Goal: Task Accomplishment & Management: Complete application form

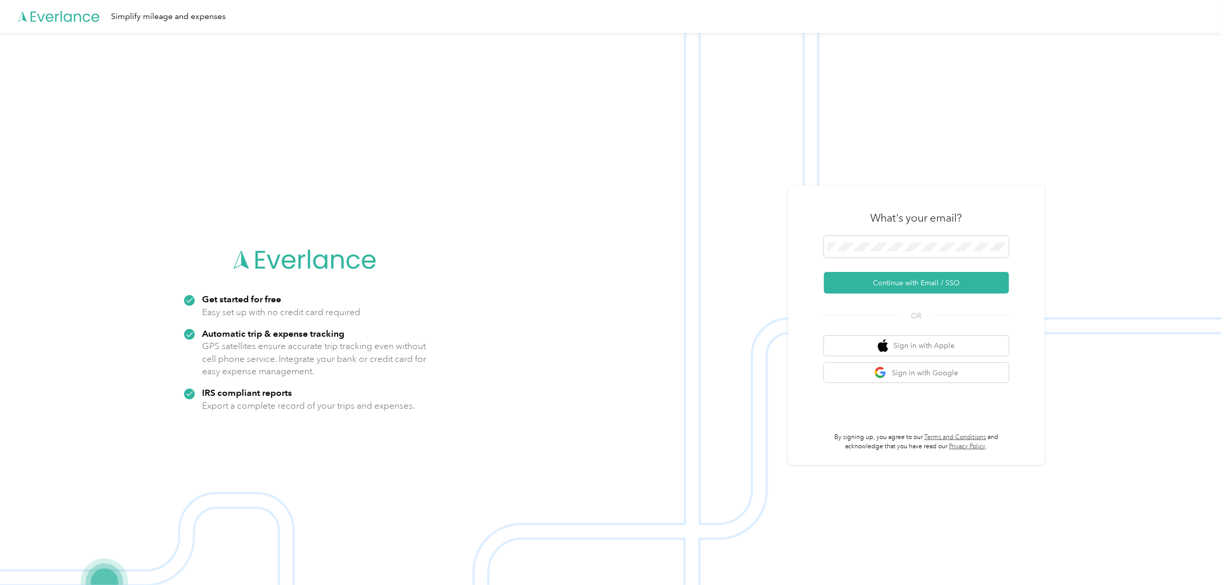
drag, startPoint x: 515, startPoint y: 106, endPoint x: 523, endPoint y: 114, distance: 11.7
click at [514, 105] on img at bounding box center [611, 325] width 1222 height 585
click at [932, 252] on span at bounding box center [916, 247] width 185 height 22
click at [926, 283] on button "Continue with Email / SSO" at bounding box center [916, 283] width 185 height 22
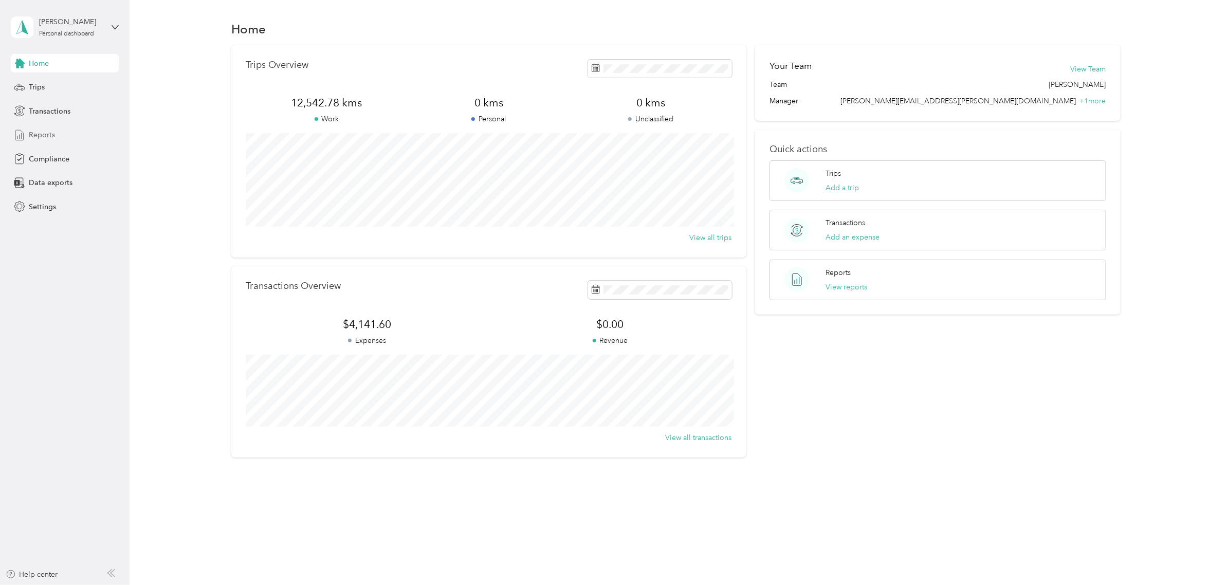
click at [39, 137] on span "Reports" at bounding box center [42, 135] width 26 height 11
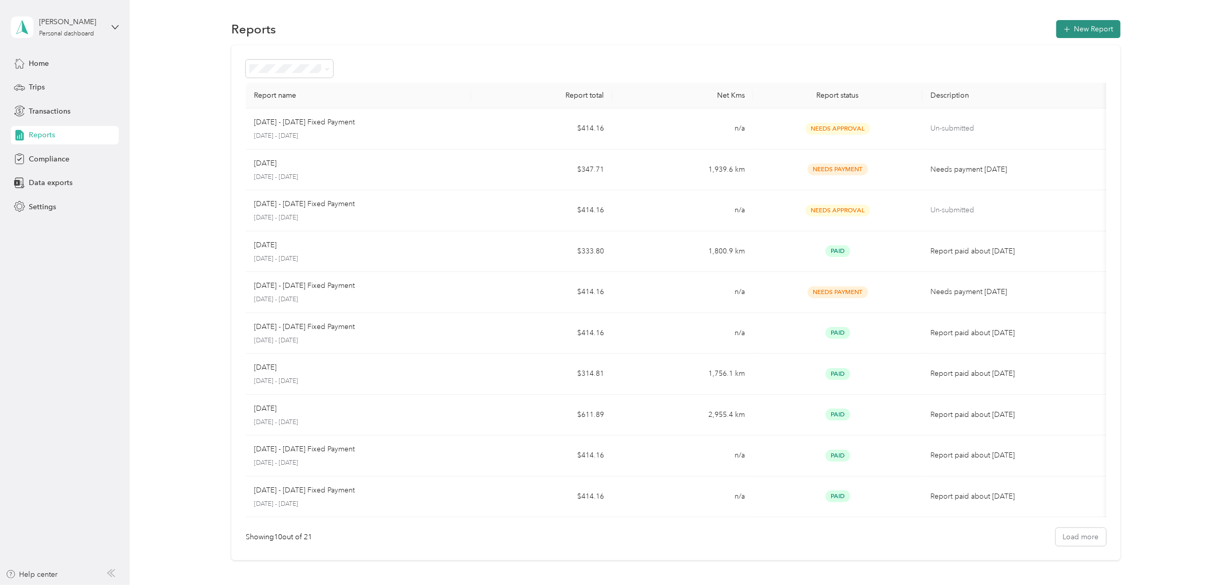
click at [1086, 26] on button "New Report" at bounding box center [1088, 29] width 64 height 18
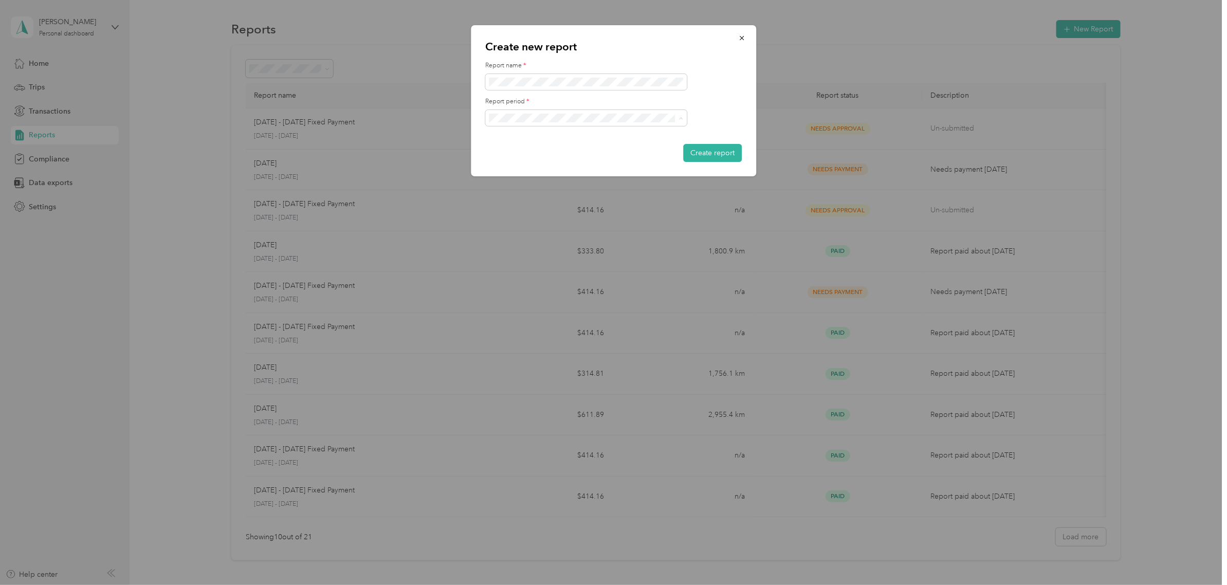
click at [521, 150] on span "[DATE] - [DATE]" at bounding box center [517, 154] width 51 height 9
click at [714, 152] on button "Create report" at bounding box center [712, 153] width 59 height 18
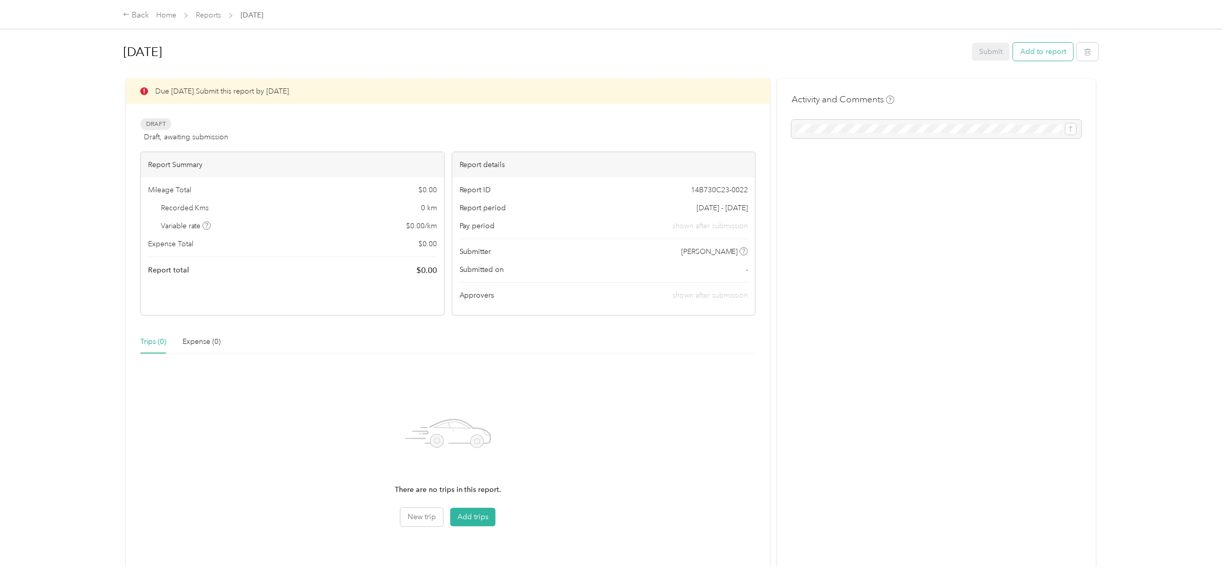
click at [1036, 51] on button "Add to report" at bounding box center [1043, 52] width 60 height 18
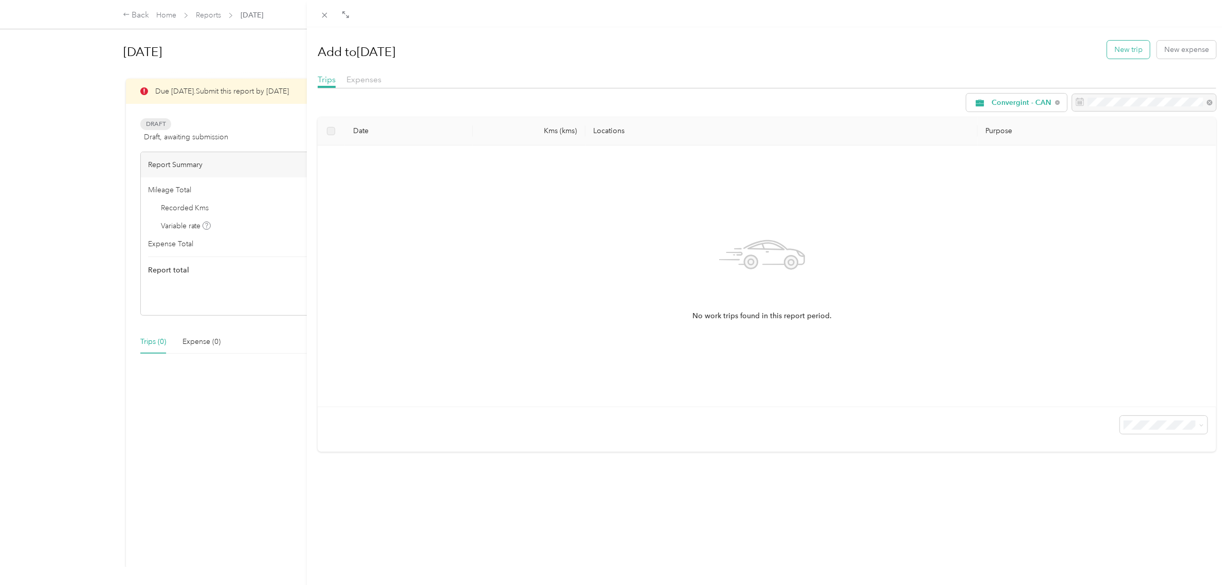
click at [1127, 48] on button "New trip" at bounding box center [1128, 50] width 43 height 18
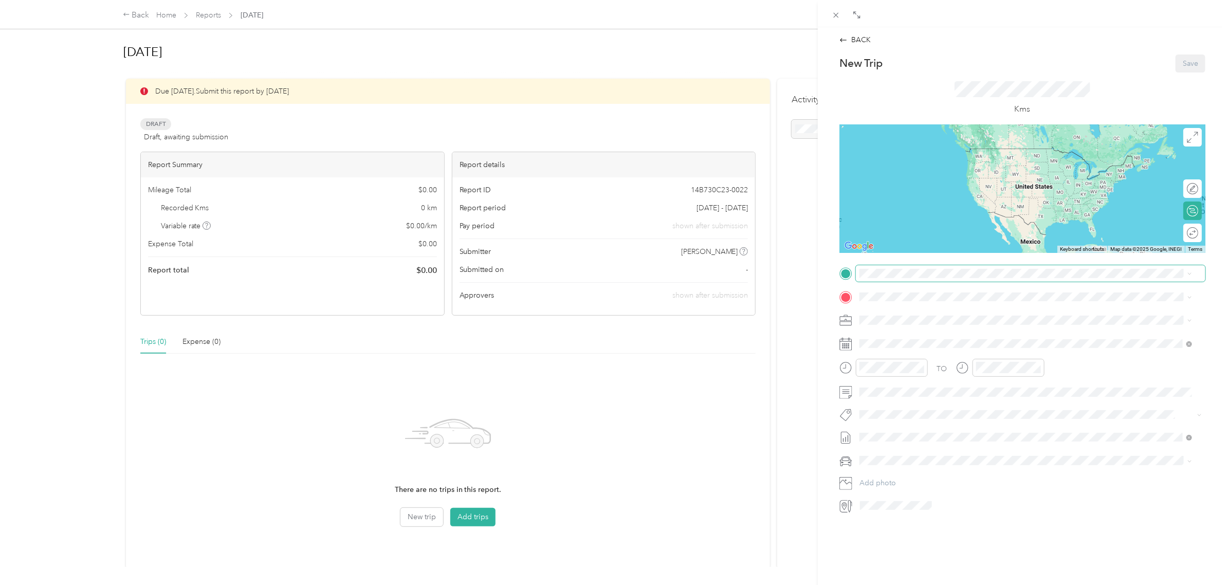
click at [899, 278] on span at bounding box center [1031, 273] width 350 height 16
click at [917, 313] on span "[STREET_ADDRESS][PERSON_NAME]" at bounding box center [940, 307] width 122 height 9
click at [911, 310] on span "[STREET_ADDRESS][PERSON_NAME]" at bounding box center [940, 305] width 122 height 9
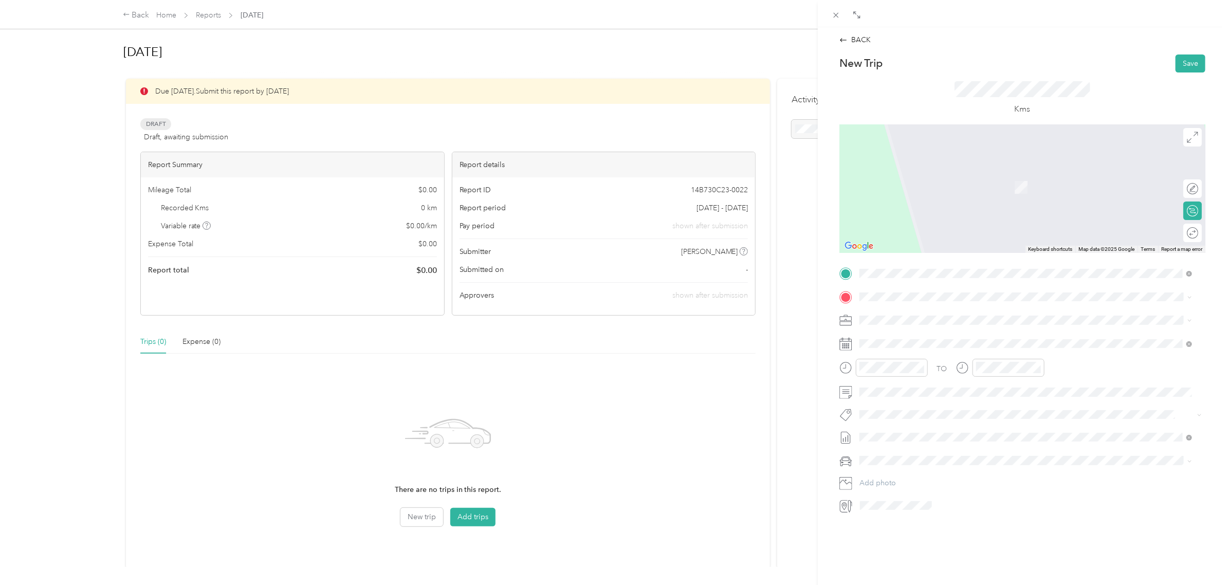
click at [918, 335] on span "[STREET_ADDRESS][PERSON_NAME]" at bounding box center [940, 333] width 122 height 9
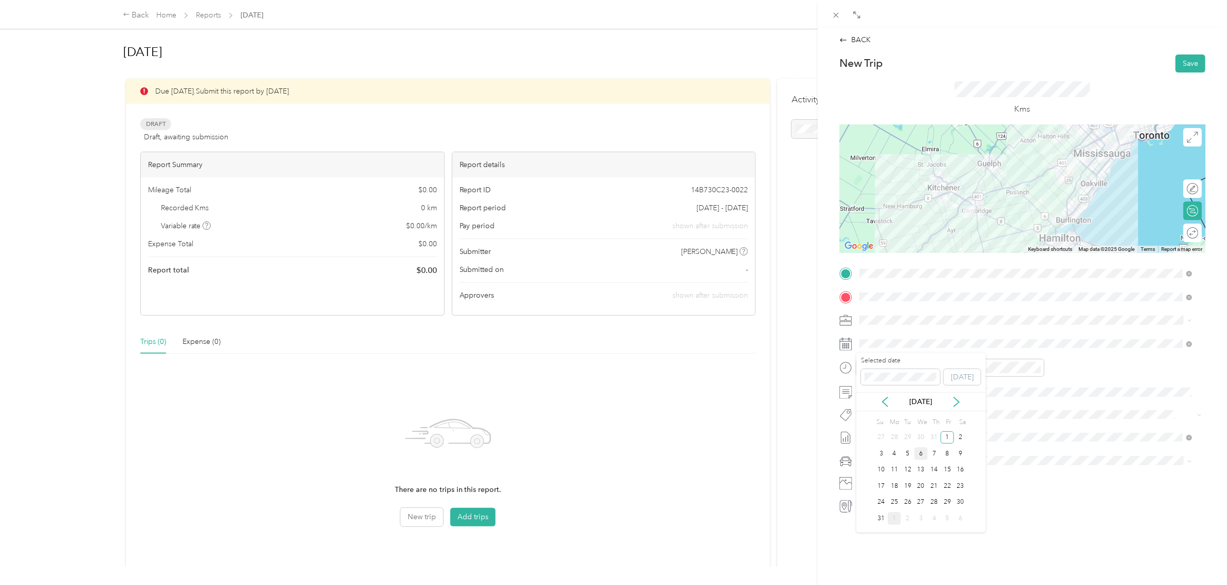
click at [921, 453] on div "6" at bounding box center [920, 453] width 13 height 13
click at [870, 441] on div "08" at bounding box center [870, 445] width 25 height 14
click at [870, 430] on div "07" at bounding box center [870, 430] width 25 height 14
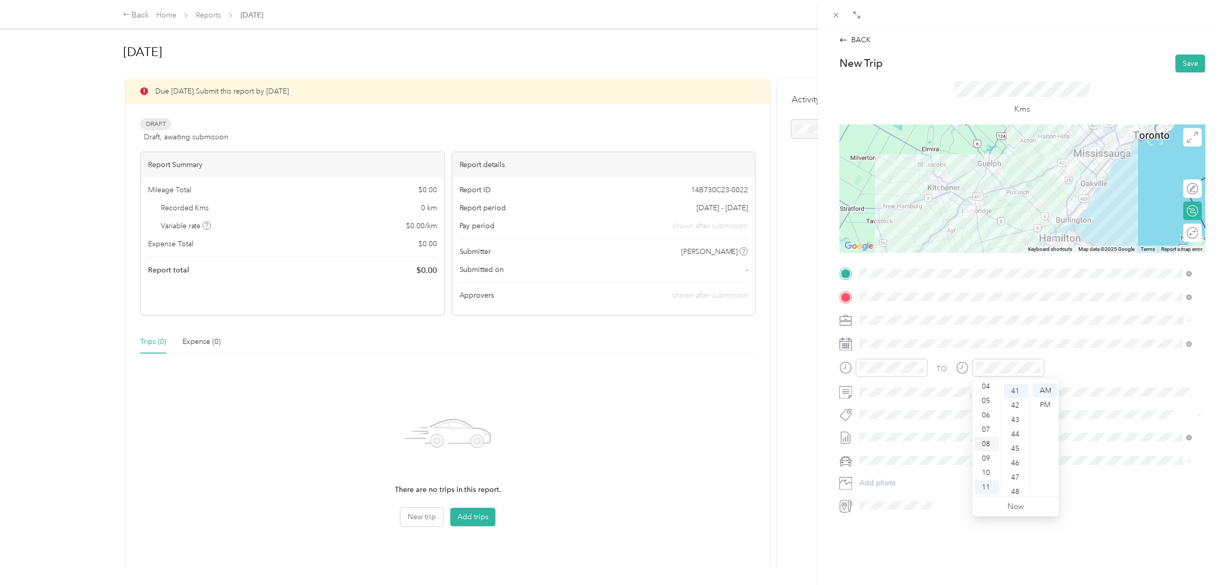
click at [985, 444] on div "08" at bounding box center [987, 444] width 25 height 14
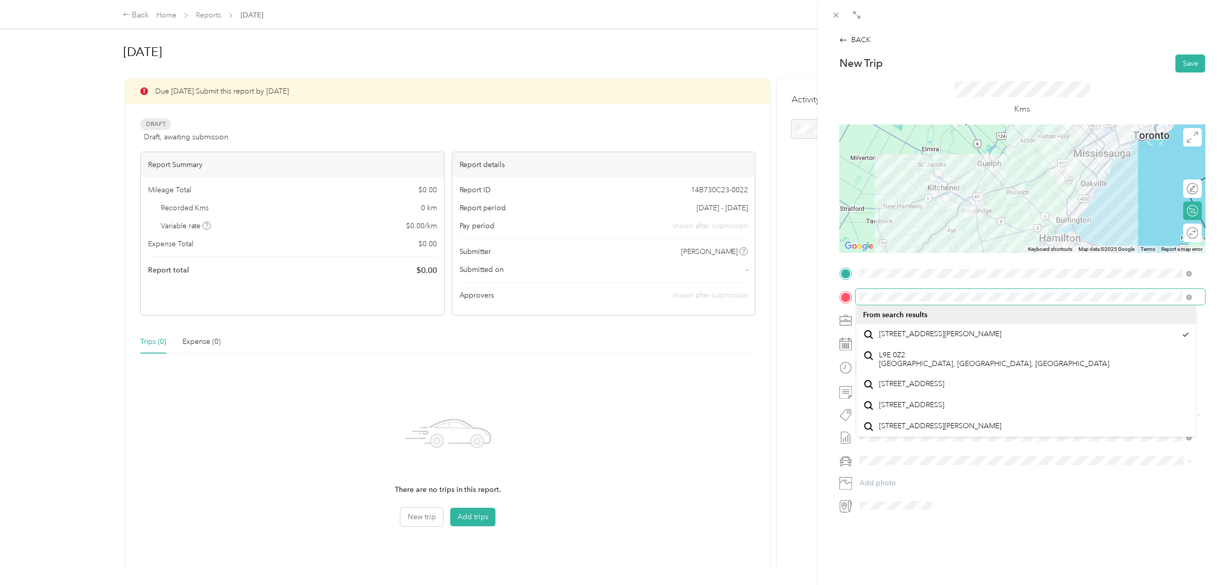
click at [854, 297] on div at bounding box center [1022, 297] width 366 height 16
click at [1184, 66] on button "Save" at bounding box center [1191, 63] width 30 height 18
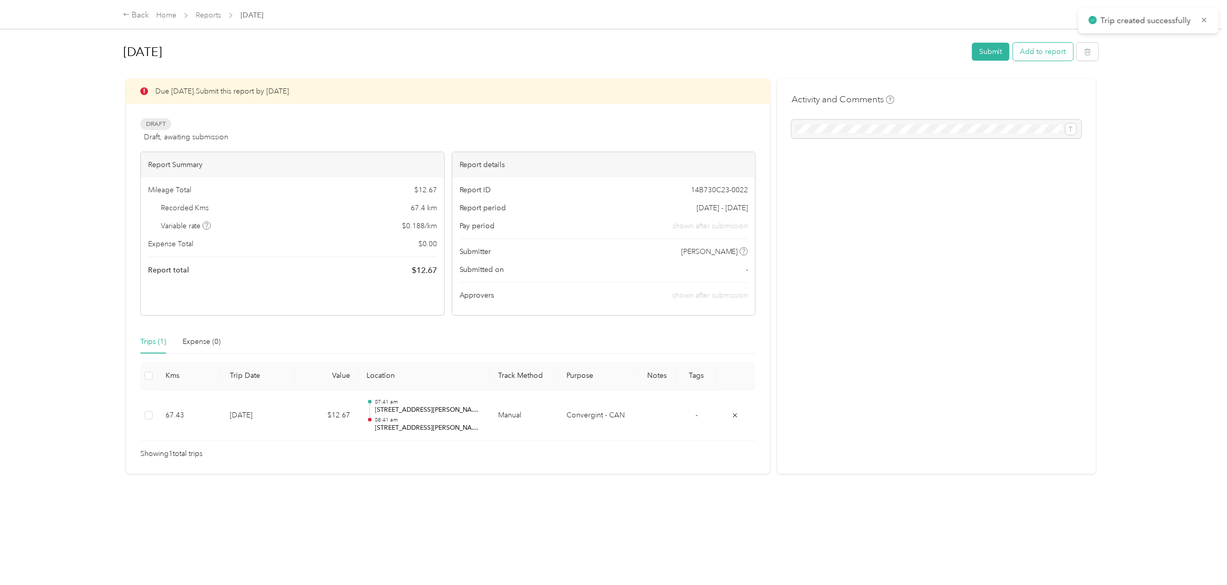
click at [1025, 45] on button "Add to report" at bounding box center [1043, 52] width 60 height 18
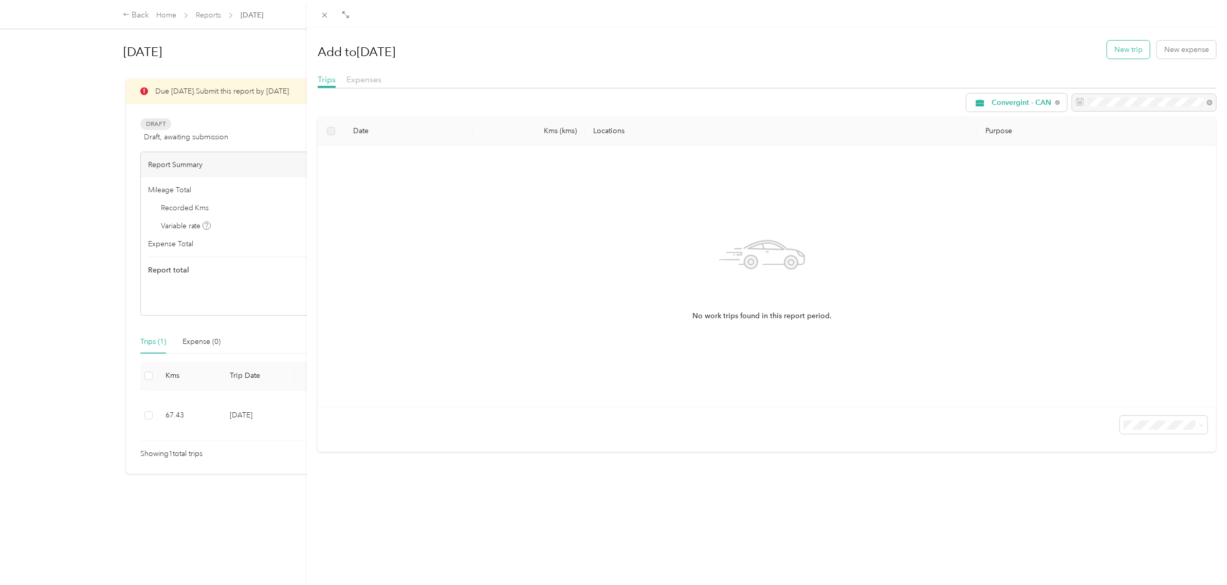
click at [1113, 49] on button "New trip" at bounding box center [1128, 50] width 43 height 18
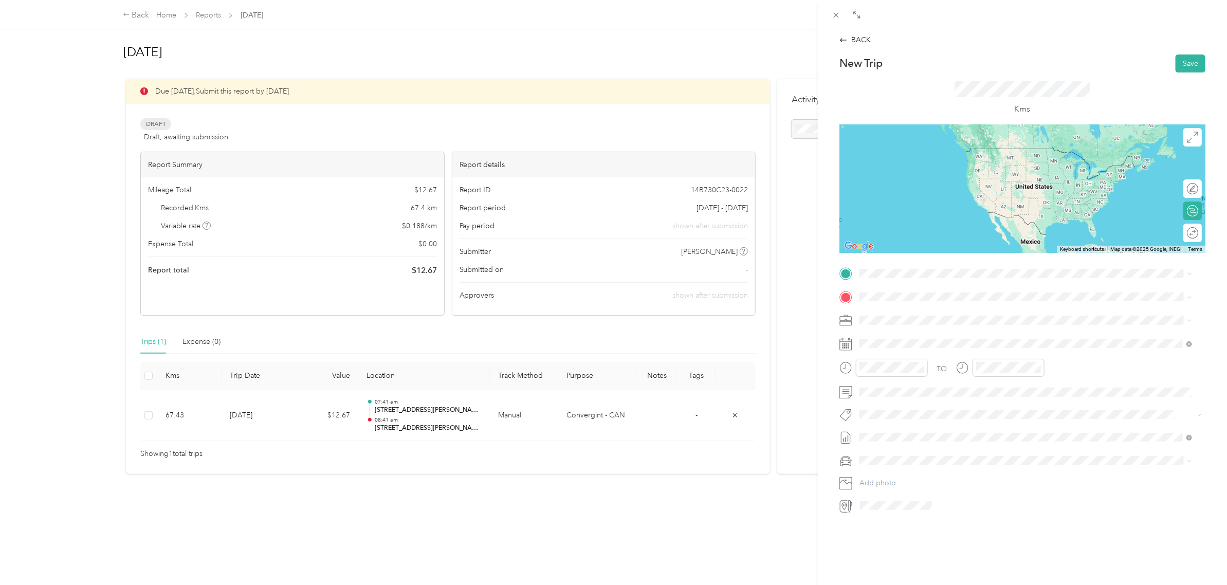
click at [912, 304] on div "[STREET_ADDRESS][PERSON_NAME]" at bounding box center [1026, 307] width 325 height 14
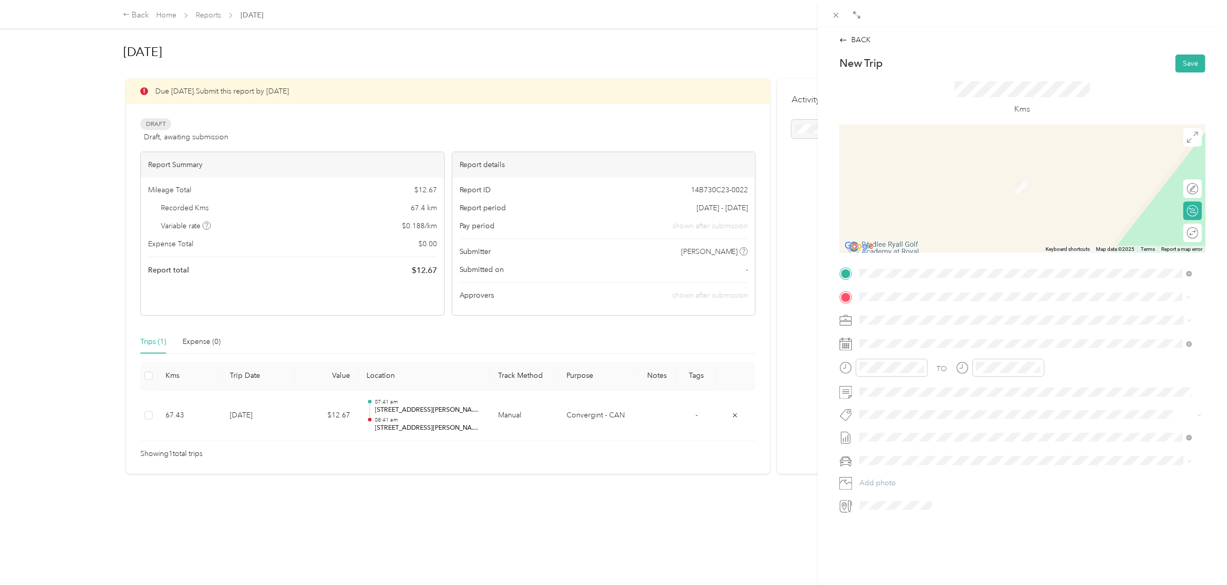
click at [934, 337] on span "[STREET_ADDRESS][PERSON_NAME]" at bounding box center [940, 333] width 122 height 9
click at [927, 337] on span "[STREET_ADDRESS][PERSON_NAME]" at bounding box center [940, 331] width 122 height 9
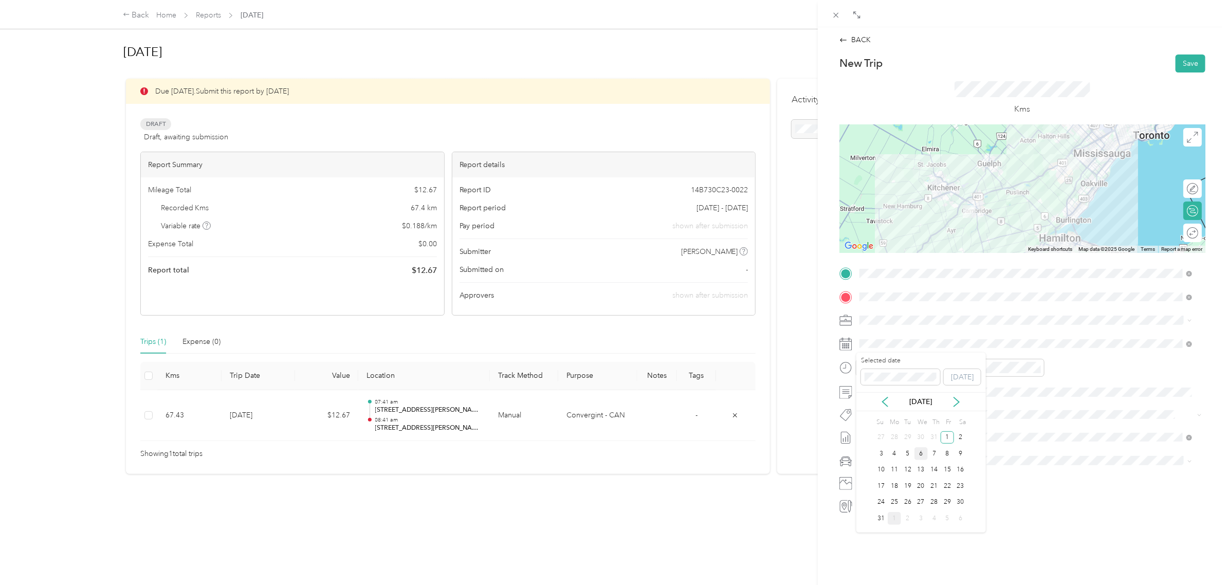
click at [923, 453] on div "6" at bounding box center [920, 453] width 13 height 13
click at [874, 397] on div "03" at bounding box center [870, 398] width 25 height 14
click at [927, 401] on div "PM" at bounding box center [929, 405] width 25 height 14
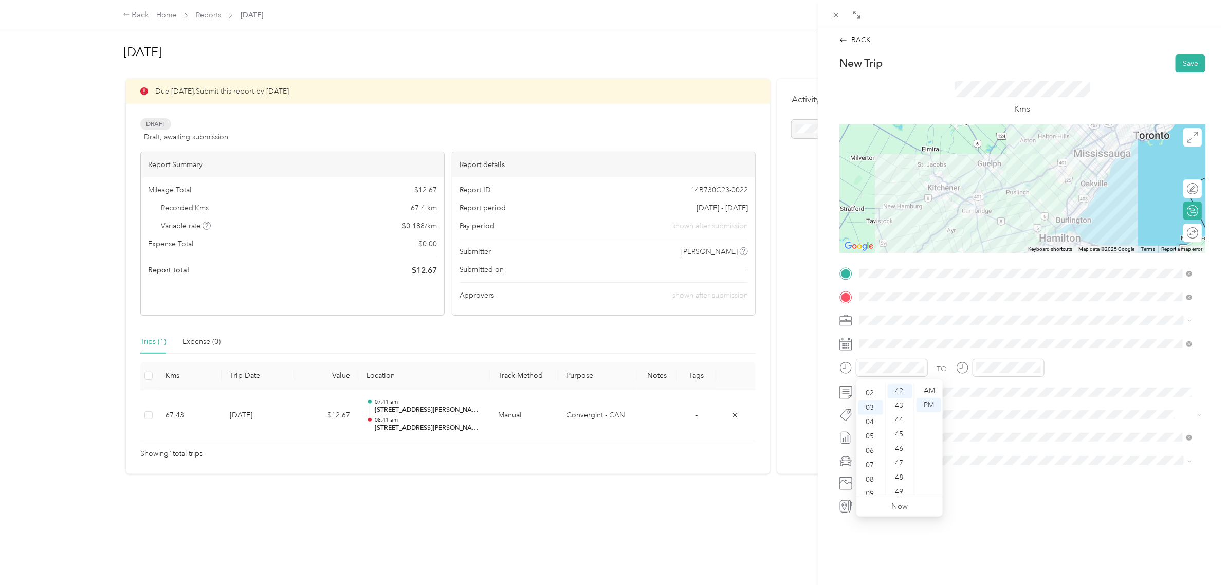
scroll to position [0, 0]
click at [869, 419] on div "02" at bounding box center [870, 419] width 25 height 14
click at [985, 436] on div "03" at bounding box center [987, 434] width 25 height 14
click at [1043, 402] on div "PM" at bounding box center [1045, 405] width 25 height 14
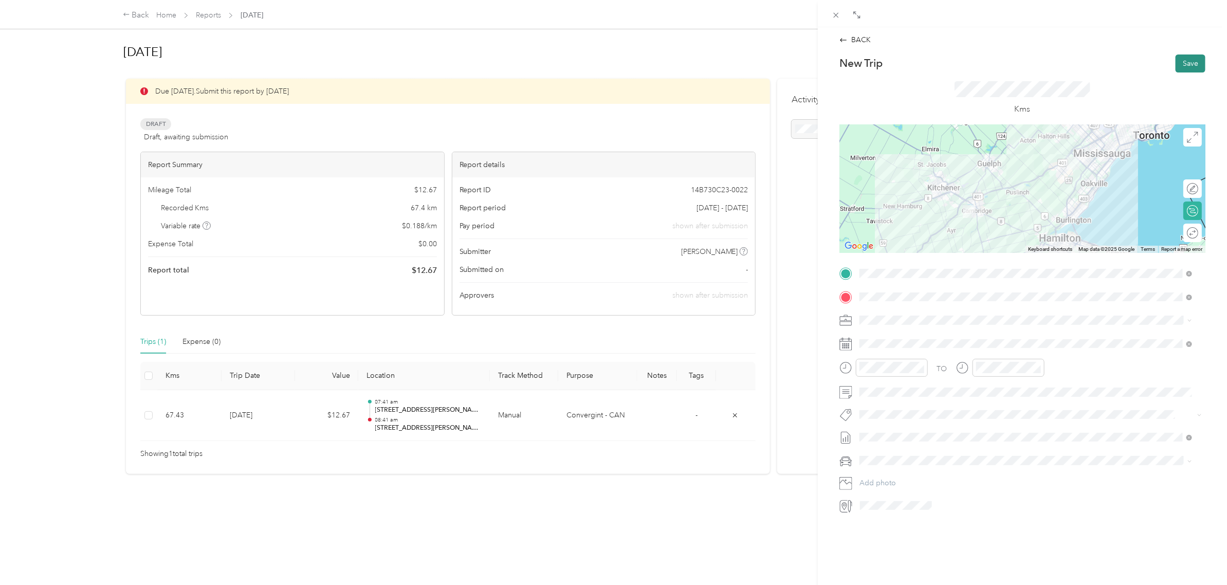
click at [1179, 62] on button "Save" at bounding box center [1191, 63] width 30 height 18
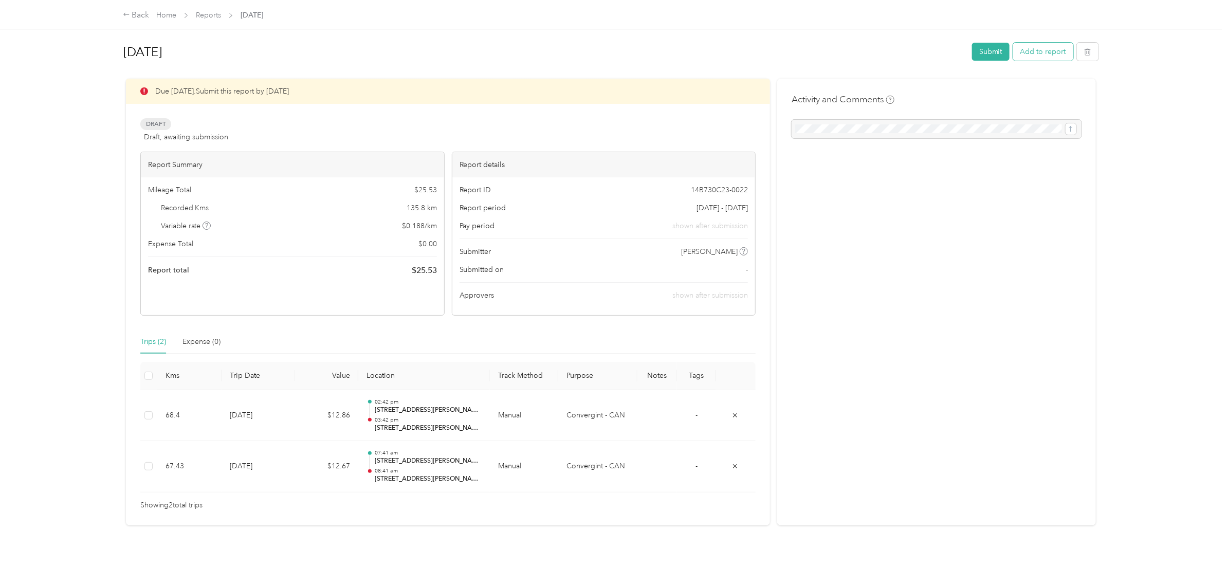
click at [1034, 51] on button "Add to report" at bounding box center [1043, 52] width 60 height 18
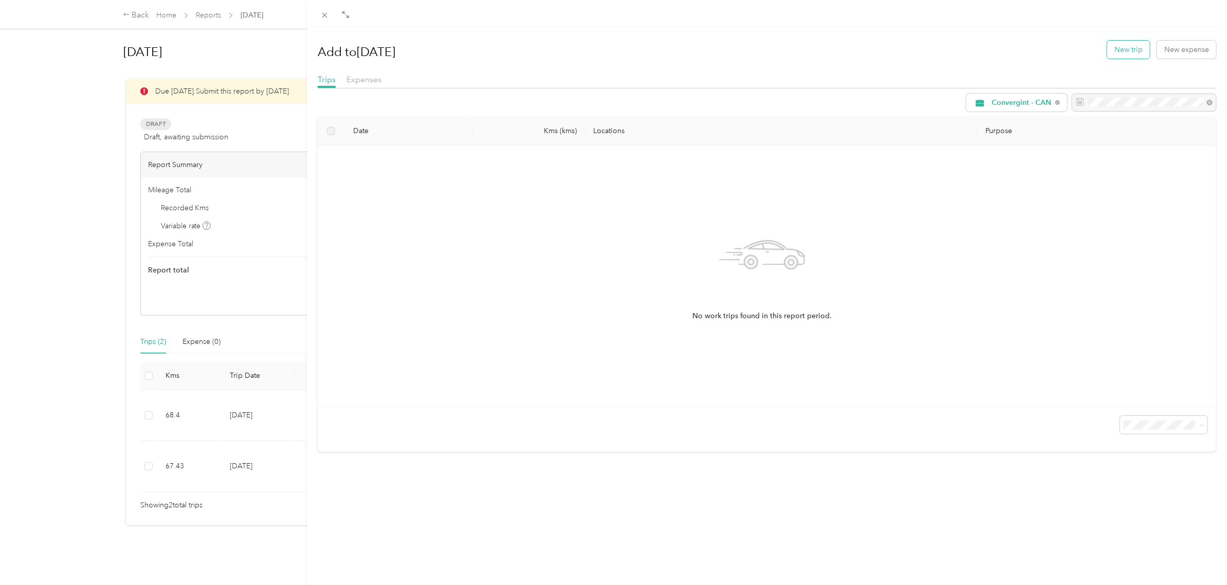
click at [1118, 46] on button "New trip" at bounding box center [1128, 50] width 43 height 18
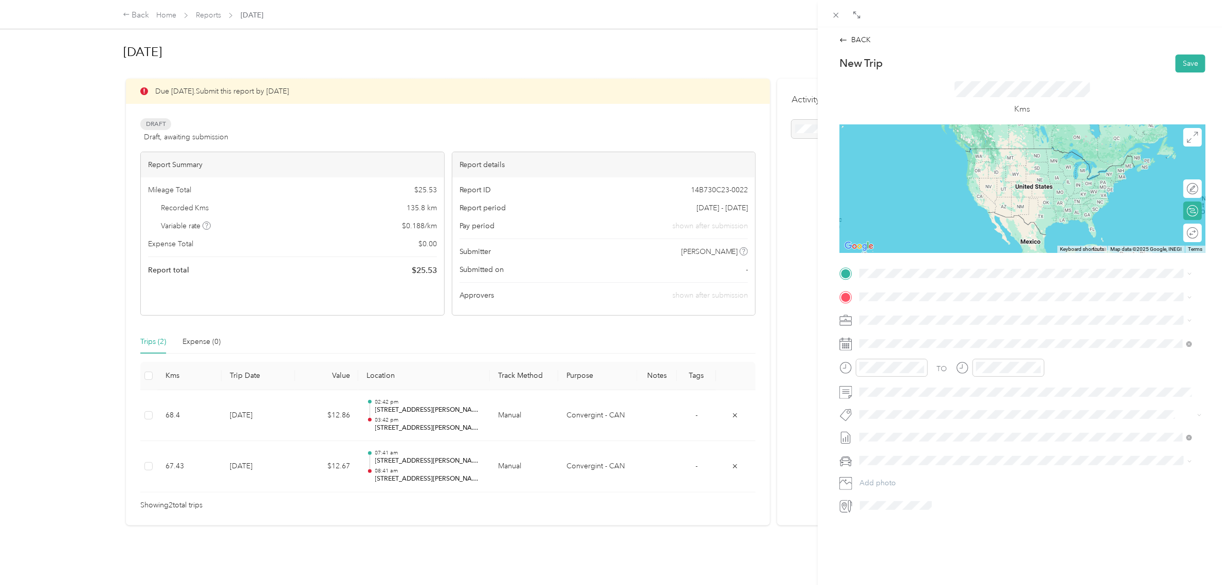
click at [951, 313] on span "[STREET_ADDRESS][PERSON_NAME]" at bounding box center [940, 308] width 122 height 9
click at [956, 314] on span "[STREET_ADDRESS][PERSON_NAME]" at bounding box center [940, 310] width 122 height 9
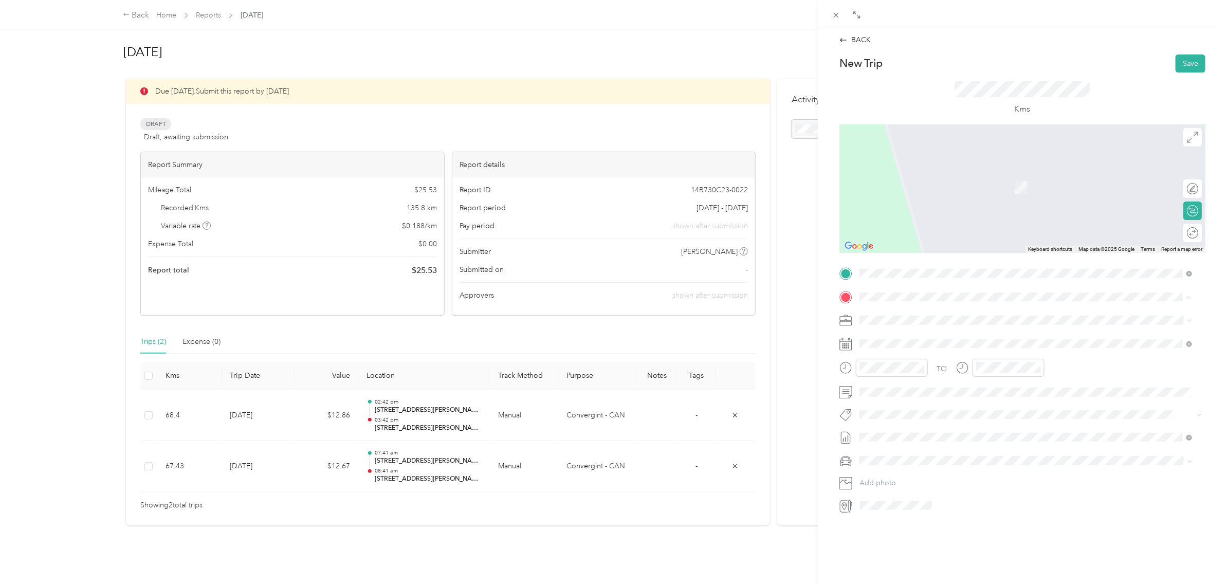
click at [944, 335] on span "[STREET_ADDRESS]" at bounding box center [911, 333] width 65 height 9
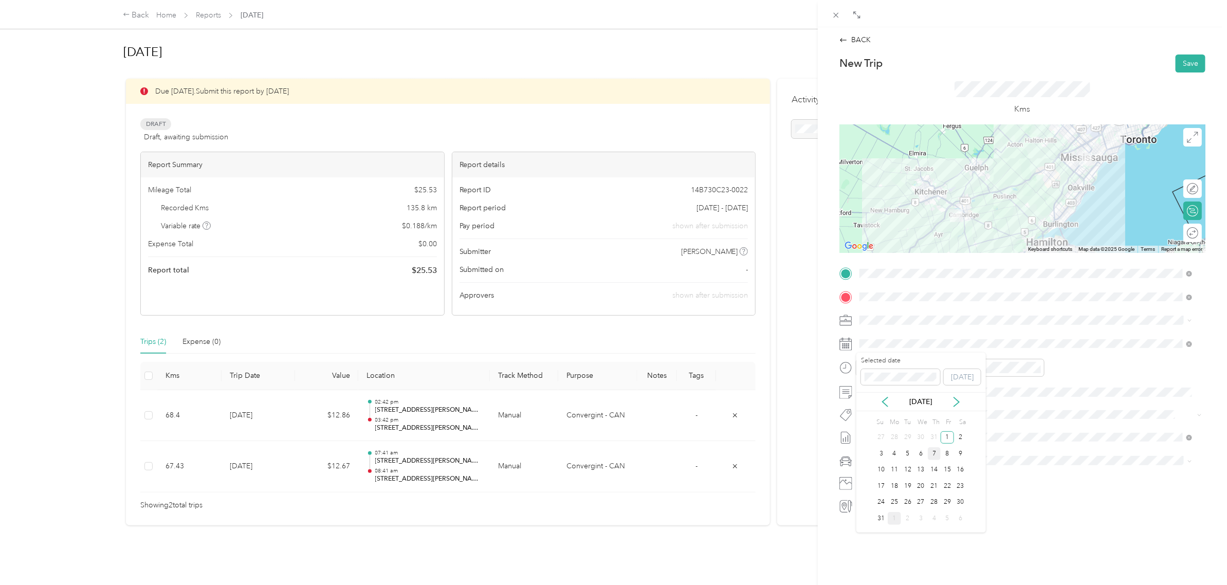
click at [936, 453] on div "7" at bounding box center [934, 453] width 13 height 13
click at [872, 429] on div "07" at bounding box center [870, 430] width 25 height 14
click at [870, 430] on div "07" at bounding box center [870, 430] width 25 height 14
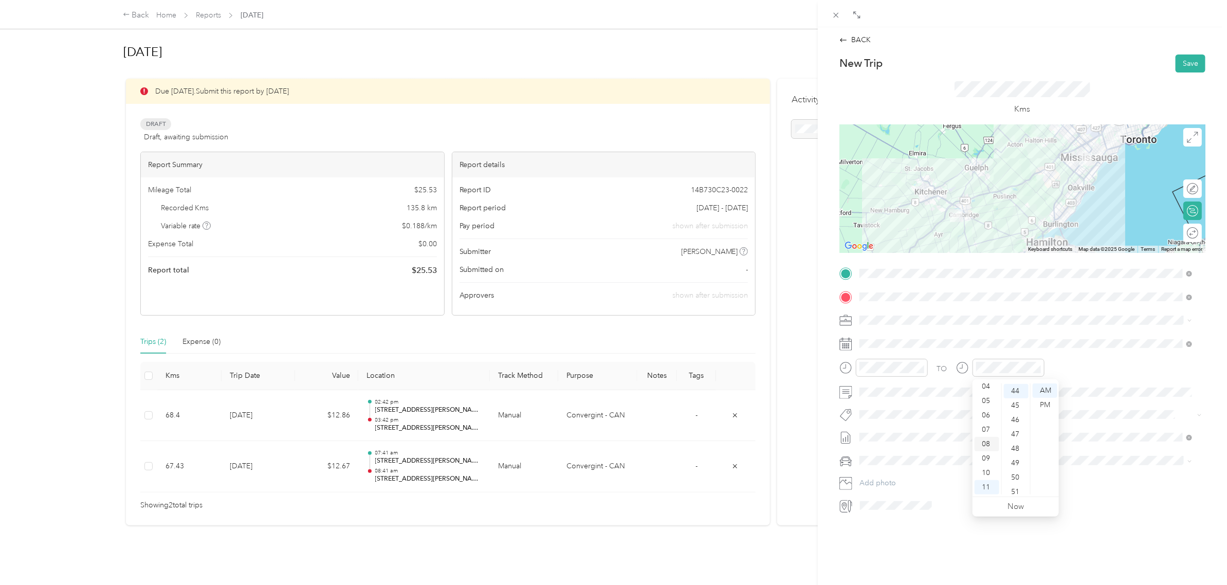
click at [983, 443] on div "08" at bounding box center [987, 444] width 25 height 14
drag, startPoint x: 1183, startPoint y: 58, endPoint x: 1102, endPoint y: 245, distance: 204.0
click at [1102, 241] on div "New Trip Save This trip cannot be edited because it is either under review, app…" at bounding box center [1022, 284] width 366 height 460
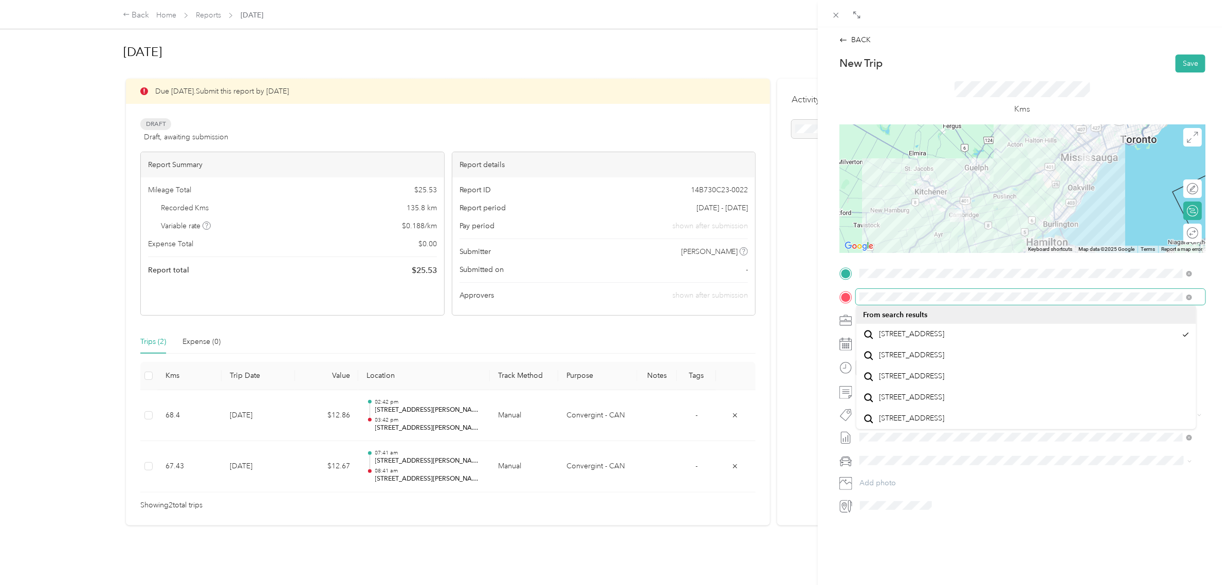
click at [858, 584] on div "Drag to resize Click to close BACK New Trip Save This trip cannot be edited bec…" at bounding box center [611, 585] width 1222 height 0
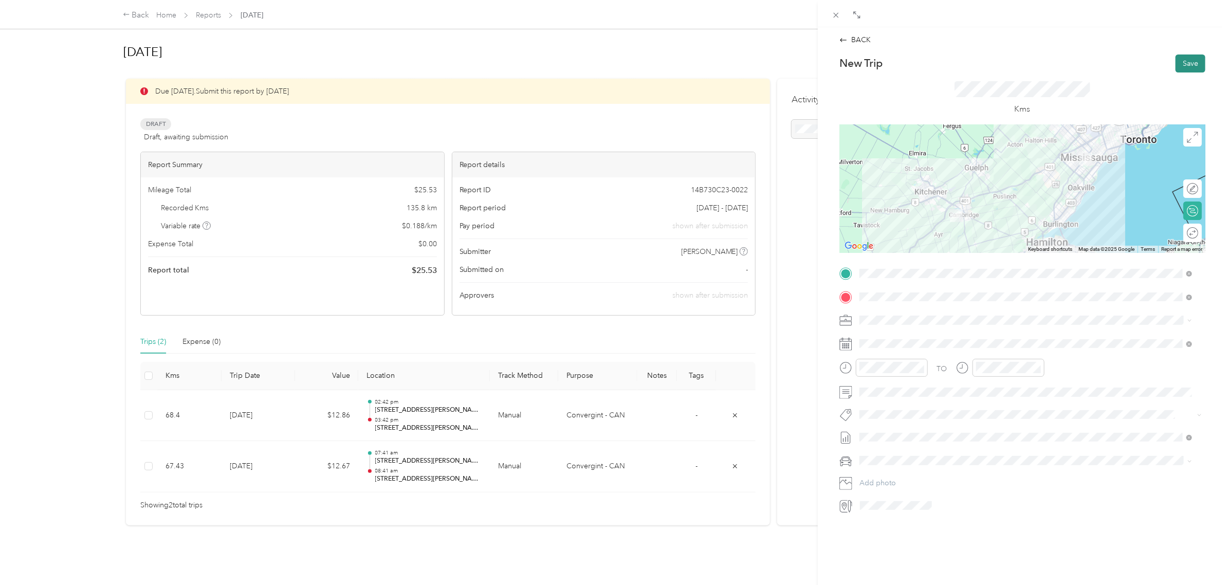
click at [1177, 63] on button "Save" at bounding box center [1191, 63] width 30 height 18
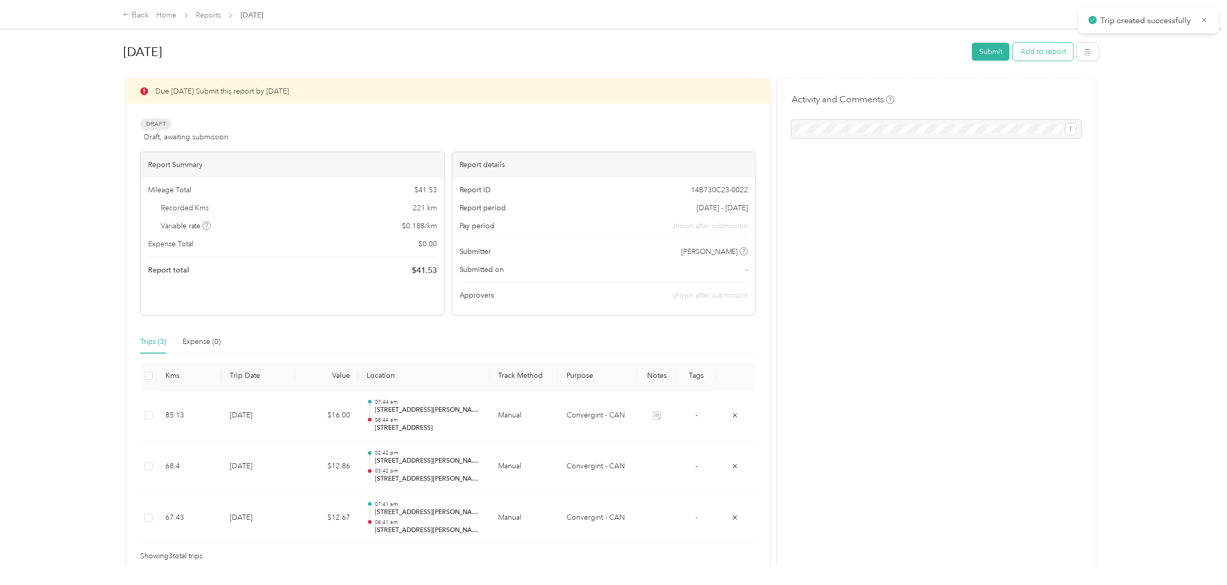
click at [1035, 55] on button "Add to report" at bounding box center [1043, 52] width 60 height 18
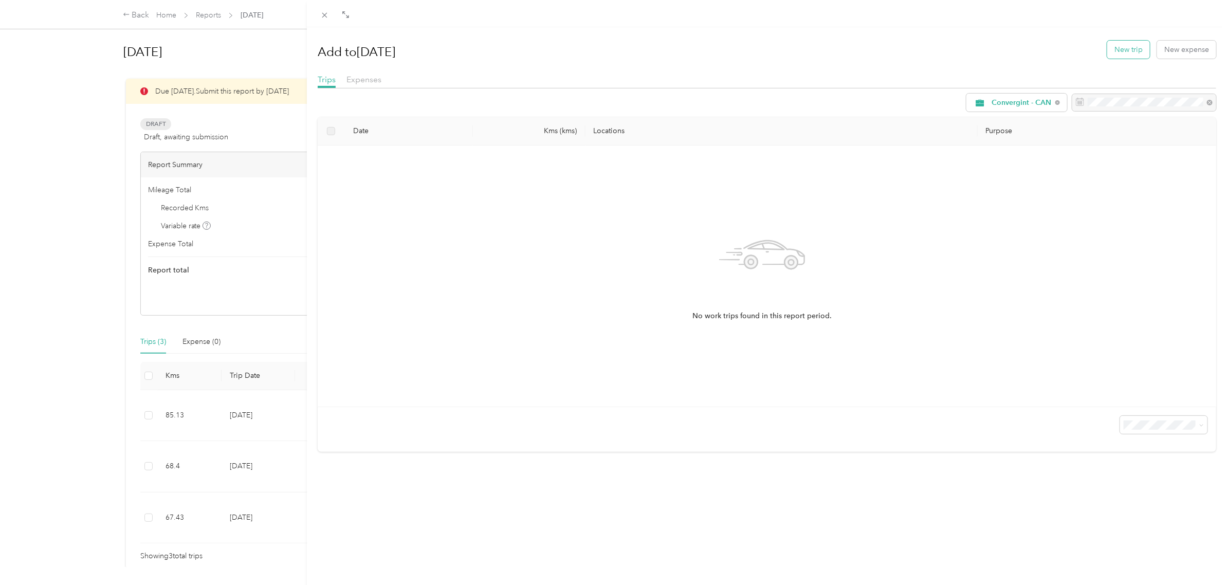
click at [1127, 49] on button "New trip" at bounding box center [1128, 50] width 43 height 18
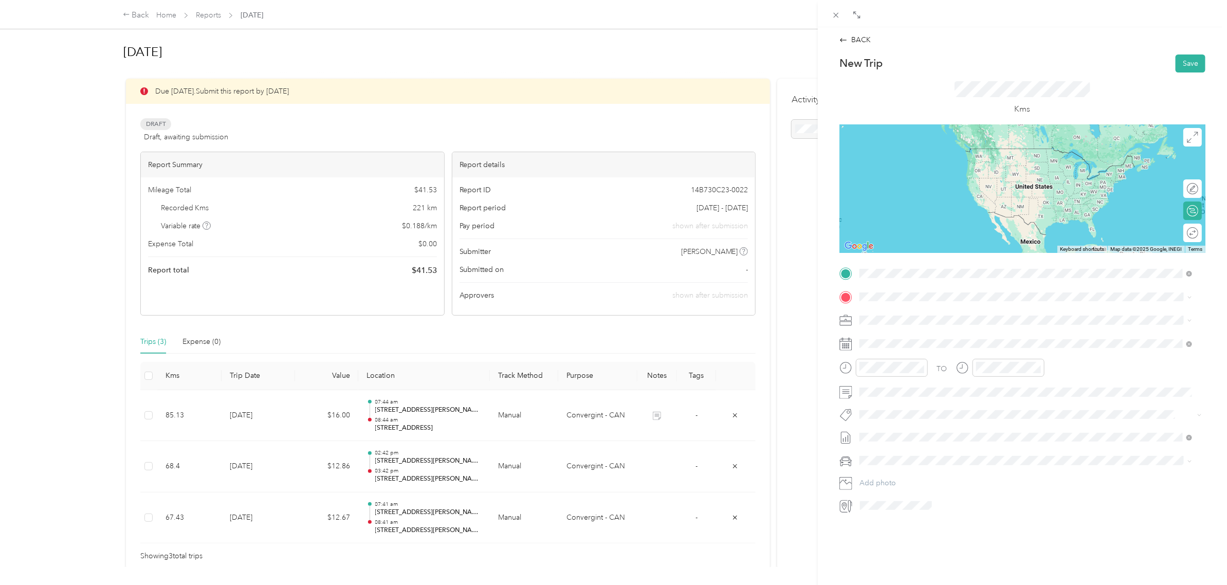
click at [944, 314] on span "[STREET_ADDRESS]" at bounding box center [911, 310] width 65 height 9
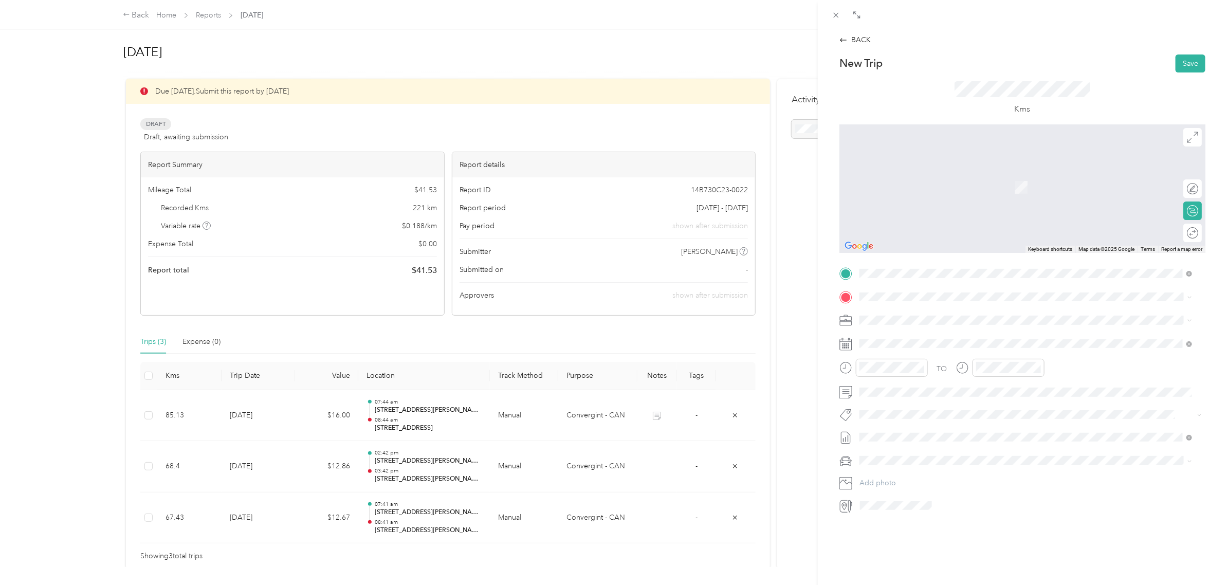
click at [911, 336] on span "[STREET_ADDRESS]" at bounding box center [911, 330] width 65 height 9
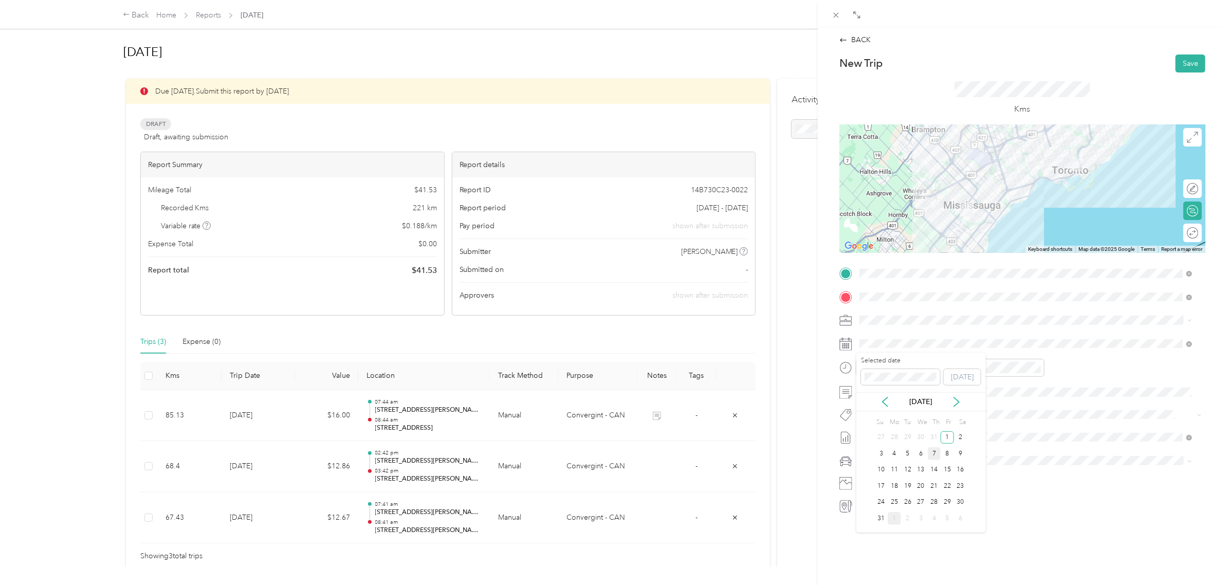
click at [937, 456] on div "7" at bounding box center [934, 453] width 13 height 13
click at [987, 389] on div "12" at bounding box center [987, 390] width 25 height 14
click at [1045, 405] on div "PM" at bounding box center [1045, 405] width 25 height 14
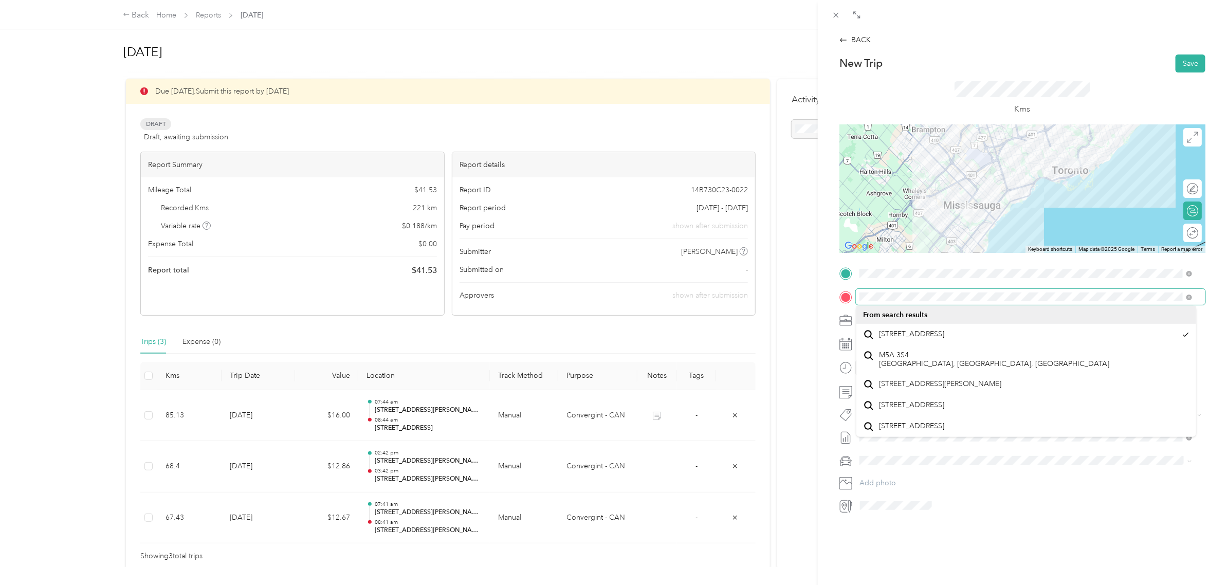
click at [855, 291] on div at bounding box center [1022, 297] width 366 height 16
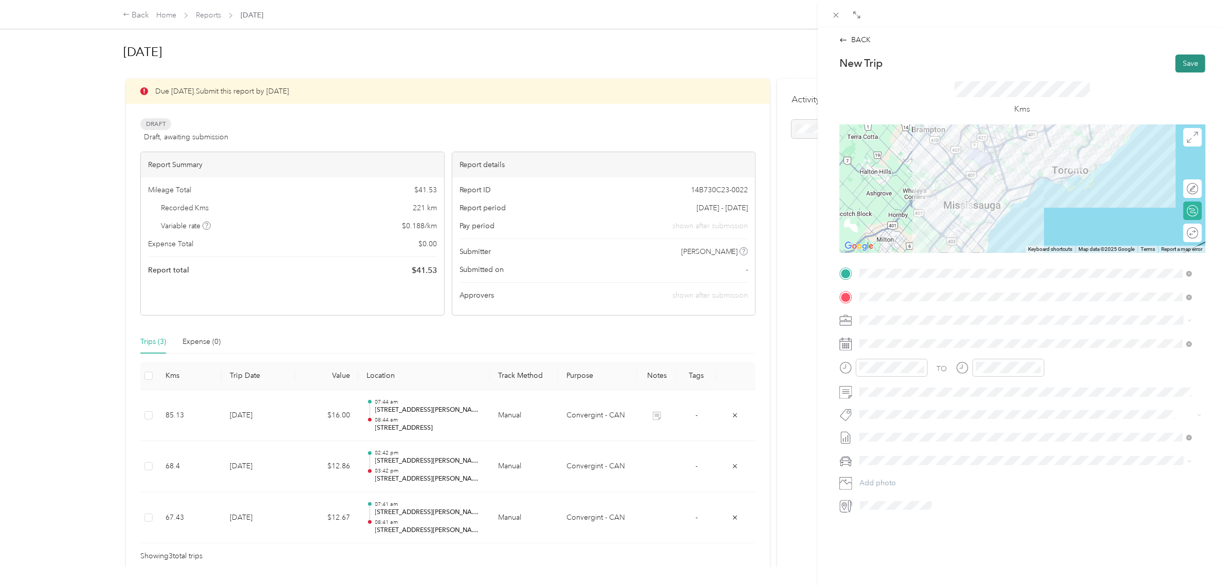
click at [1178, 62] on button "Save" at bounding box center [1191, 63] width 30 height 18
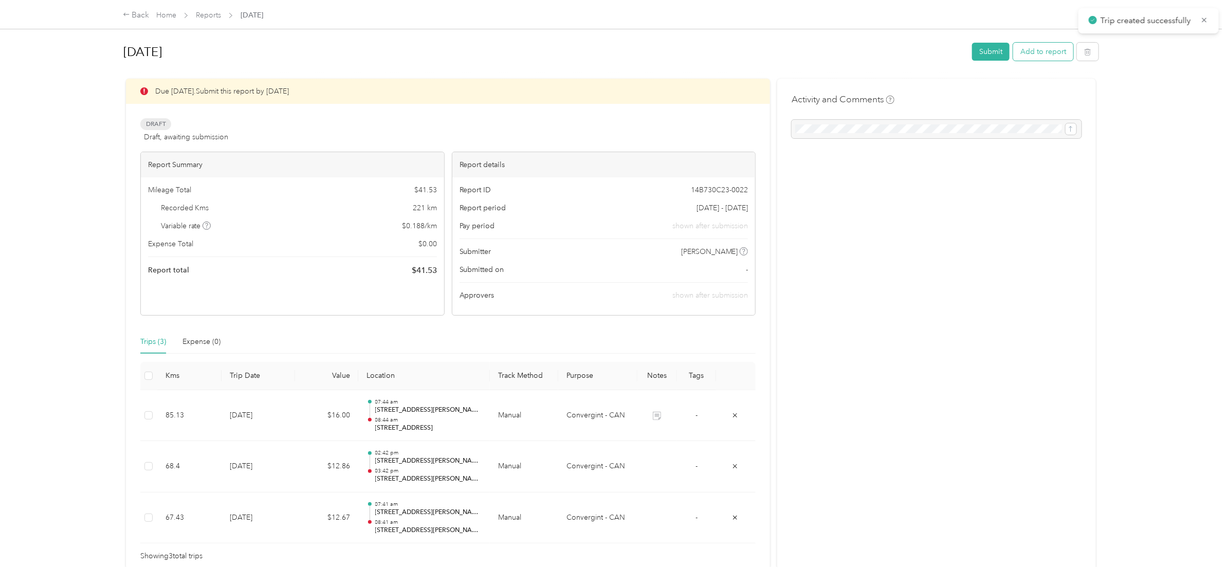
click at [1027, 50] on button "Add to report" at bounding box center [1043, 52] width 60 height 18
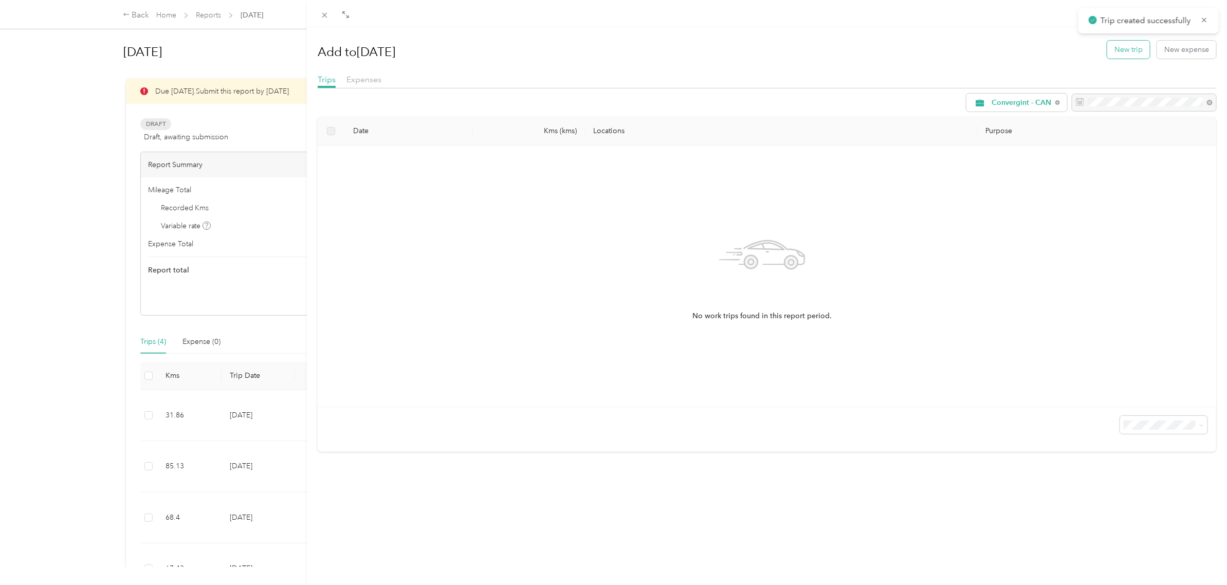
click at [1124, 47] on button "New trip" at bounding box center [1128, 50] width 43 height 18
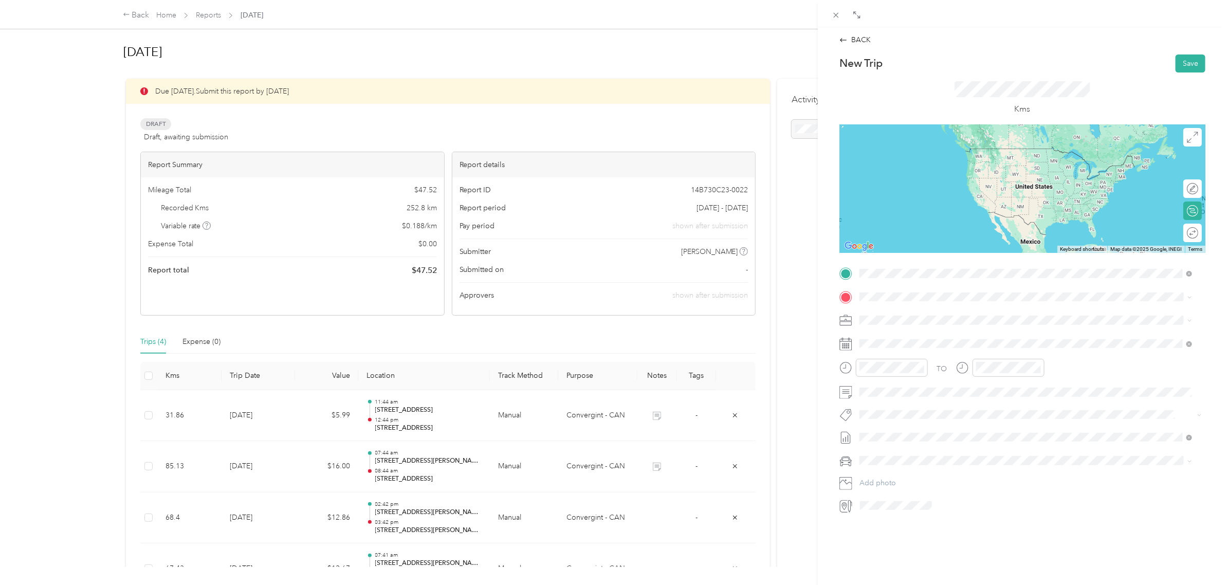
click at [901, 309] on span "[STREET_ADDRESS]" at bounding box center [911, 310] width 65 height 9
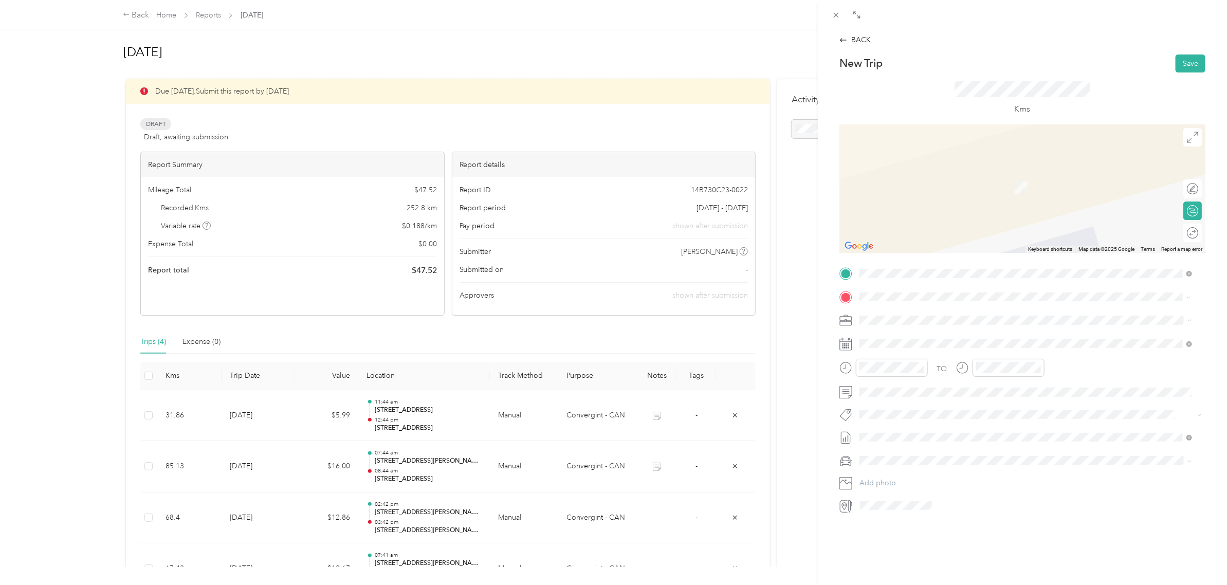
click at [931, 337] on span "[STREET_ADDRESS][PERSON_NAME]" at bounding box center [940, 333] width 122 height 9
click at [952, 334] on span "[STREET_ADDRESS][PERSON_NAME]" at bounding box center [940, 329] width 122 height 9
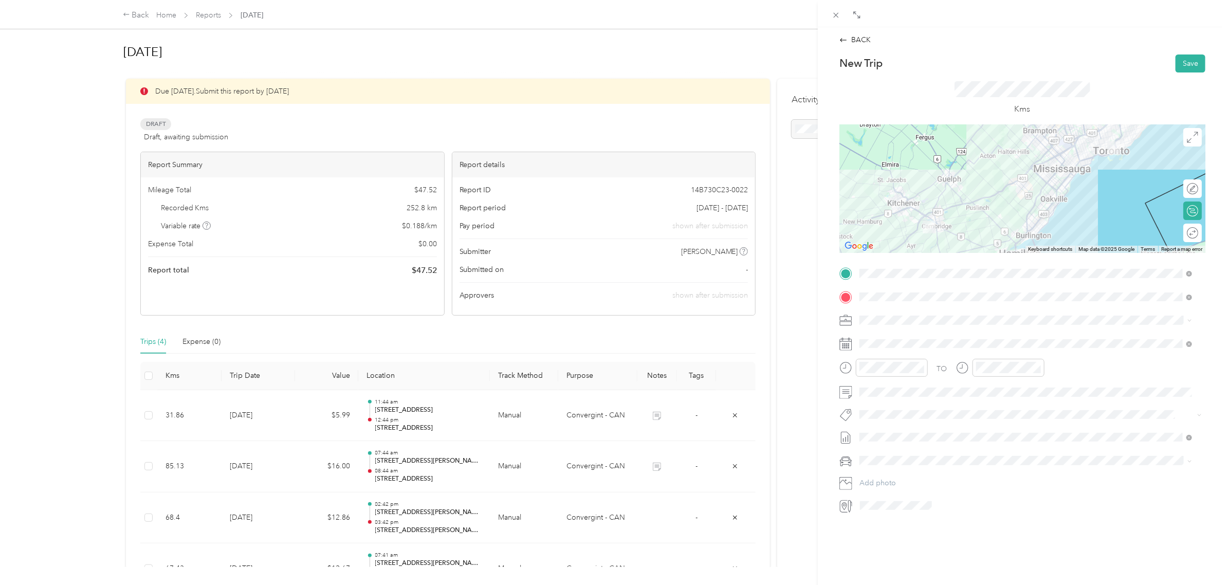
click at [990, 243] on div at bounding box center [1022, 188] width 366 height 129
click at [1069, 173] on div at bounding box center [1022, 188] width 366 height 129
click at [1001, 241] on div at bounding box center [1022, 188] width 366 height 129
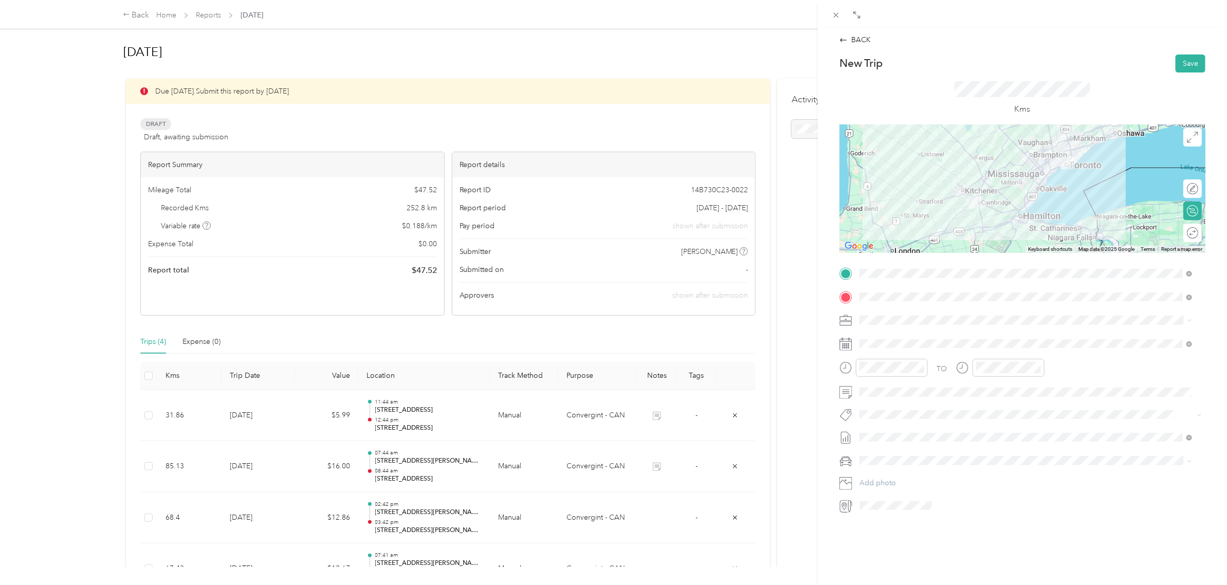
click at [1003, 188] on div at bounding box center [1022, 188] width 366 height 129
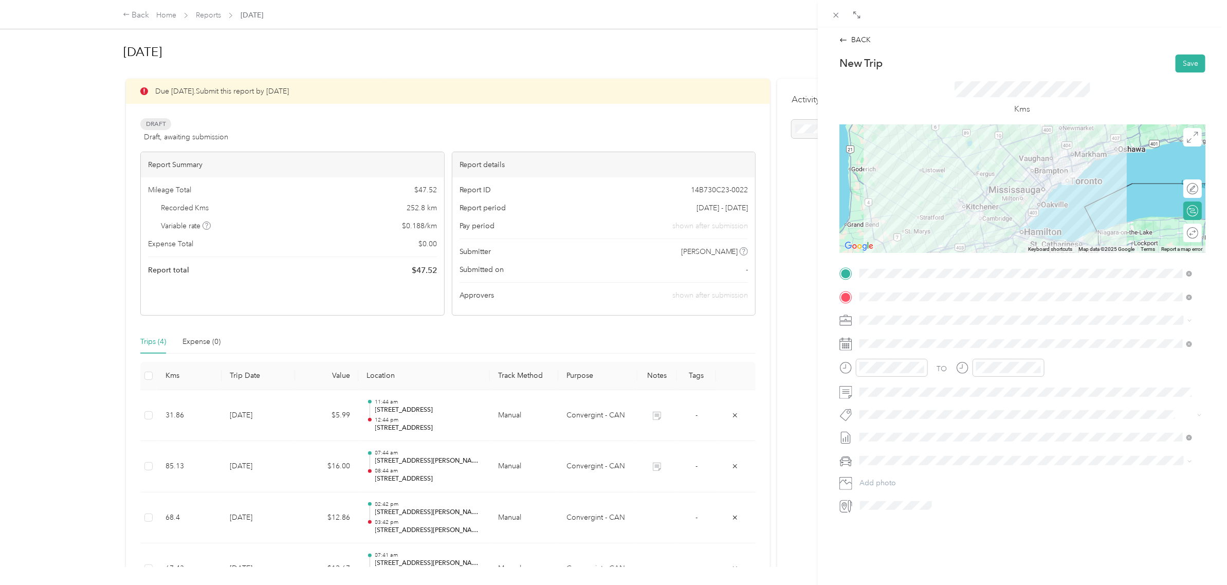
click at [1045, 178] on div at bounding box center [1022, 188] width 366 height 129
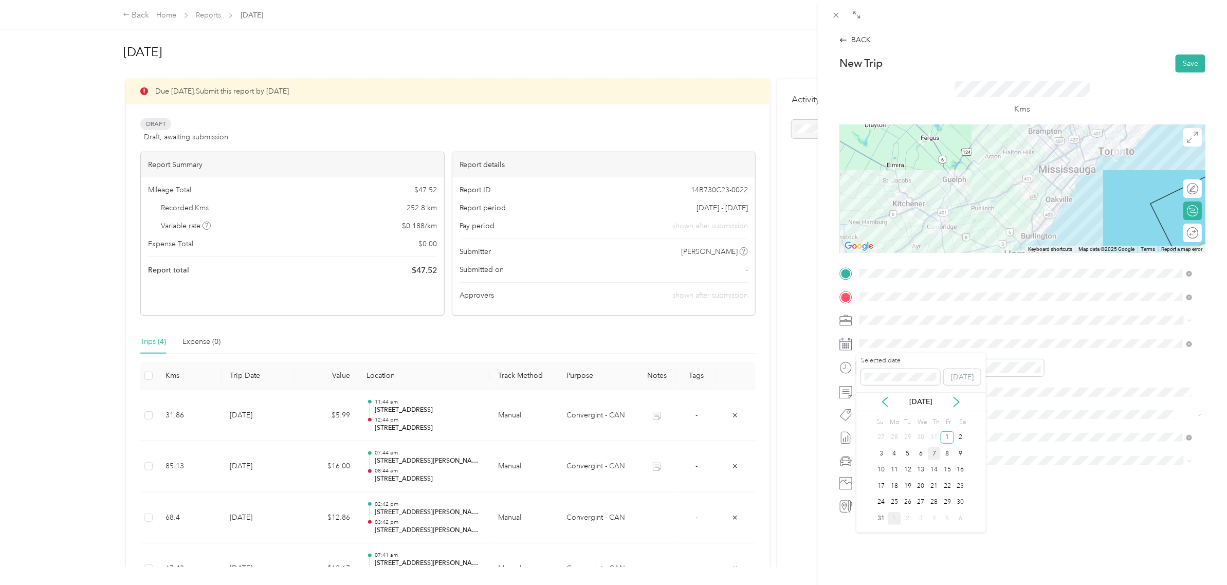
click at [936, 453] on div "7" at bounding box center [934, 453] width 13 height 13
click at [870, 419] on div "02" at bounding box center [870, 419] width 25 height 14
click at [929, 404] on div "PM" at bounding box center [929, 405] width 25 height 14
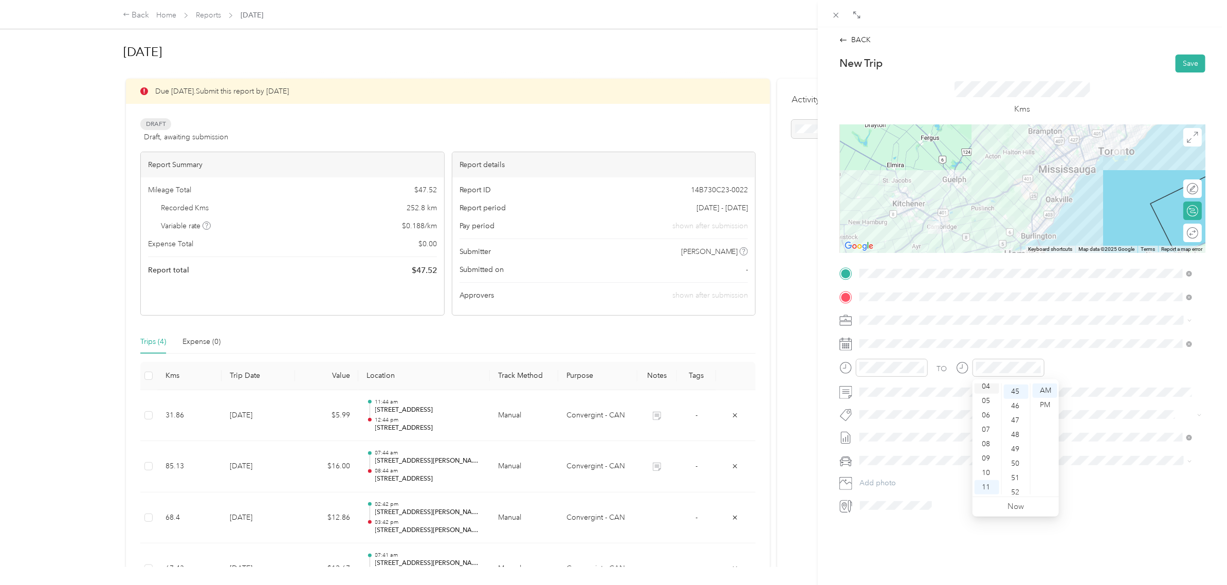
click at [985, 384] on div "04" at bounding box center [987, 386] width 25 height 14
click at [1050, 406] on div "PM" at bounding box center [1045, 405] width 25 height 14
click at [1176, 62] on button "Save" at bounding box center [1191, 63] width 30 height 18
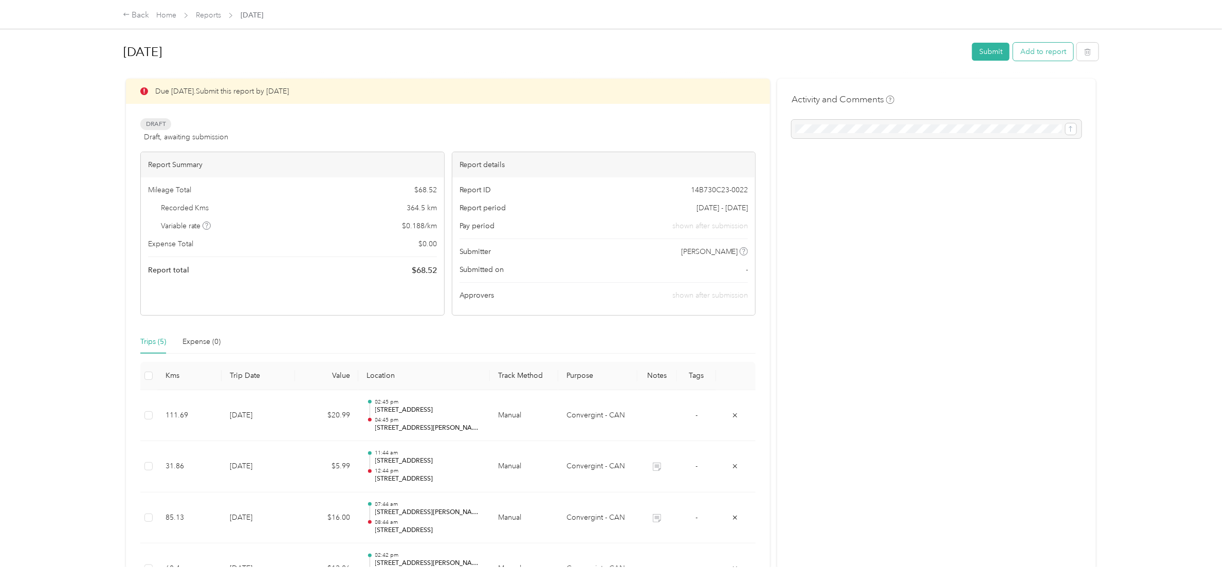
click at [1046, 55] on button "Add to report" at bounding box center [1043, 52] width 60 height 18
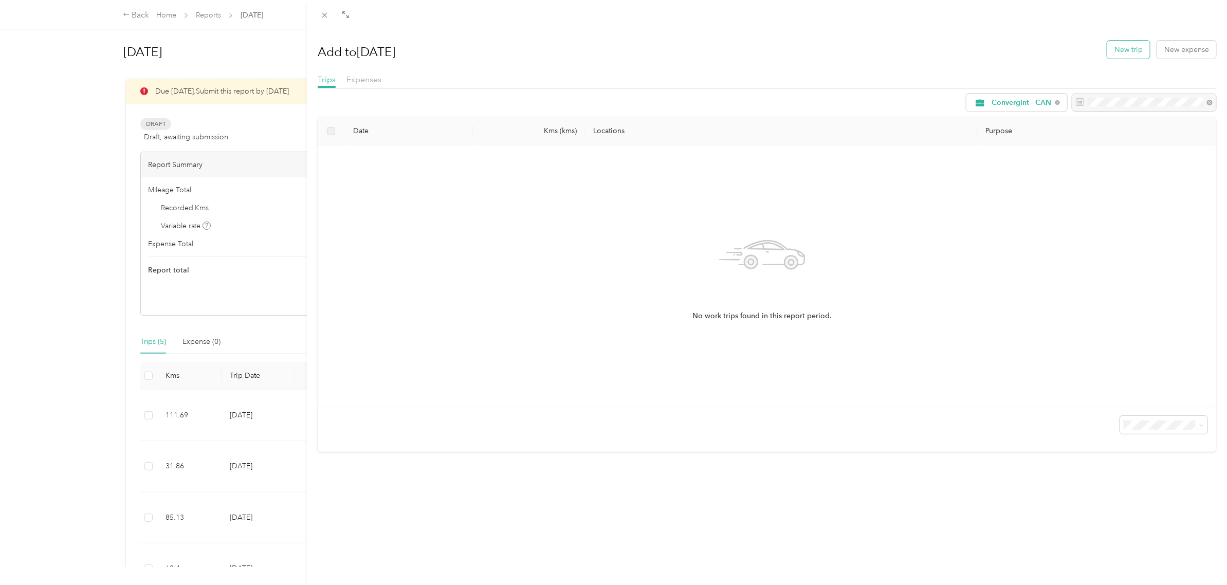
click at [1112, 47] on button "New trip" at bounding box center [1128, 50] width 43 height 18
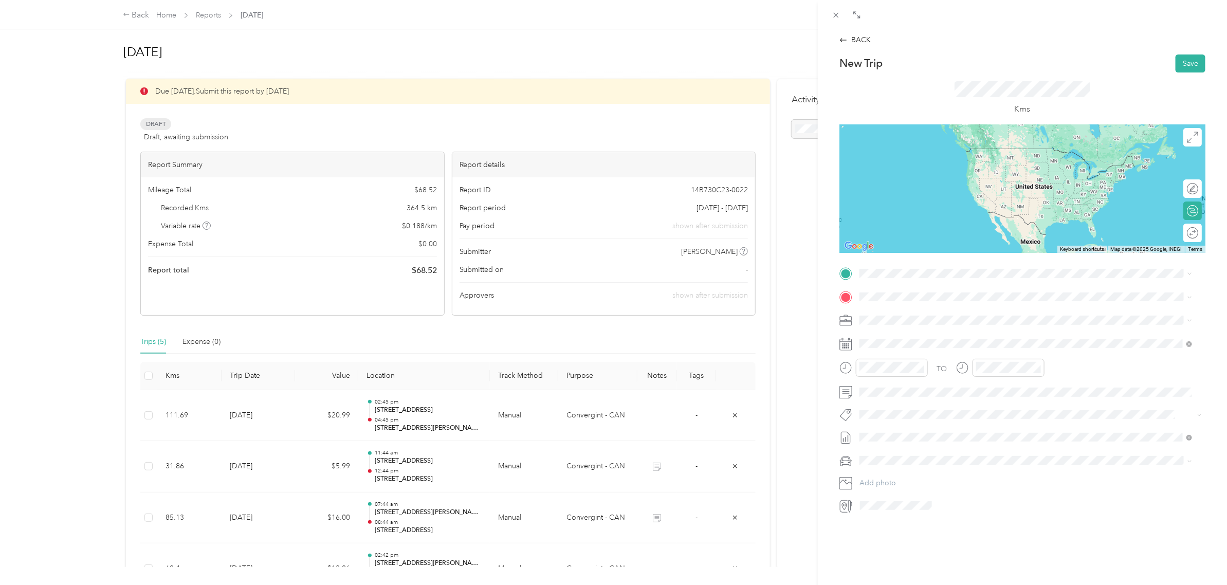
click at [966, 313] on span "[STREET_ADDRESS][PERSON_NAME]" at bounding box center [940, 308] width 122 height 9
click at [950, 307] on span "[STREET_ADDRESS][PERSON_NAME]" at bounding box center [940, 305] width 122 height 9
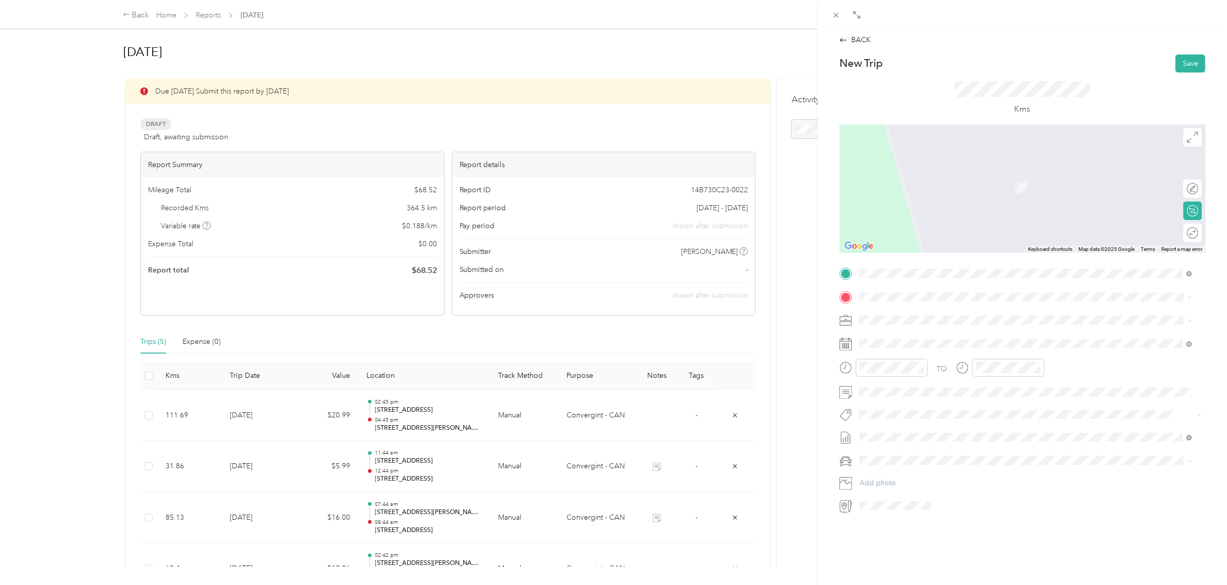
click at [911, 333] on span "[STREET_ADDRESS]" at bounding box center [911, 328] width 65 height 9
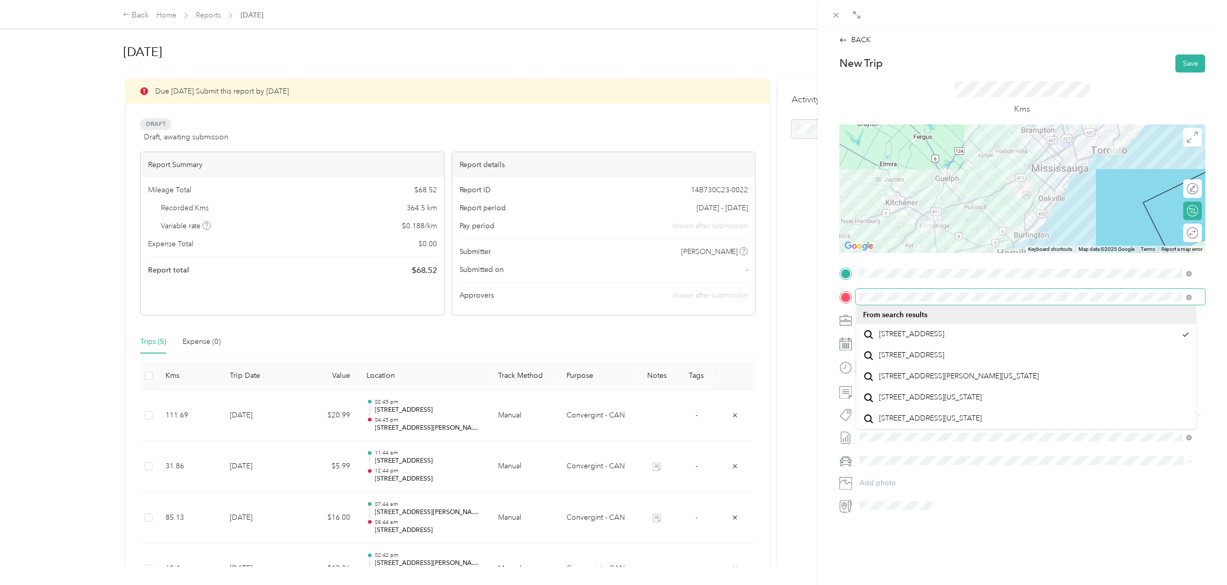
click at [844, 318] on div "TO Add photo" at bounding box center [1022, 389] width 366 height 248
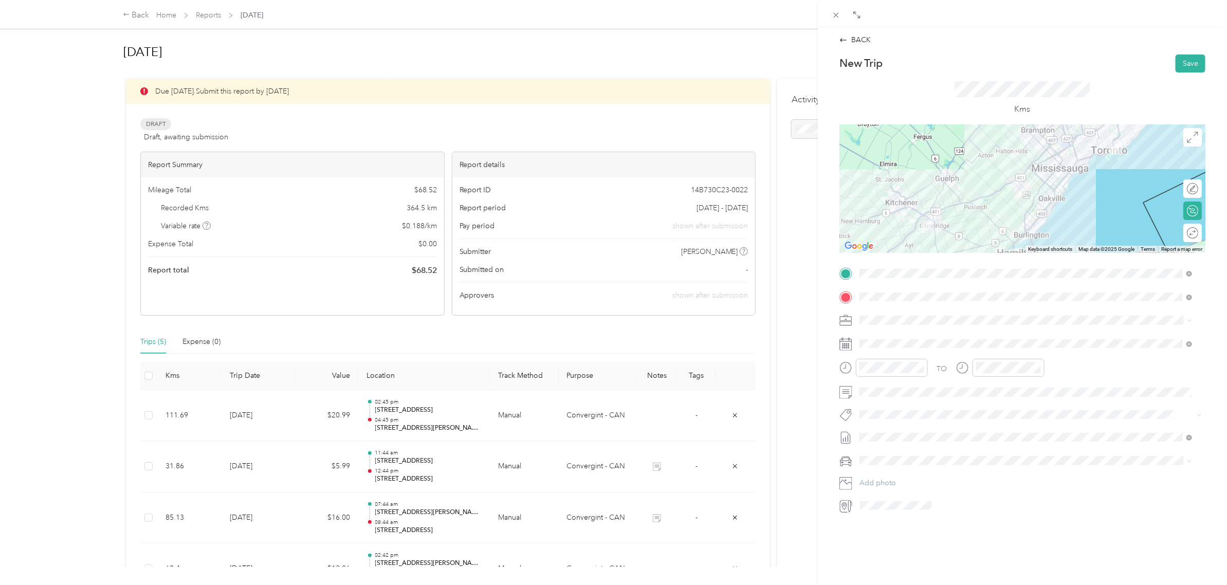
click at [945, 453] on span at bounding box center [1031, 460] width 350 height 16
click at [907, 471] on div "12" at bounding box center [907, 470] width 13 height 13
click at [870, 430] on div "07" at bounding box center [870, 430] width 25 height 14
click at [990, 460] on div "09" at bounding box center [987, 458] width 25 height 14
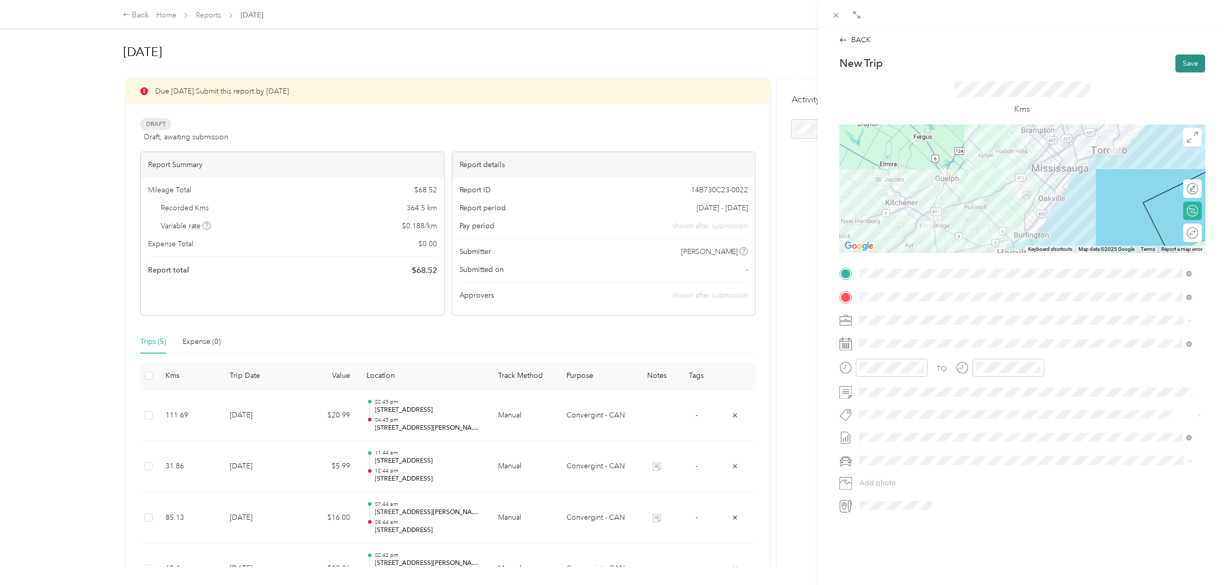
click at [1179, 63] on button "Save" at bounding box center [1191, 63] width 30 height 18
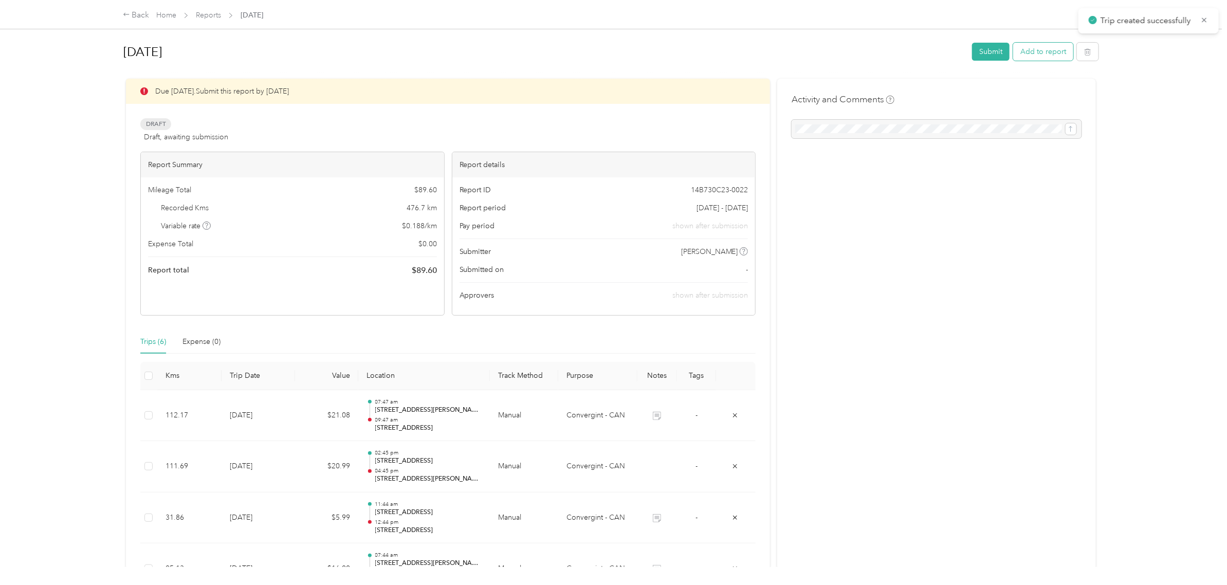
click at [1043, 54] on button "Add to report" at bounding box center [1043, 52] width 60 height 18
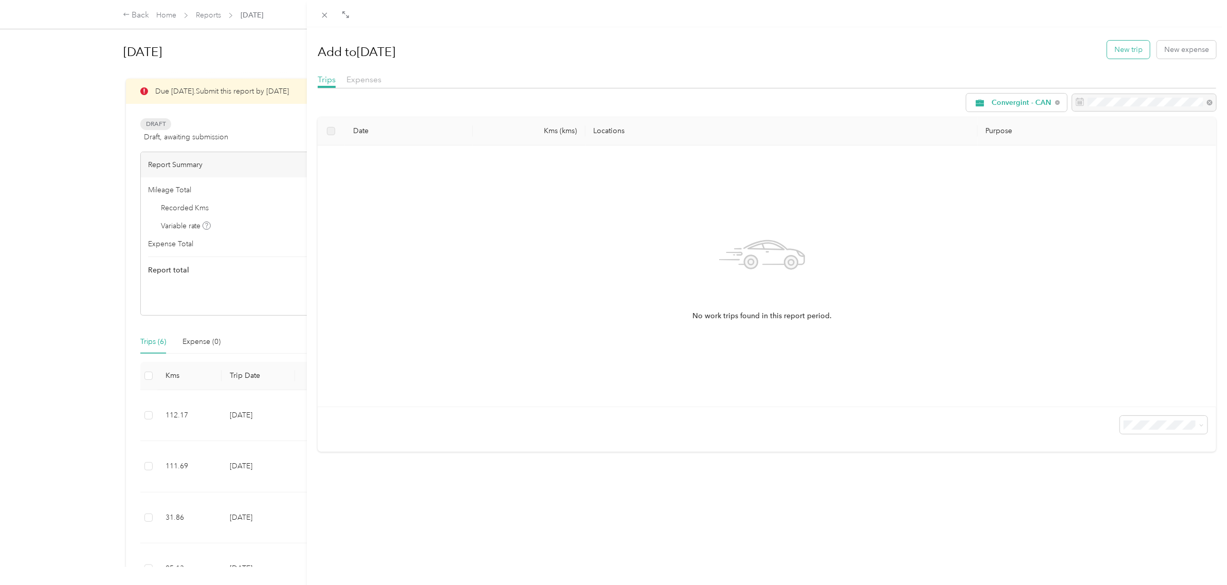
click at [1112, 52] on button "New trip" at bounding box center [1128, 50] width 43 height 18
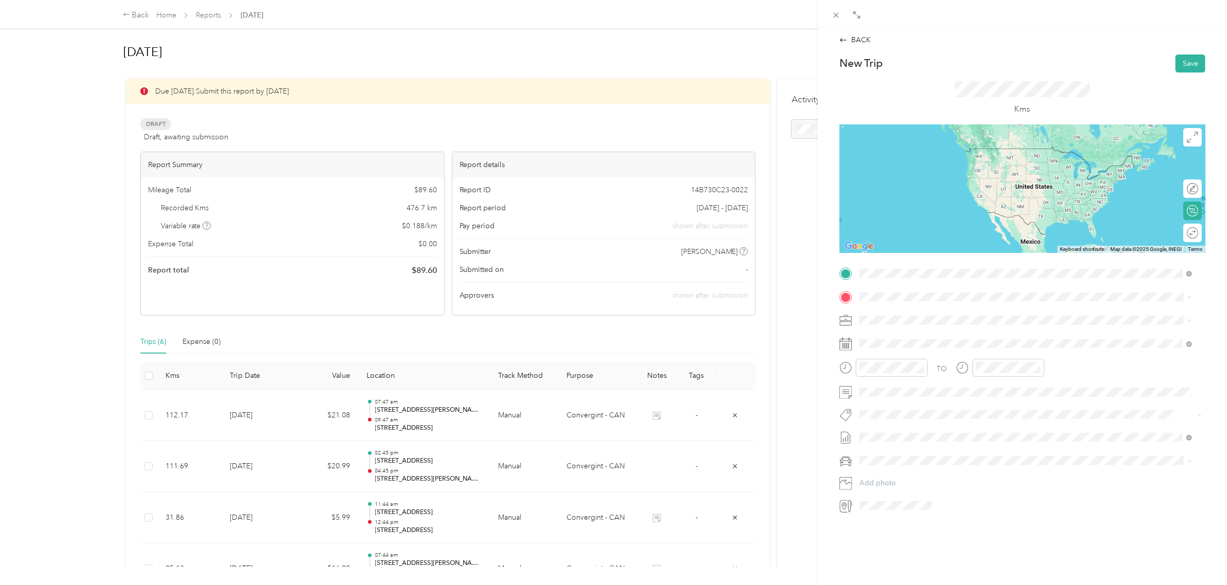
click at [937, 311] on span "[STREET_ADDRESS]" at bounding box center [911, 310] width 65 height 9
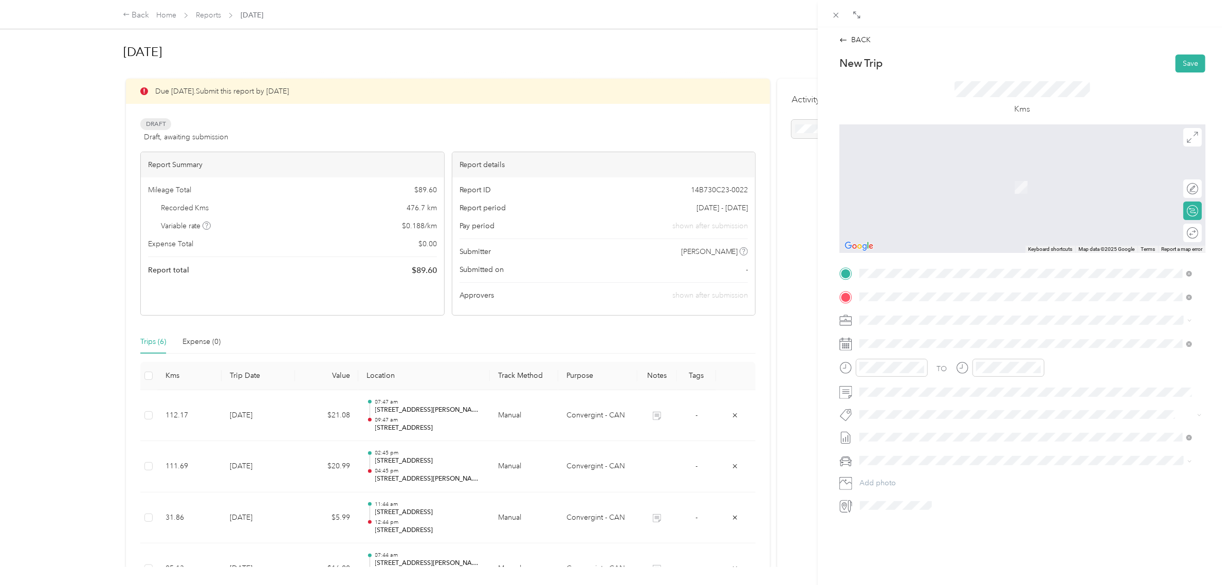
click at [944, 338] on span "[STREET_ADDRESS]" at bounding box center [911, 333] width 65 height 9
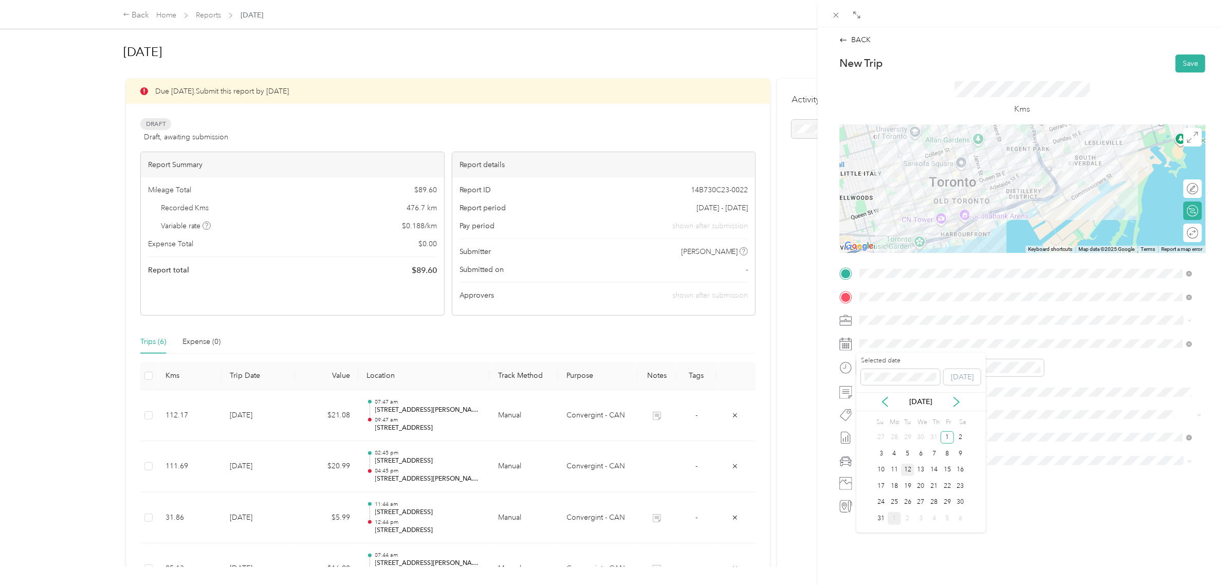
click at [912, 469] on div "12" at bounding box center [907, 470] width 13 height 13
click at [987, 391] on div "12" at bounding box center [987, 390] width 25 height 14
click at [1019, 423] on div "16" at bounding box center [1016, 430] width 25 height 14
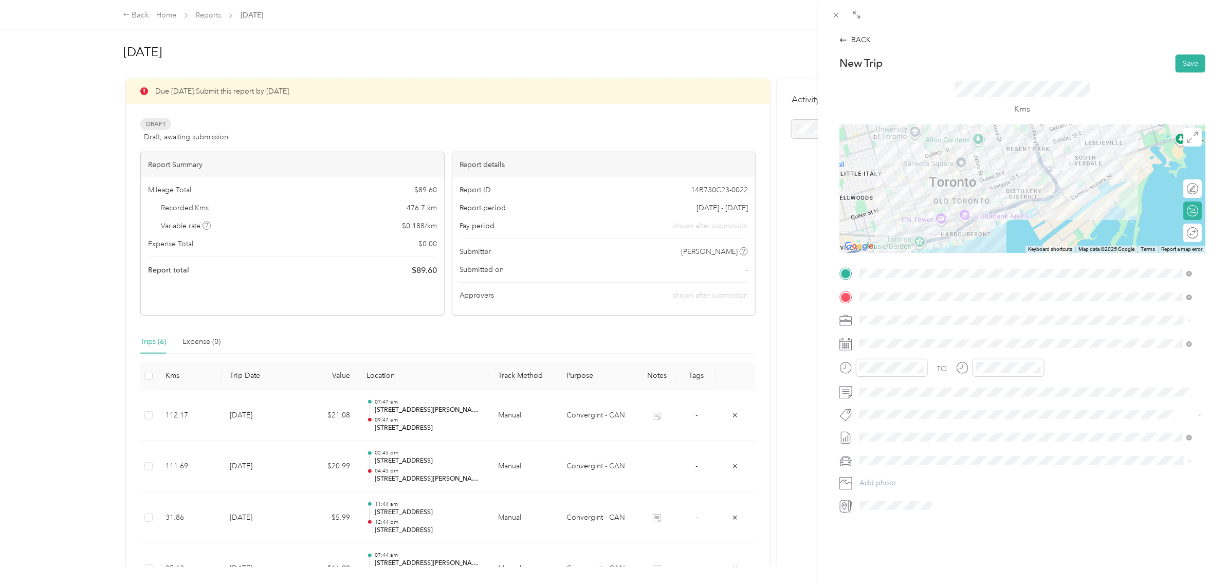
click at [1015, 321] on div "New Trip Save This trip cannot be edited because it is either under review, app…" at bounding box center [1022, 284] width 366 height 460
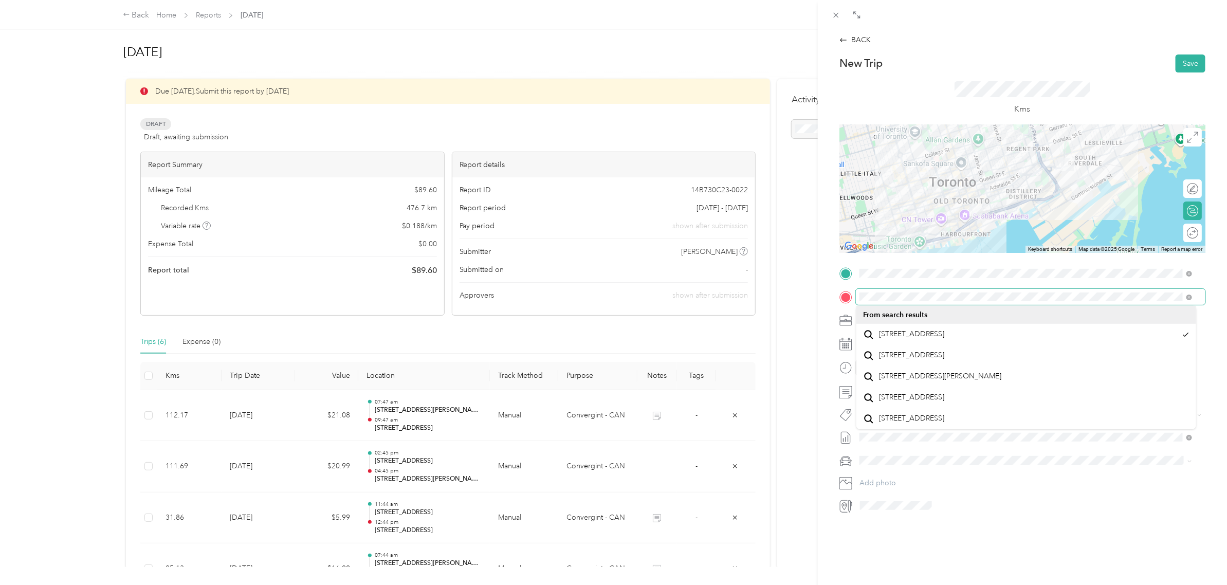
drag, startPoint x: 1181, startPoint y: 64, endPoint x: 862, endPoint y: 312, distance: 403.7
click at [844, 315] on div "TO Add photo" at bounding box center [1022, 389] width 366 height 248
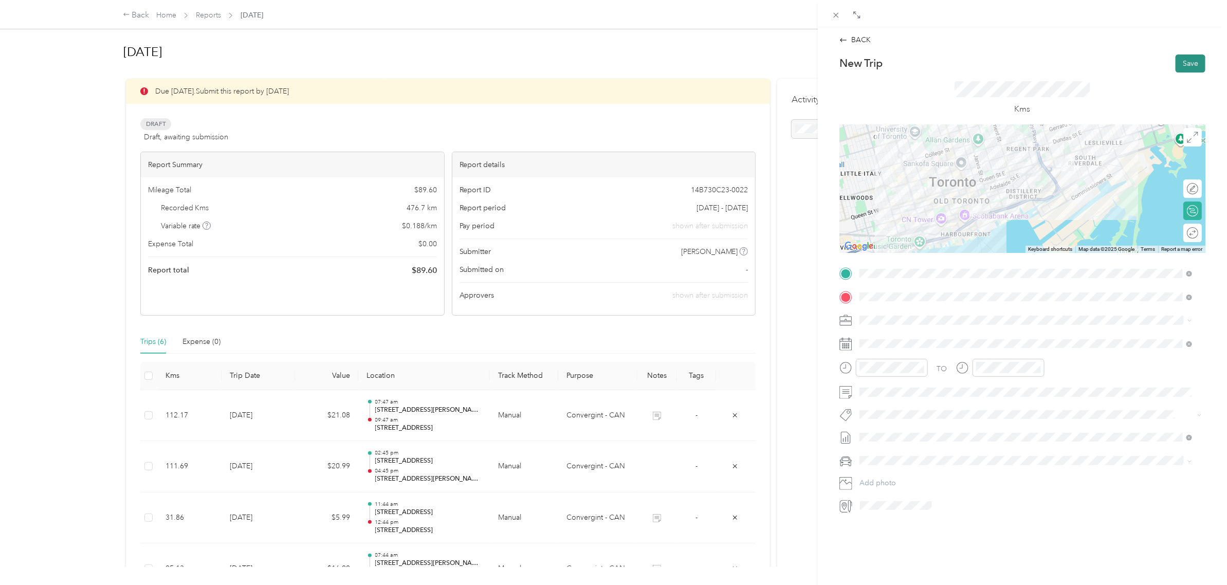
click at [1190, 63] on button "Save" at bounding box center [1191, 63] width 30 height 18
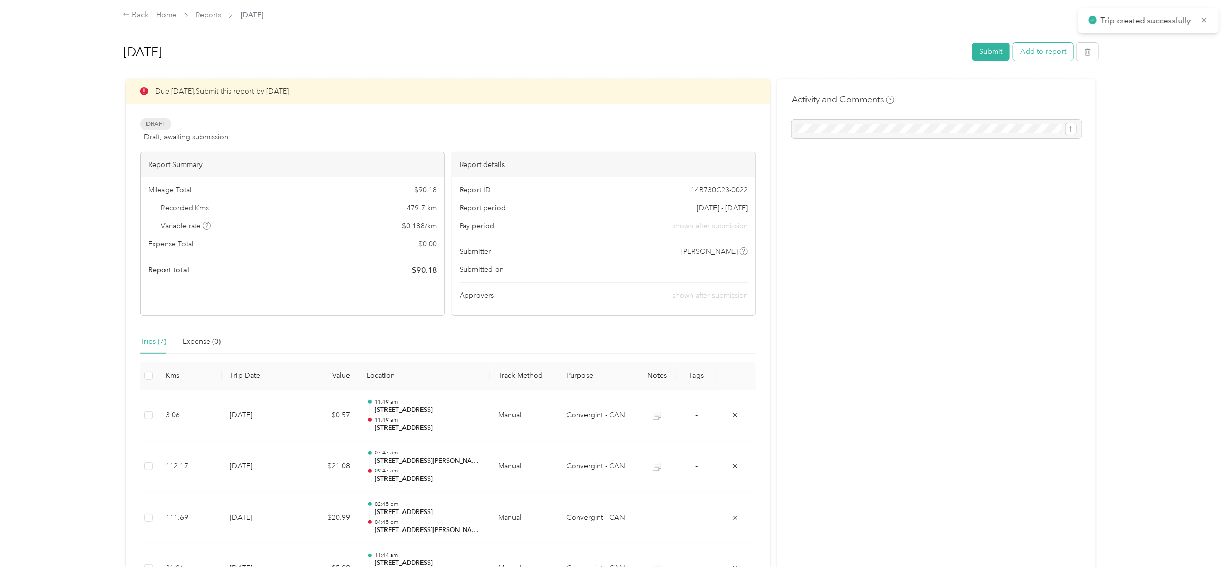
click at [1028, 52] on button "Add to report" at bounding box center [1043, 52] width 60 height 18
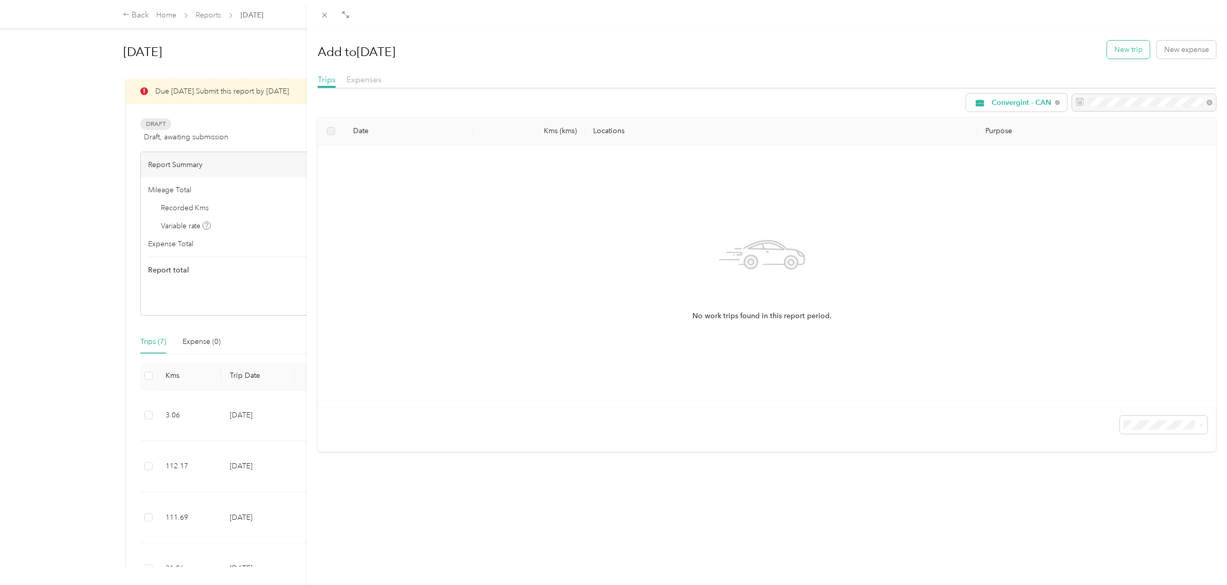
click at [1114, 55] on button "New trip" at bounding box center [1128, 50] width 43 height 18
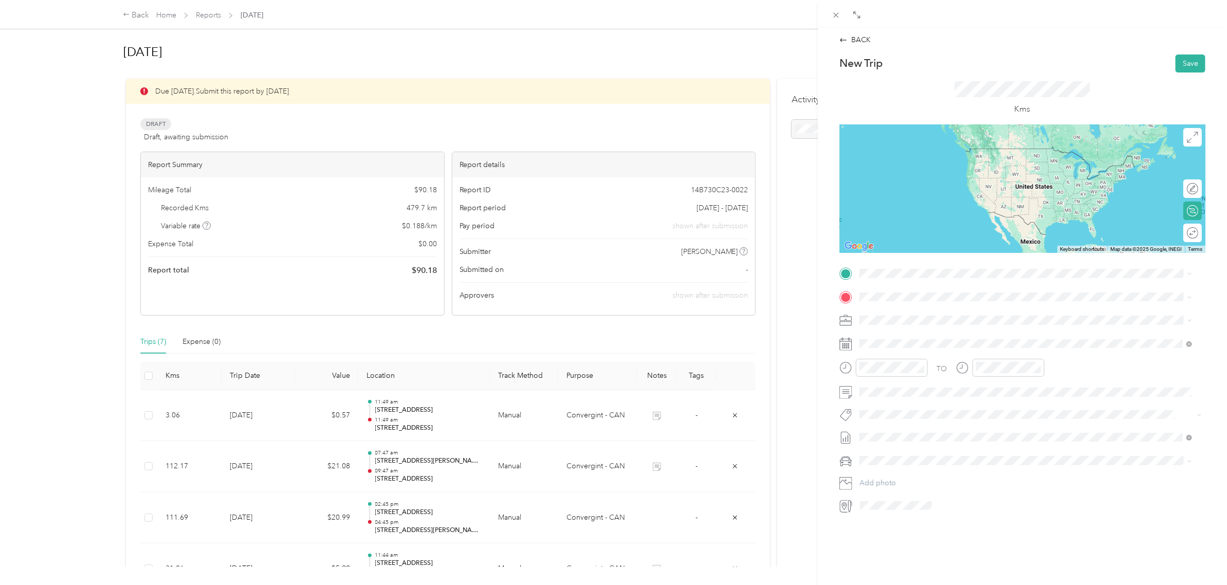
drag, startPoint x: 937, startPoint y: 315, endPoint x: 930, endPoint y: 312, distance: 7.1
click at [936, 314] on span "[STREET_ADDRESS]" at bounding box center [911, 309] width 65 height 9
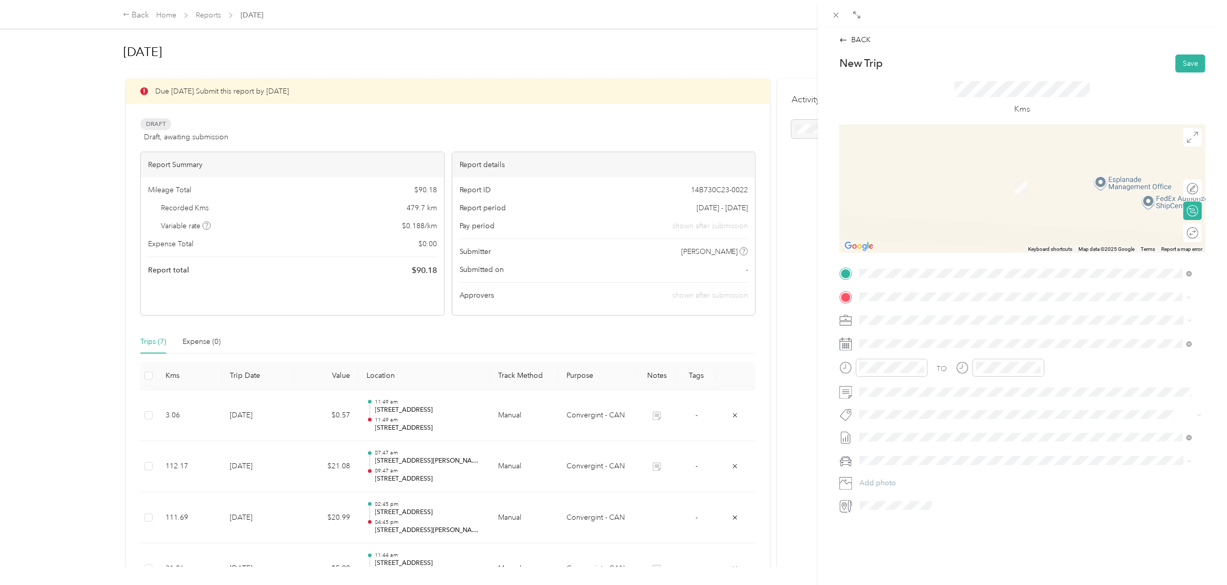
click at [954, 339] on span "[STREET_ADDRESS][PERSON_NAME]" at bounding box center [940, 333] width 122 height 9
click at [967, 338] on span "[STREET_ADDRESS][PERSON_NAME]" at bounding box center [940, 333] width 122 height 9
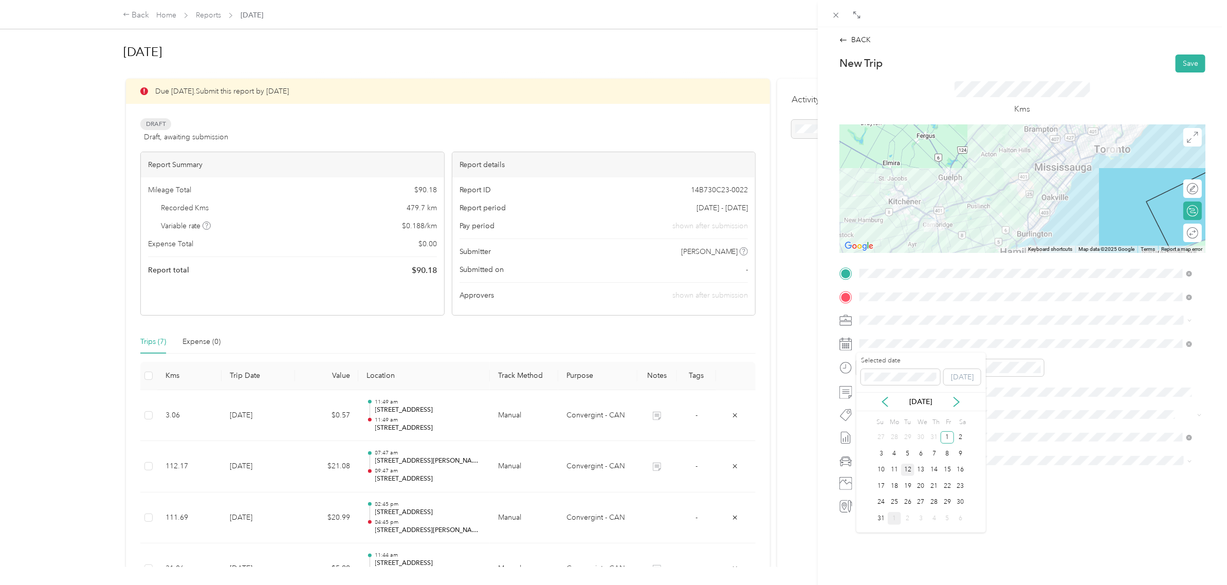
click at [911, 468] on div "12" at bounding box center [907, 470] width 13 height 13
click at [872, 406] on div "01" at bounding box center [870, 405] width 25 height 14
click at [924, 402] on div "PM" at bounding box center [929, 405] width 25 height 14
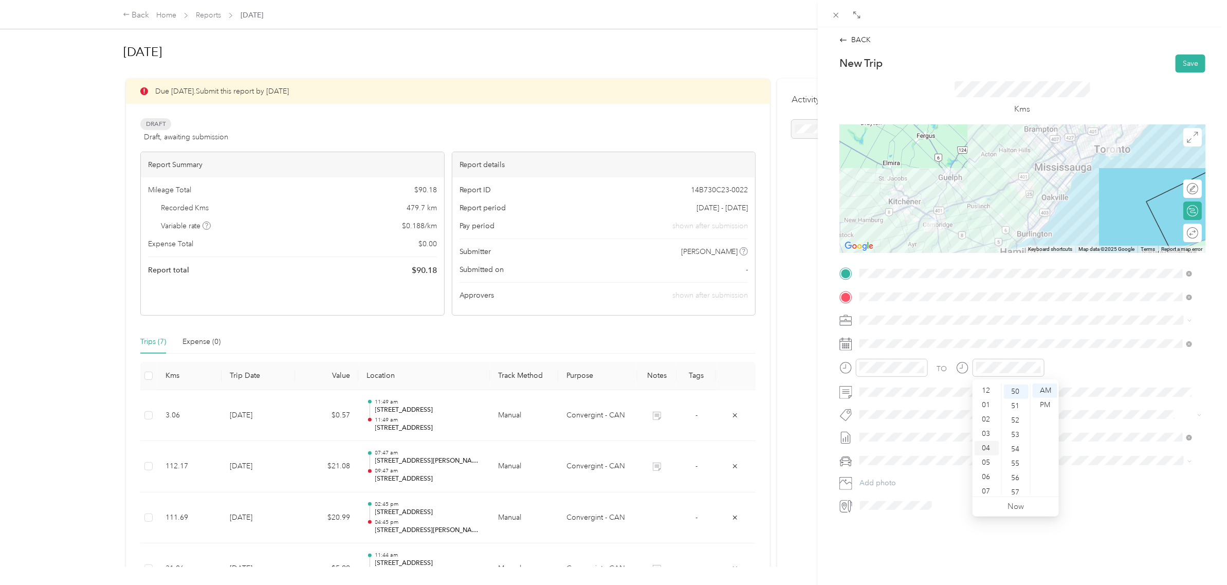
click at [986, 445] on div "04" at bounding box center [987, 448] width 25 height 14
click at [1049, 405] on div "PM" at bounding box center [1045, 405] width 25 height 14
click at [1180, 63] on button "Save" at bounding box center [1191, 63] width 30 height 18
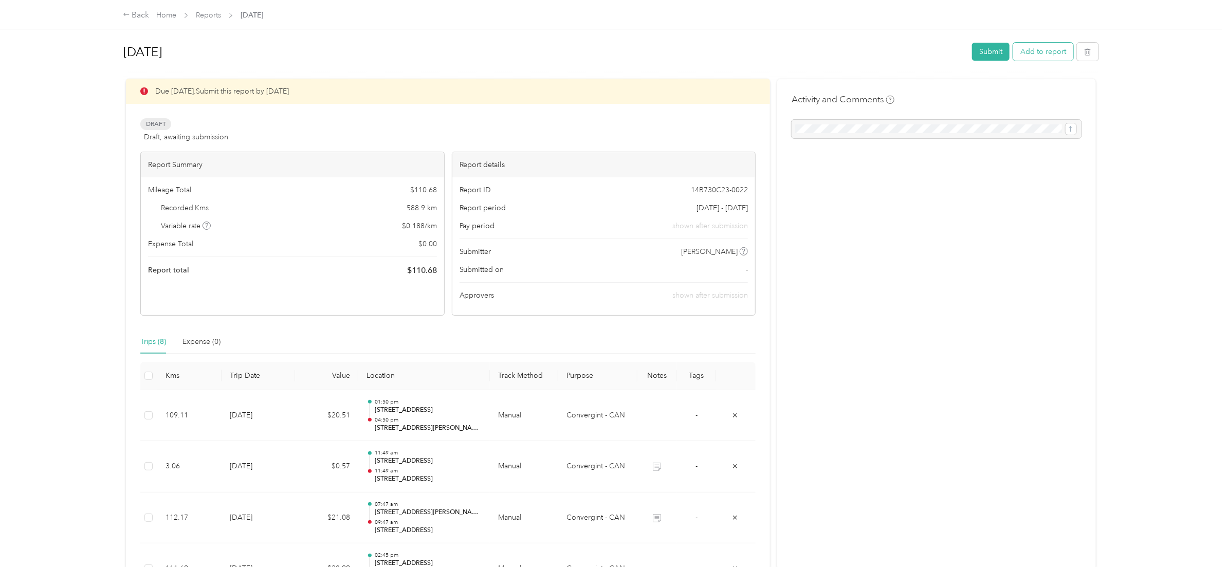
click at [1040, 54] on button "Add to report" at bounding box center [1043, 52] width 60 height 18
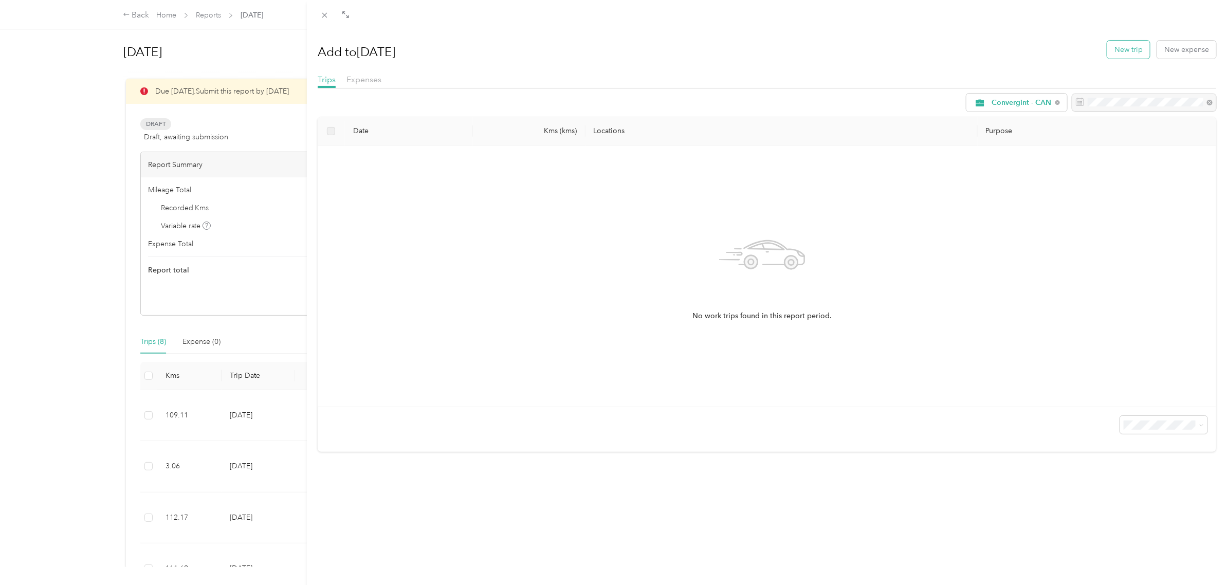
click at [1132, 47] on button "New trip" at bounding box center [1128, 50] width 43 height 18
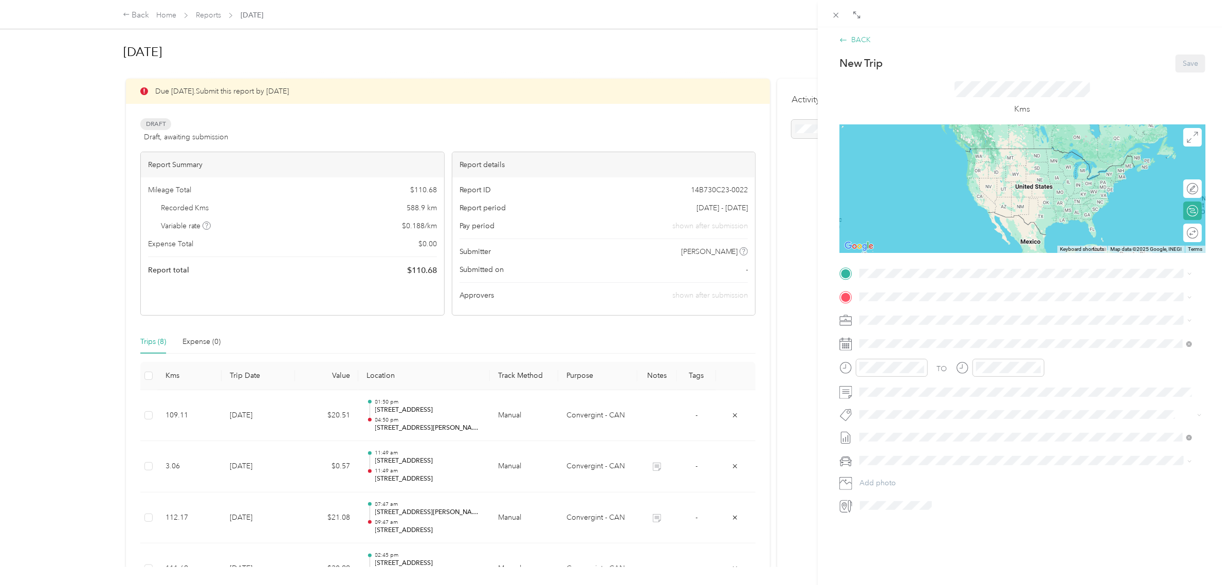
click at [865, 37] on div "BACK" at bounding box center [854, 39] width 31 height 11
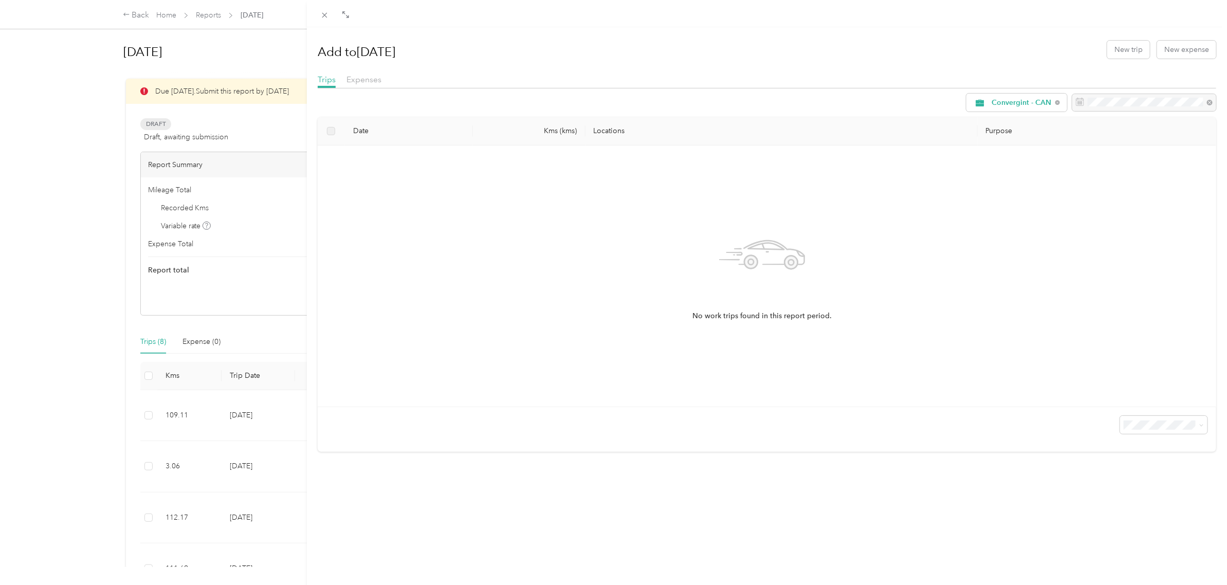
click at [510, 538] on div "Add to [DATE] New trip New expense Trips Expenses Convergint - CAN Date Kms (km…" at bounding box center [767, 319] width 920 height 585
click at [259, 17] on div "Add to [DATE] New trip New expense Trips Expenses Convergint - CAN Date Kms (km…" at bounding box center [613, 292] width 1227 height 585
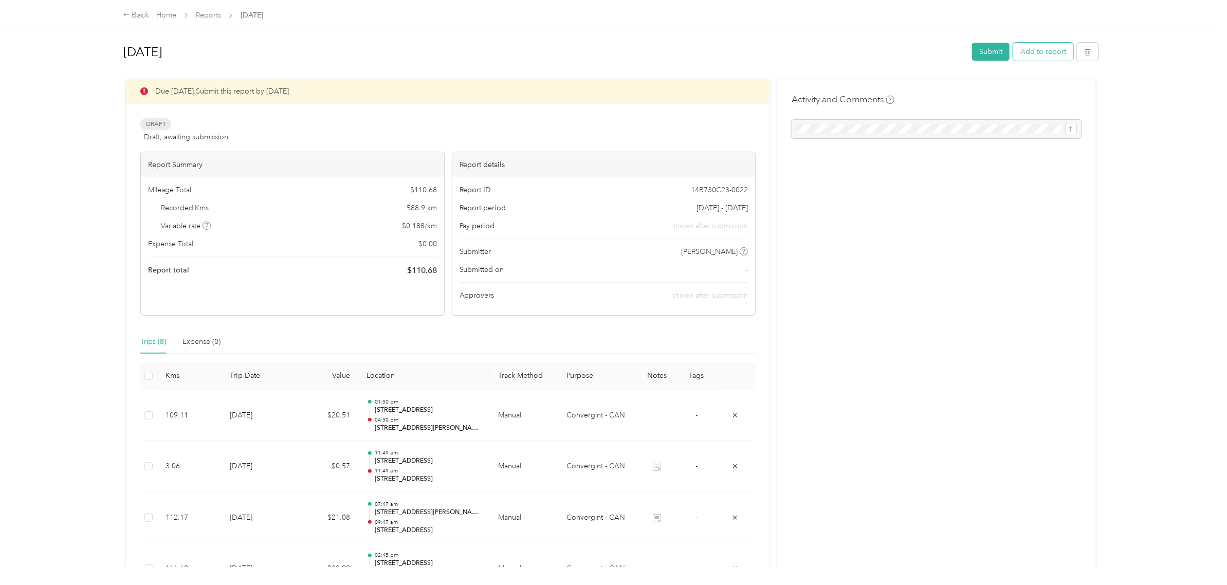
click at [1034, 54] on button "Add to report" at bounding box center [1043, 52] width 60 height 18
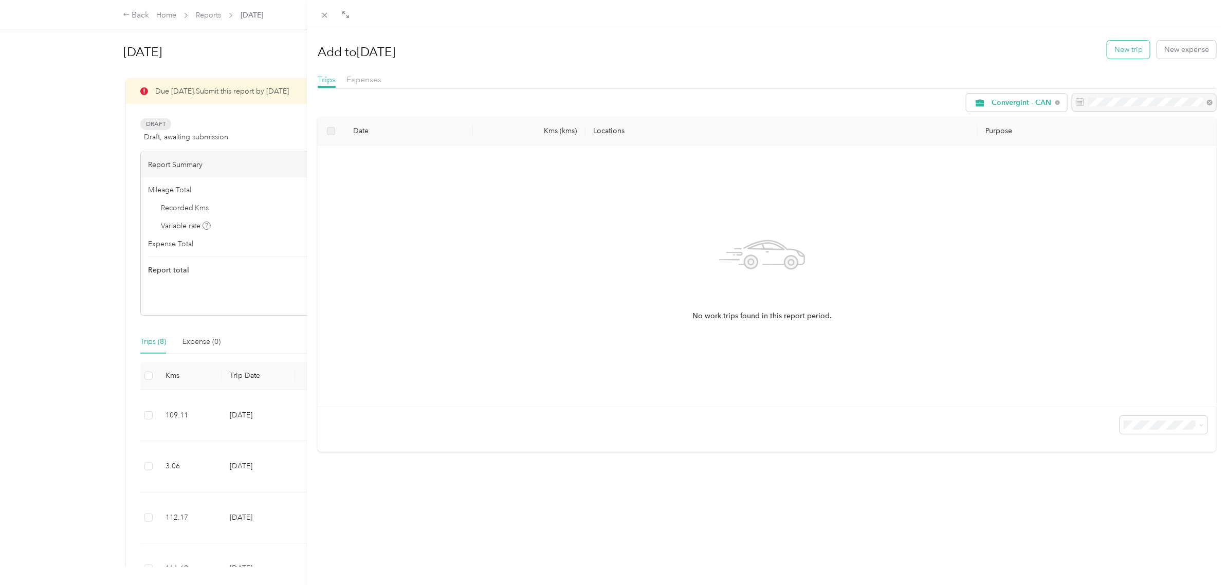
click at [1111, 52] on button "New trip" at bounding box center [1128, 50] width 43 height 18
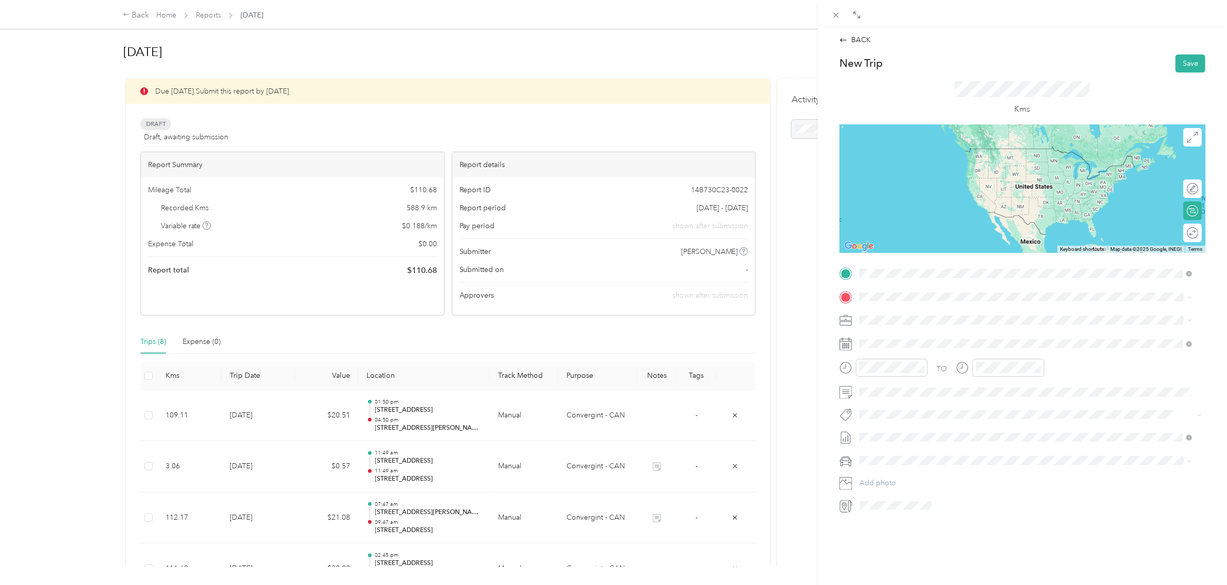
click at [937, 315] on span "[STREET_ADDRESS][PERSON_NAME]" at bounding box center [940, 310] width 122 height 9
click at [961, 315] on span "[STREET_ADDRESS][PERSON_NAME]" at bounding box center [940, 310] width 122 height 9
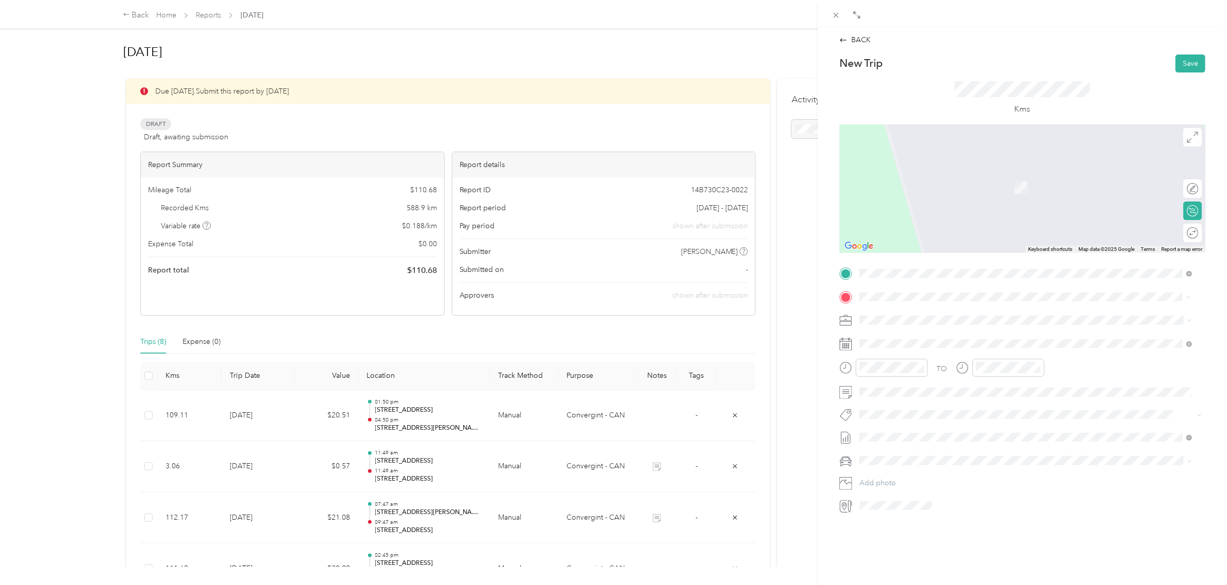
click at [920, 342] on div "Office [STREET_ADDRESS]" at bounding box center [911, 344] width 65 height 22
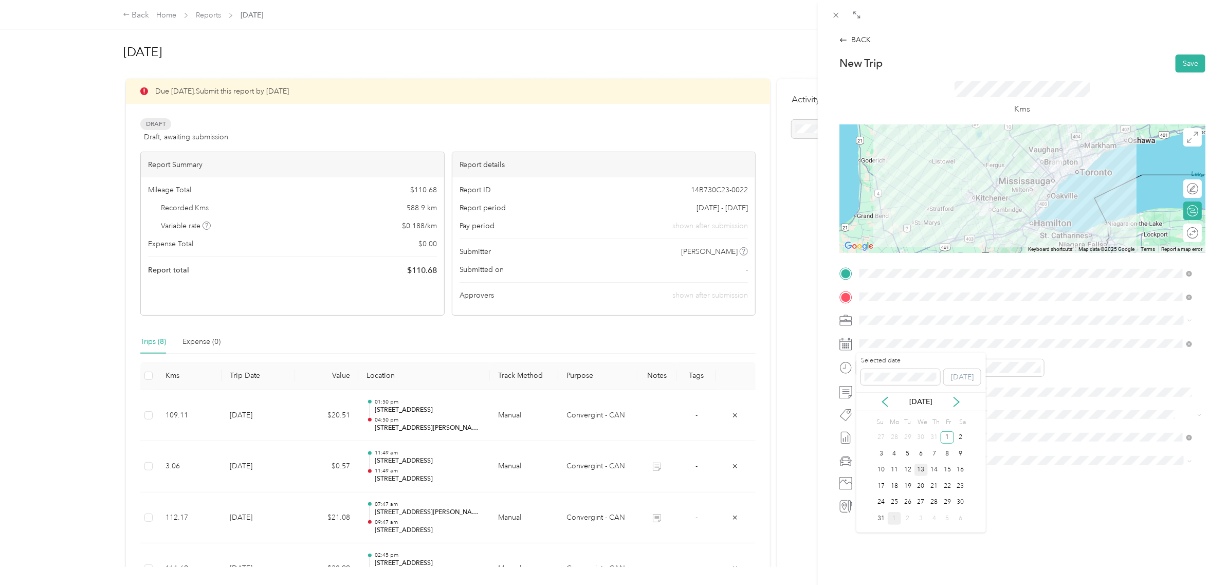
click at [921, 472] on div "13" at bounding box center [920, 470] width 13 height 13
click at [867, 446] on div "08" at bounding box center [870, 445] width 25 height 14
click at [928, 387] on div "AM" at bounding box center [929, 390] width 25 height 14
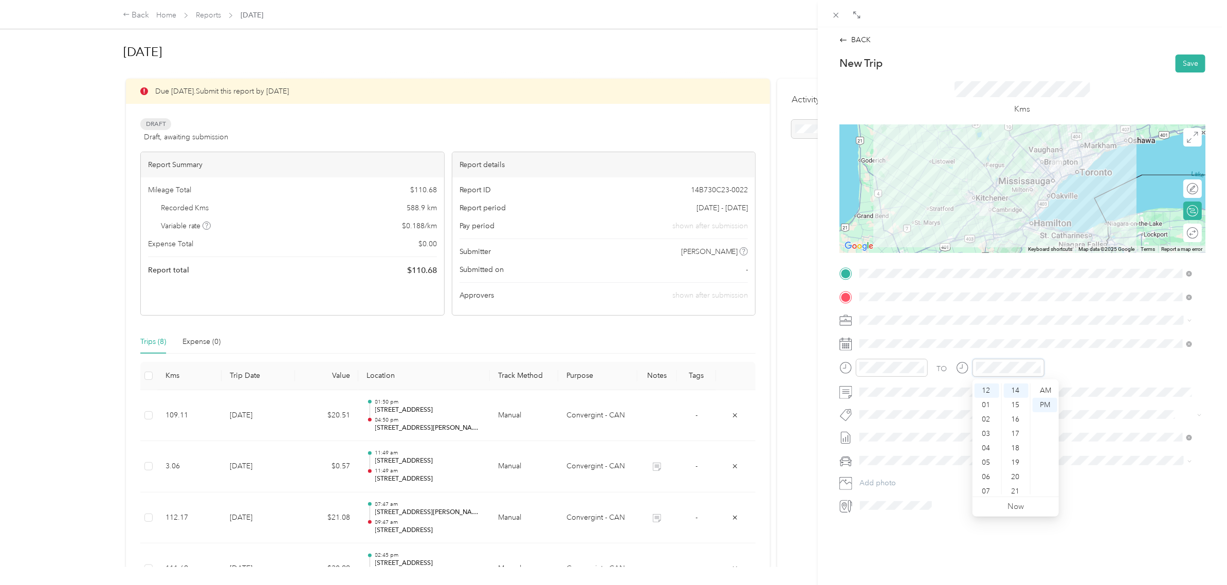
scroll to position [61, 0]
click at [983, 461] on div "09" at bounding box center [987, 459] width 25 height 14
click at [1045, 391] on div "AM" at bounding box center [1045, 390] width 25 height 14
click at [1176, 64] on button "Save" at bounding box center [1191, 63] width 30 height 18
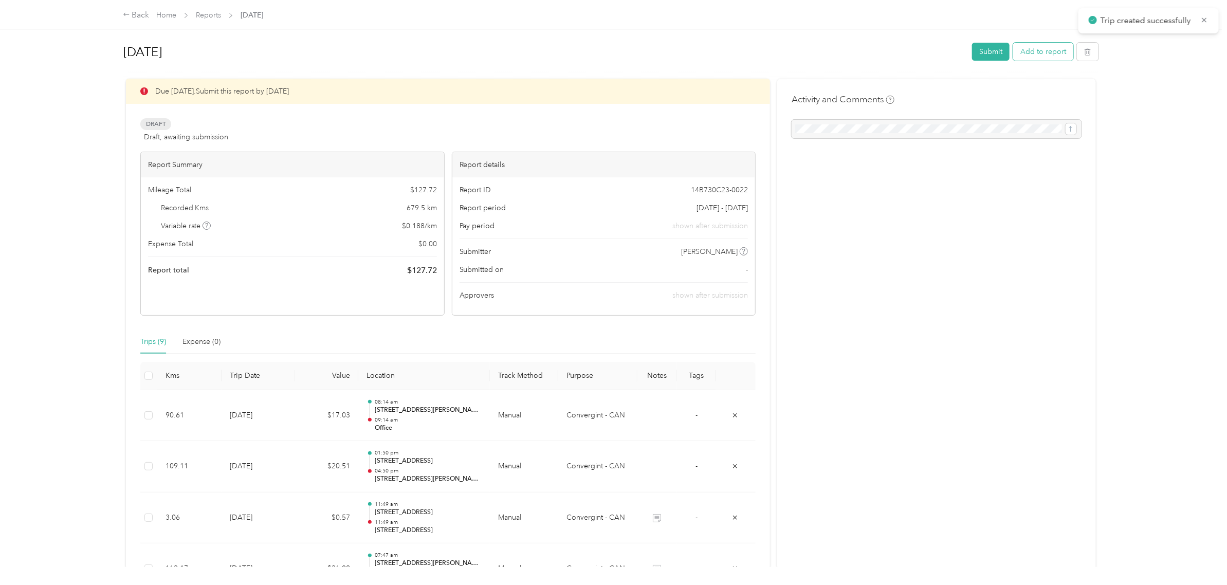
click at [1023, 50] on button "Add to report" at bounding box center [1043, 52] width 60 height 18
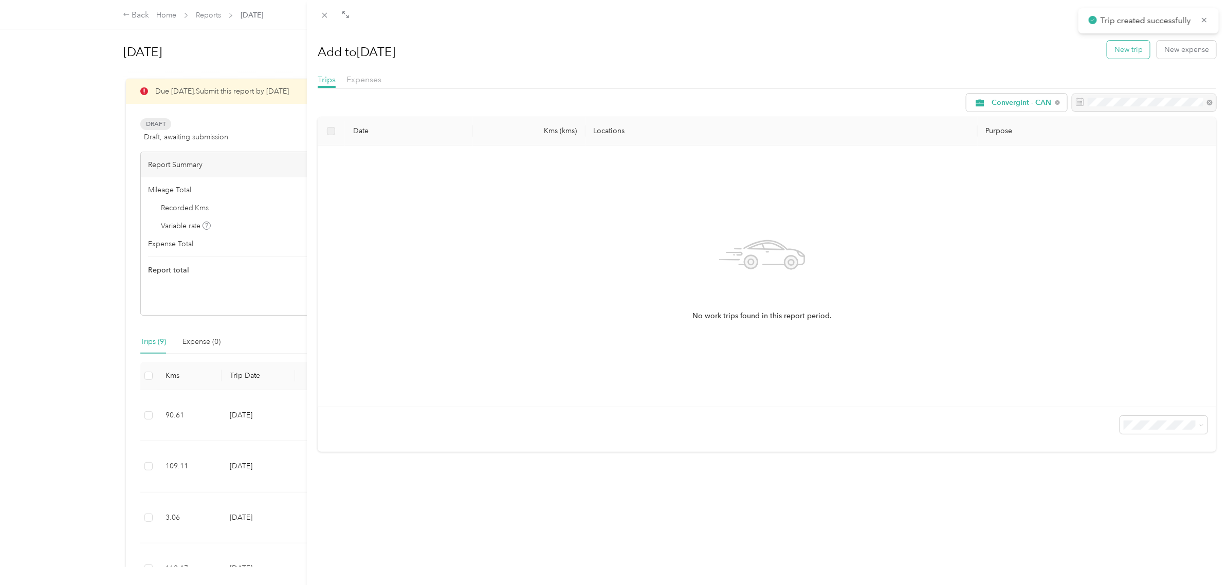
click at [1108, 53] on button "New trip" at bounding box center [1128, 50] width 43 height 18
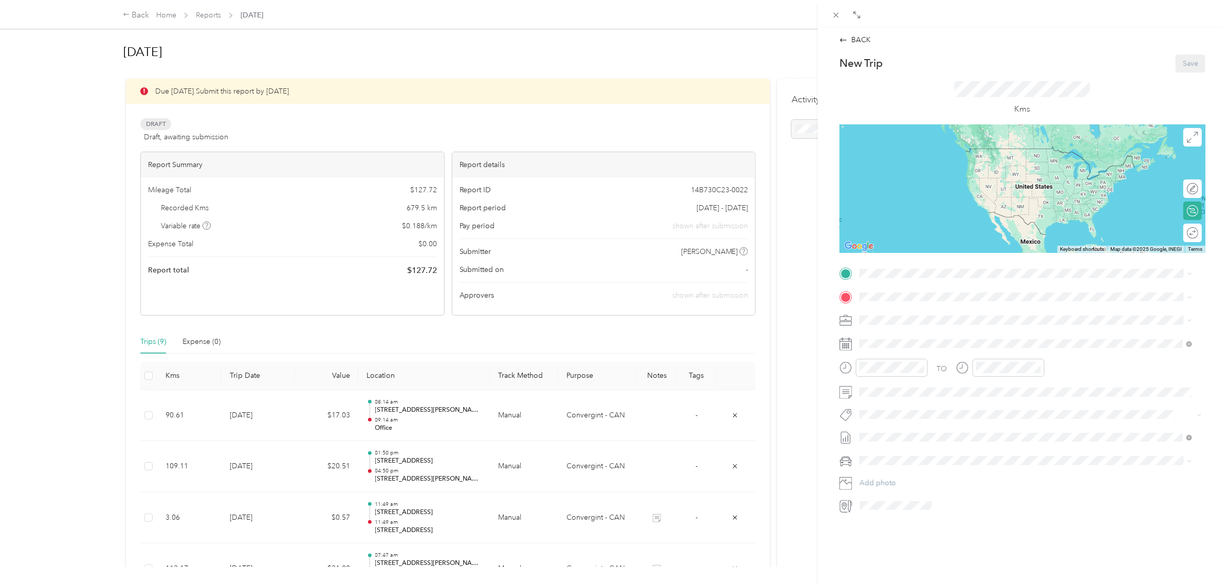
click at [938, 314] on div "Office" at bounding box center [911, 309] width 65 height 9
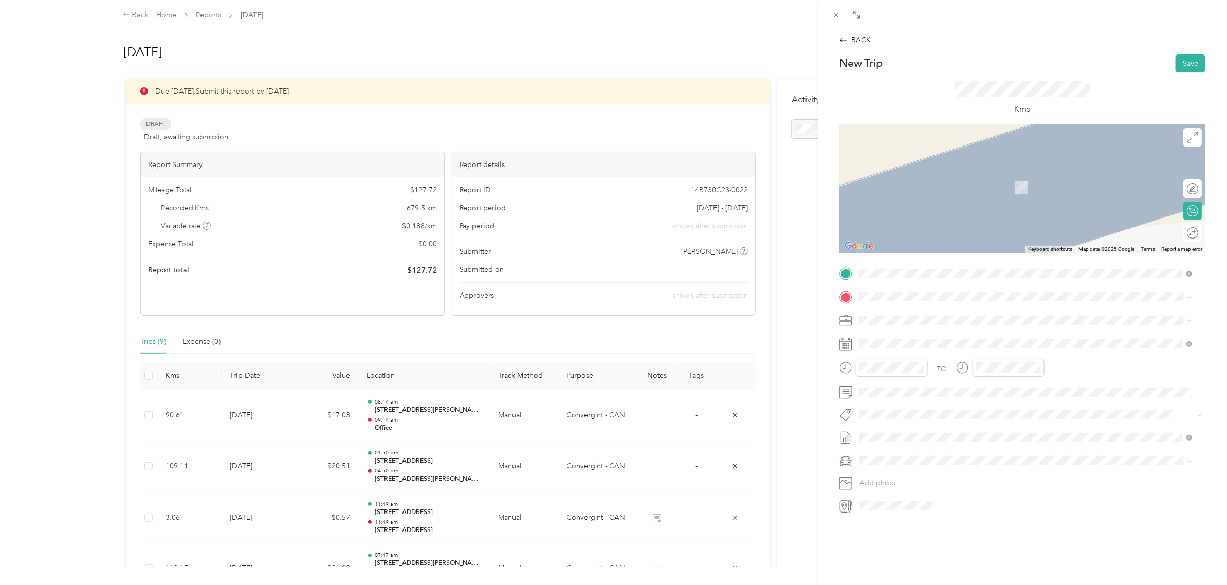
click at [943, 335] on span "[STREET_ADDRESS]" at bounding box center [911, 329] width 65 height 9
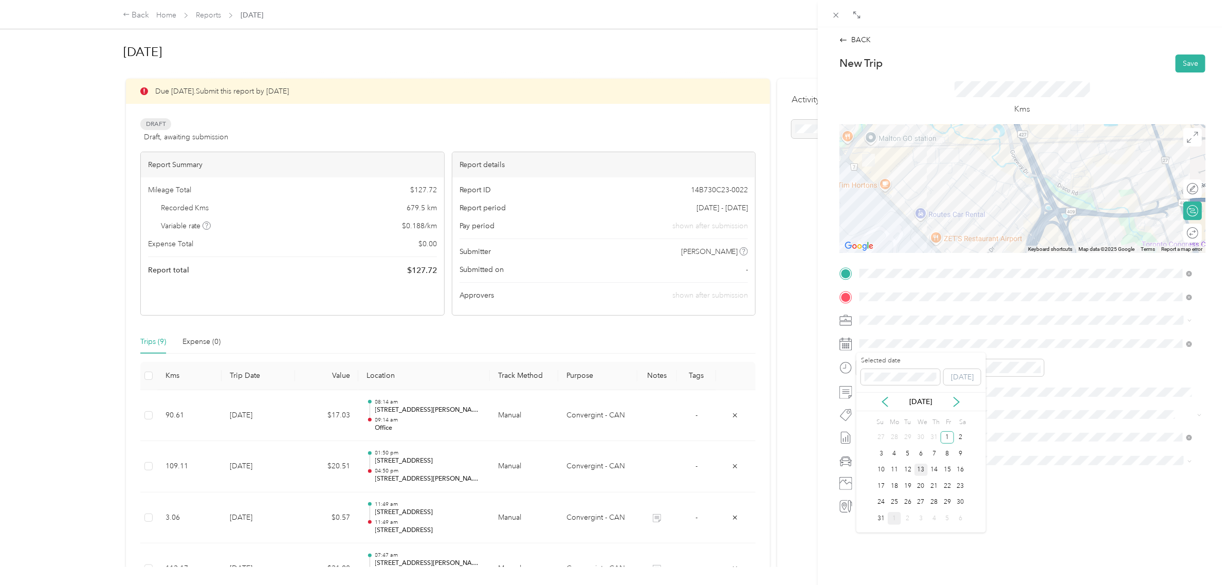
click at [922, 471] on div "13" at bounding box center [920, 470] width 13 height 13
click at [983, 407] on div "01" at bounding box center [987, 405] width 25 height 14
click at [978, 389] on div "12" at bounding box center [987, 390] width 25 height 14
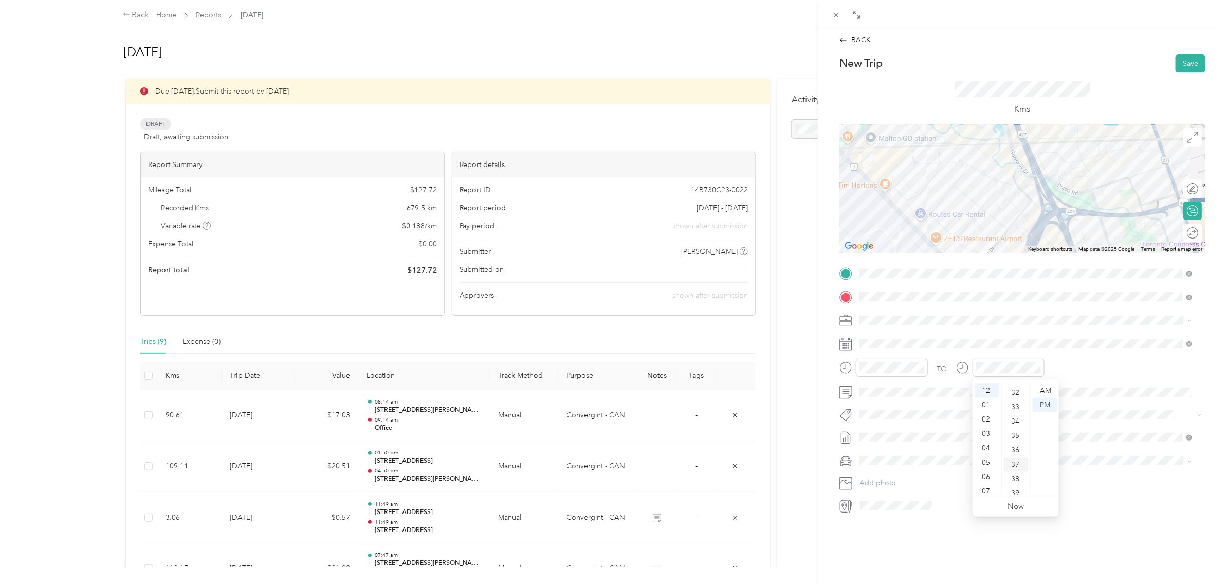
click at [1019, 464] on div "37" at bounding box center [1016, 464] width 25 height 14
click at [1183, 65] on button "Save" at bounding box center [1191, 63] width 30 height 18
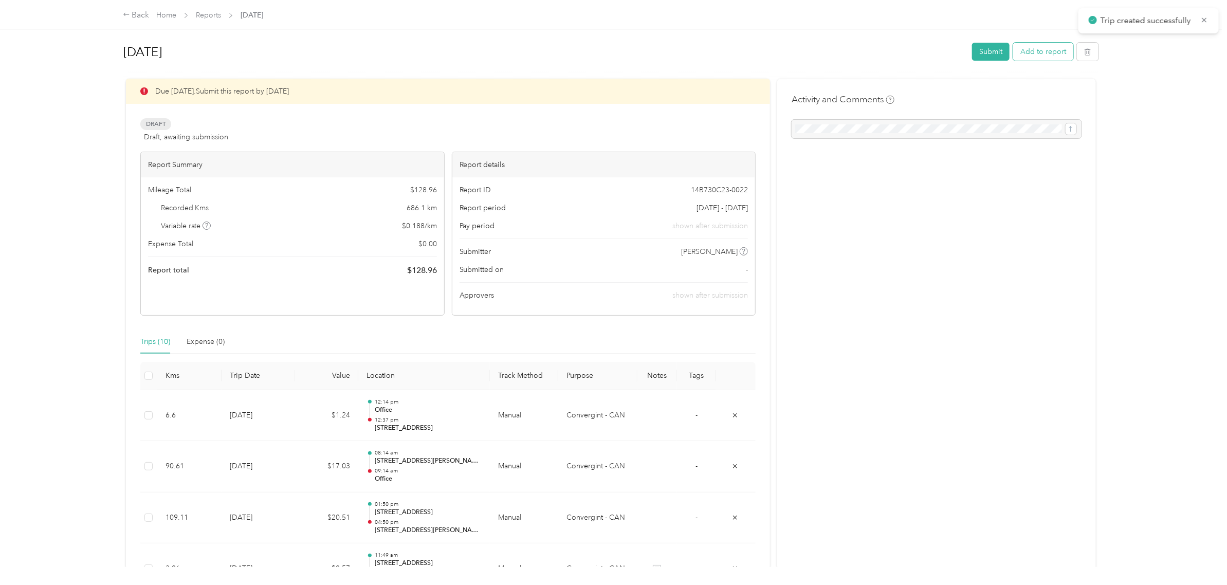
click at [1018, 54] on button "Add to report" at bounding box center [1043, 52] width 60 height 18
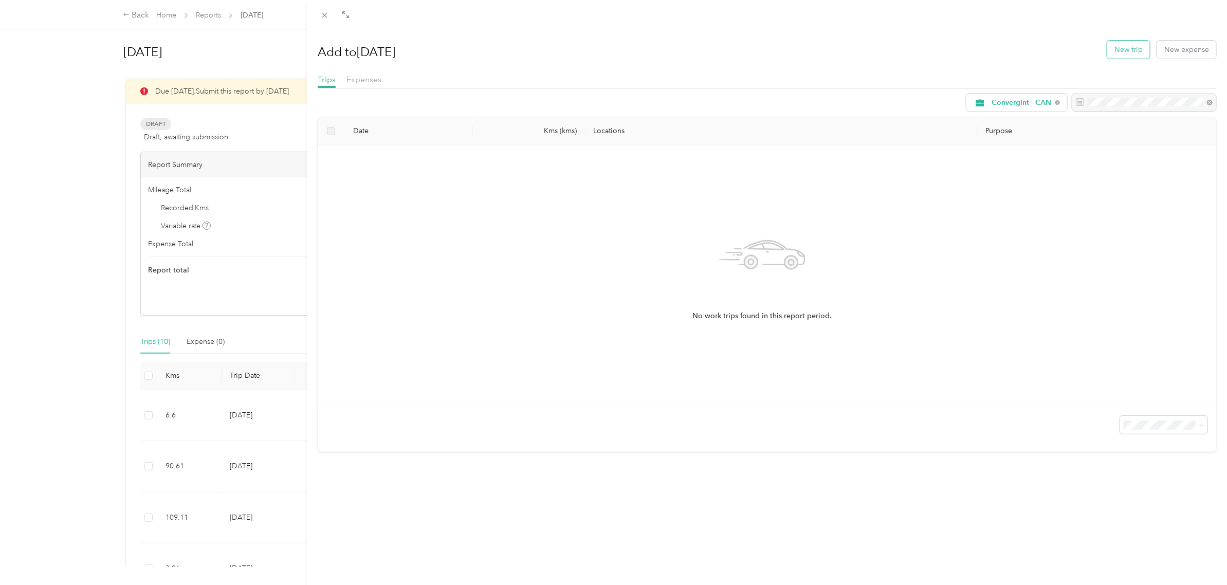
click at [1109, 51] on button "New trip" at bounding box center [1128, 50] width 43 height 18
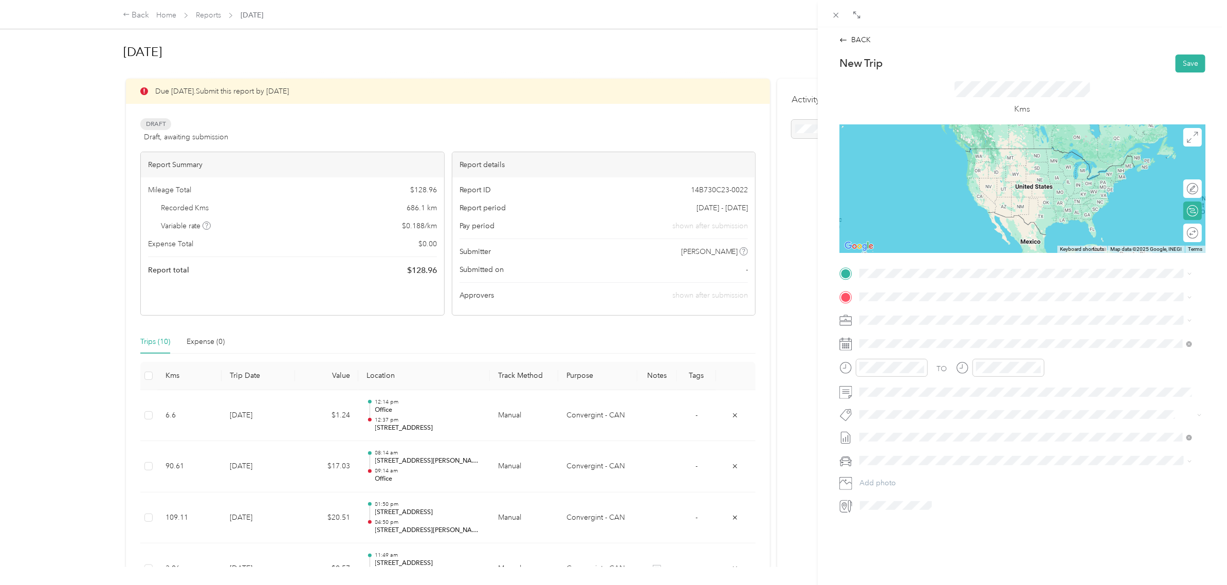
click at [939, 309] on span "[STREET_ADDRESS]" at bounding box center [911, 305] width 65 height 9
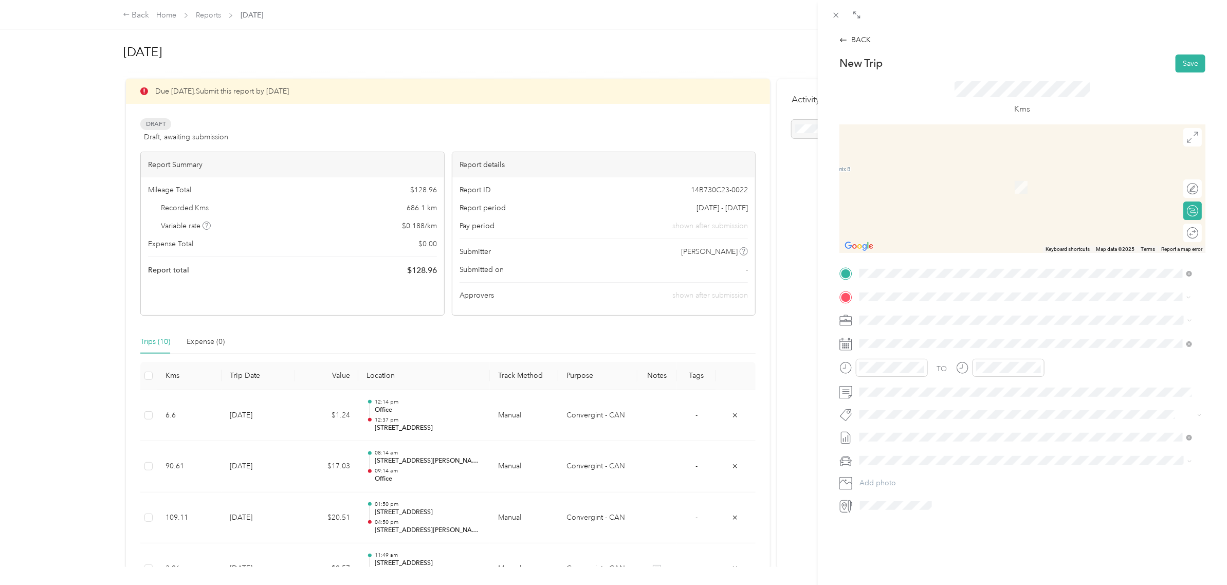
click at [901, 333] on span "[STREET_ADDRESS][PERSON_NAME]" at bounding box center [940, 333] width 122 height 9
click at [952, 334] on span "[STREET_ADDRESS][PERSON_NAME]" at bounding box center [940, 328] width 122 height 9
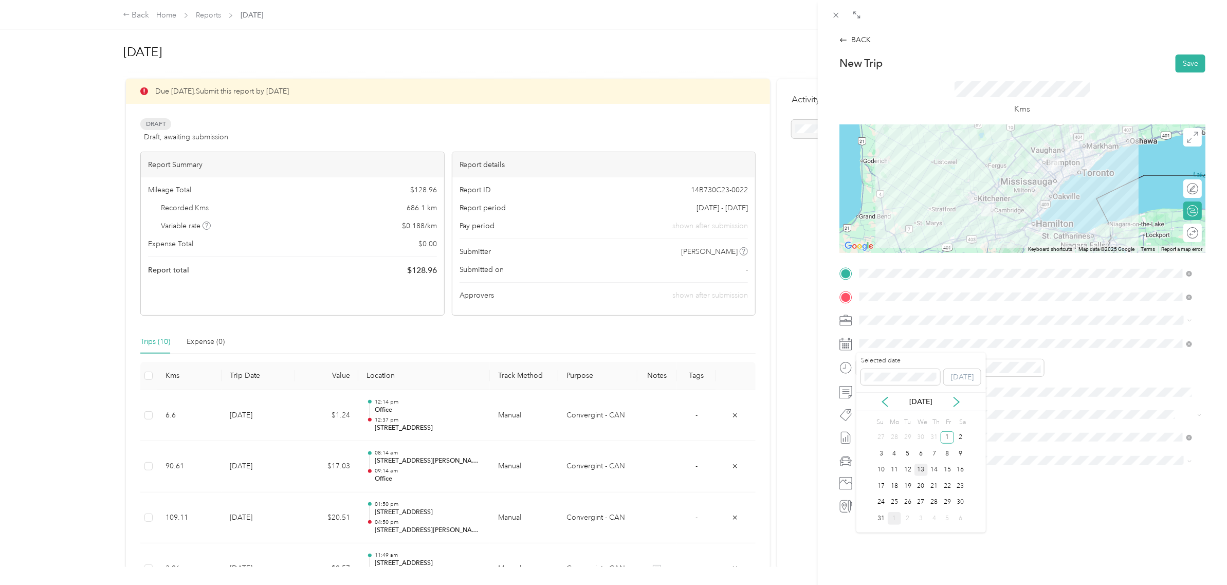
click at [919, 469] on div "13" at bounding box center [920, 470] width 13 height 13
click at [872, 419] on div "02" at bounding box center [870, 419] width 25 height 14
click at [986, 445] on div "04" at bounding box center [987, 448] width 25 height 14
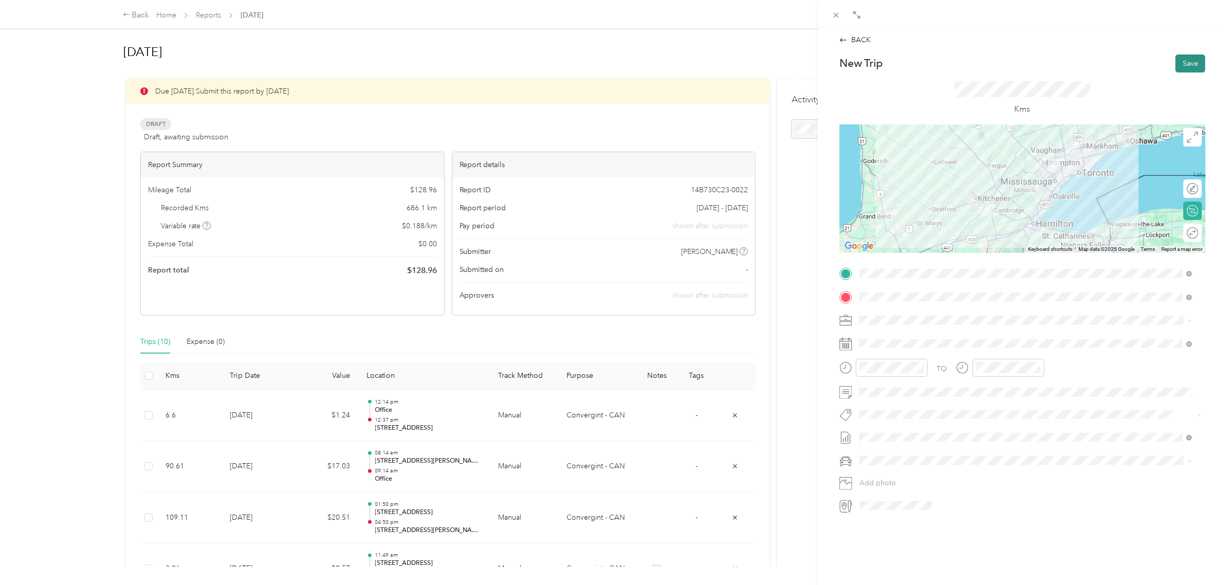
click at [1182, 68] on button "Save" at bounding box center [1191, 63] width 30 height 18
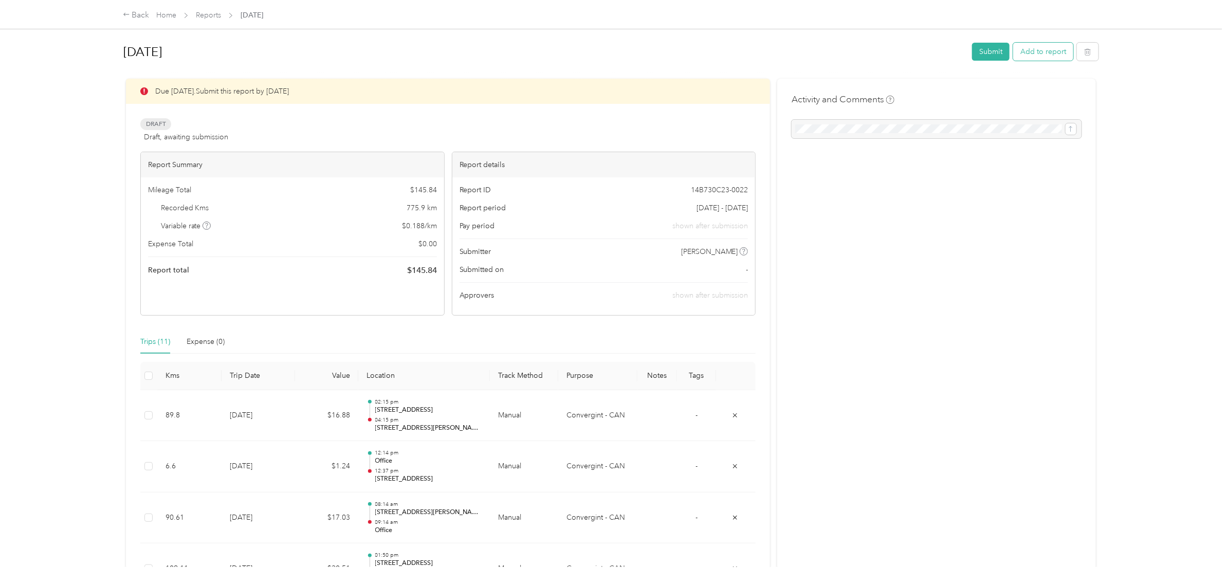
click at [1024, 48] on button "Add to report" at bounding box center [1043, 52] width 60 height 18
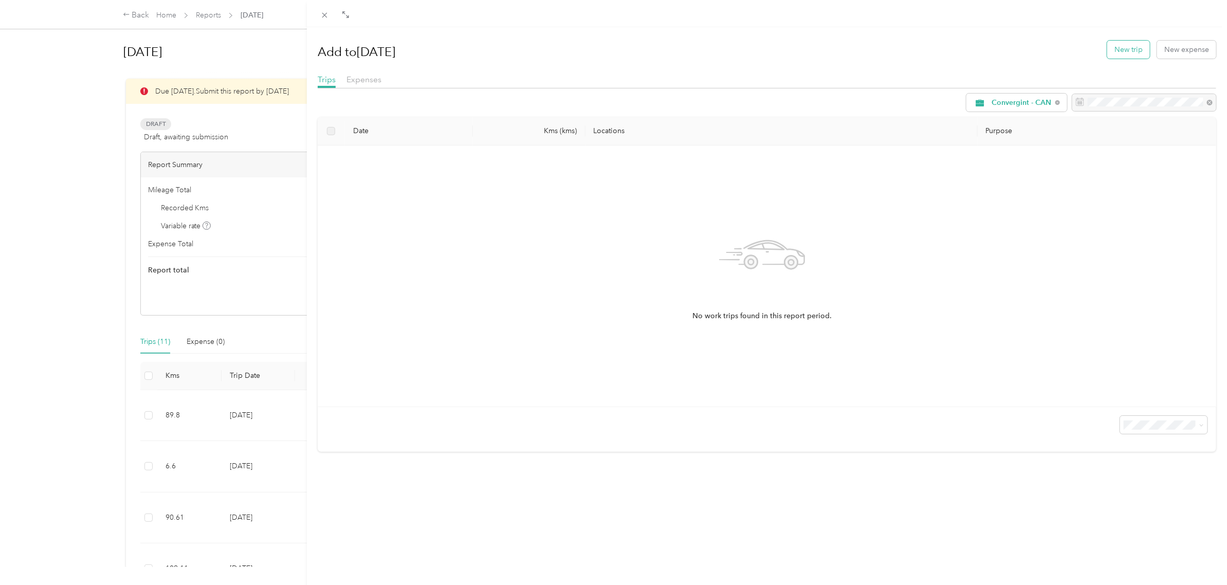
click at [1127, 50] on button "New trip" at bounding box center [1128, 50] width 43 height 18
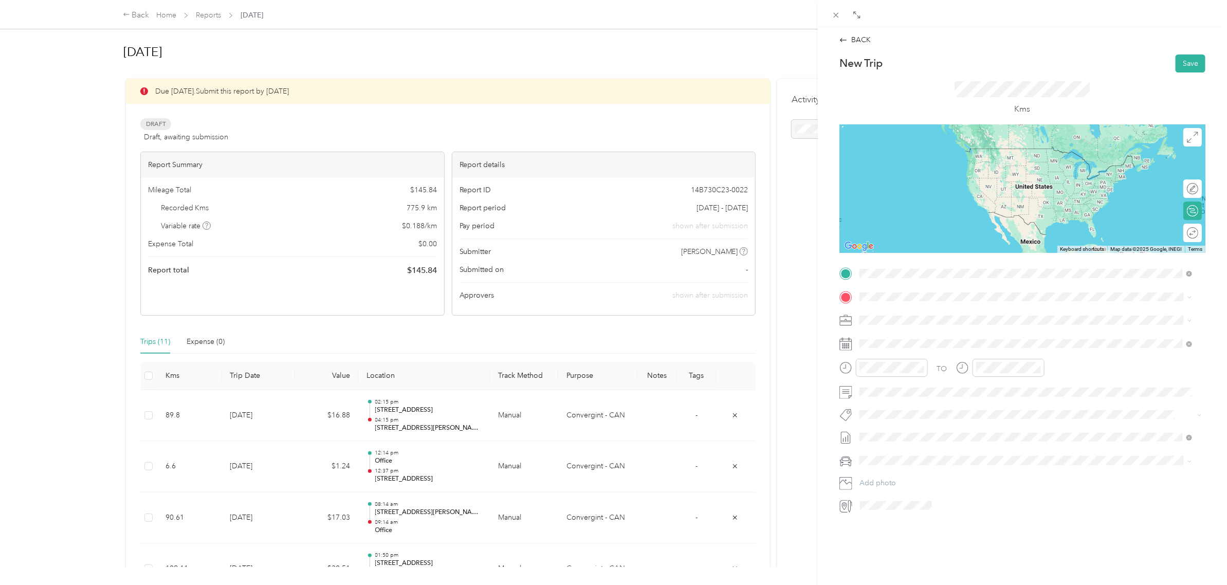
click at [969, 306] on span "[STREET_ADDRESS][PERSON_NAME]" at bounding box center [940, 310] width 122 height 9
click at [937, 313] on span "[STREET_ADDRESS][PERSON_NAME]" at bounding box center [940, 308] width 122 height 9
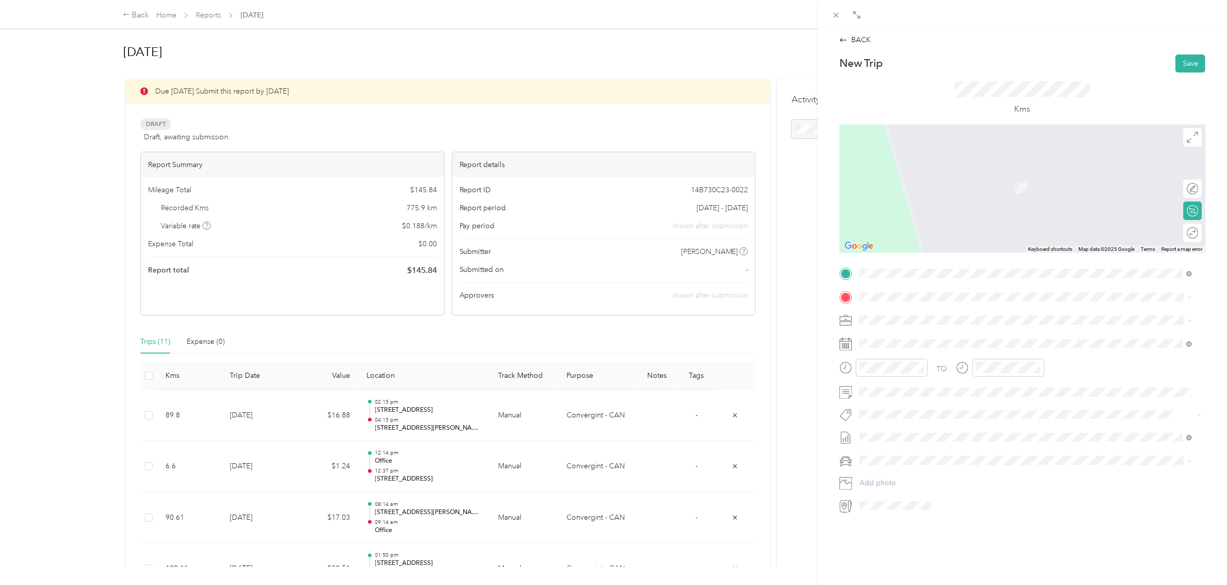
click at [921, 333] on span "[STREET_ADDRESS]" at bounding box center [911, 328] width 65 height 9
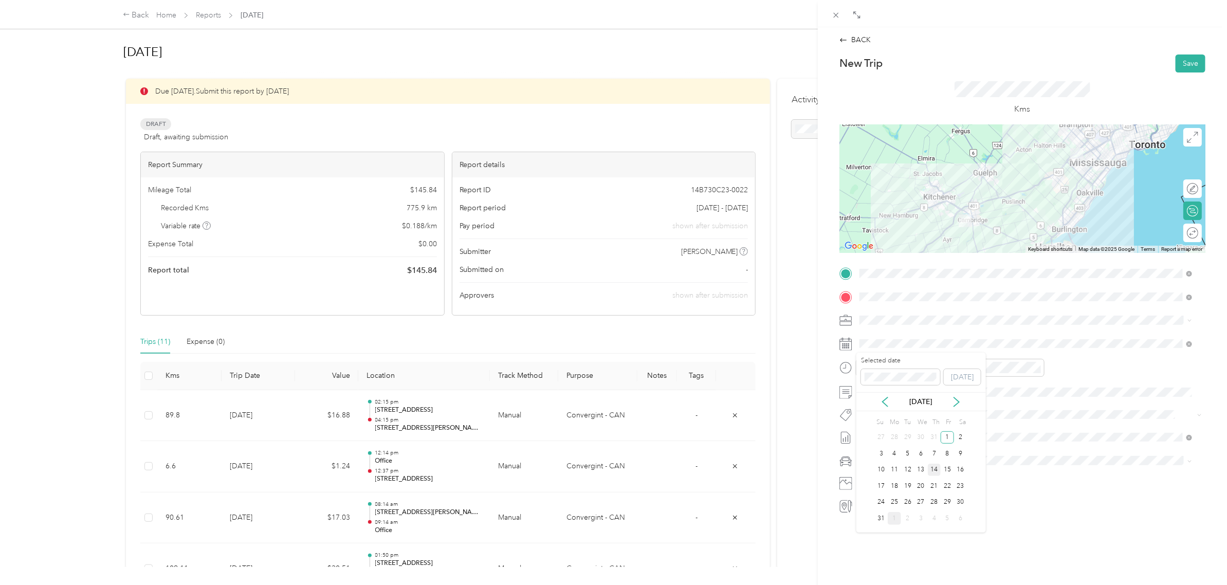
click at [933, 472] on div "14" at bounding box center [934, 470] width 13 height 13
click at [985, 405] on div "01" at bounding box center [987, 405] width 25 height 14
click at [1176, 59] on button "Save" at bounding box center [1191, 63] width 30 height 18
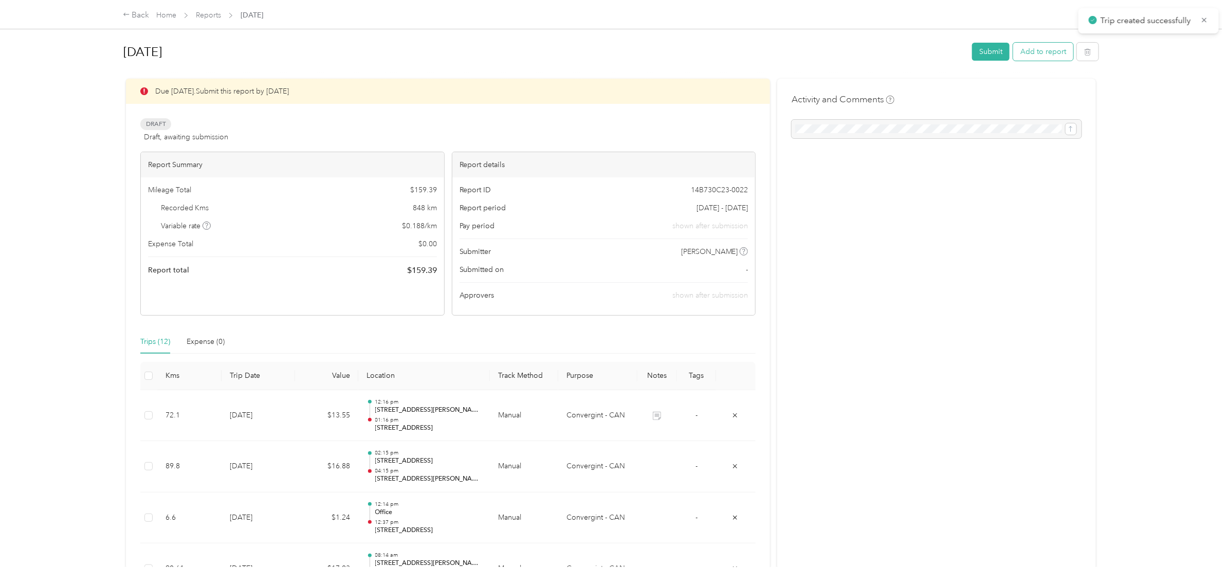
click at [1030, 47] on button "Add to report" at bounding box center [1043, 52] width 60 height 18
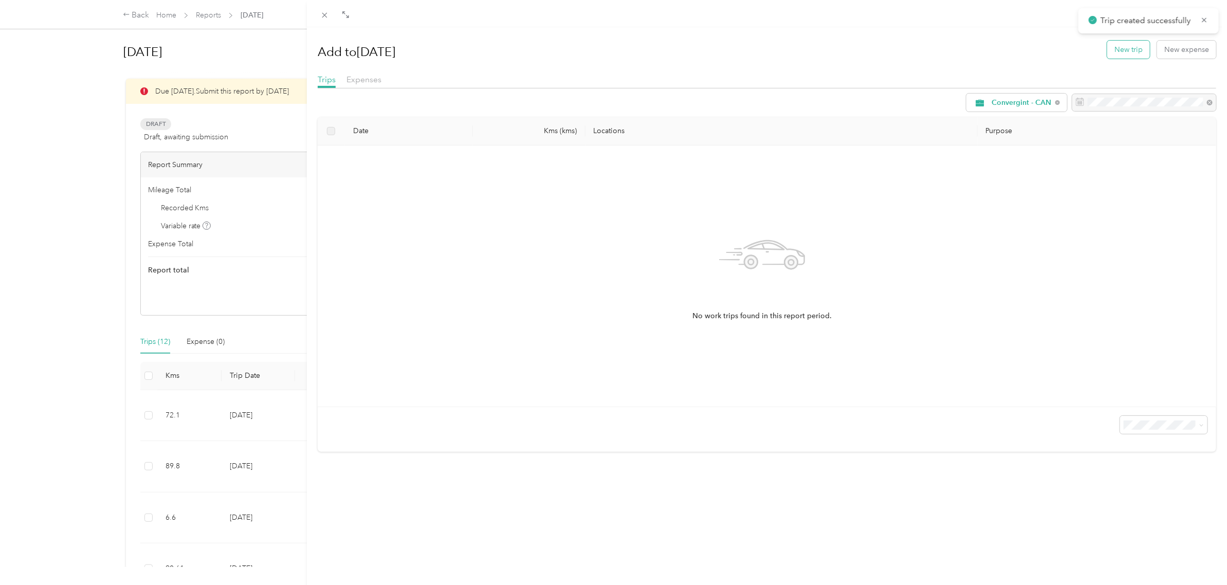
click at [1107, 46] on button "New trip" at bounding box center [1128, 50] width 43 height 18
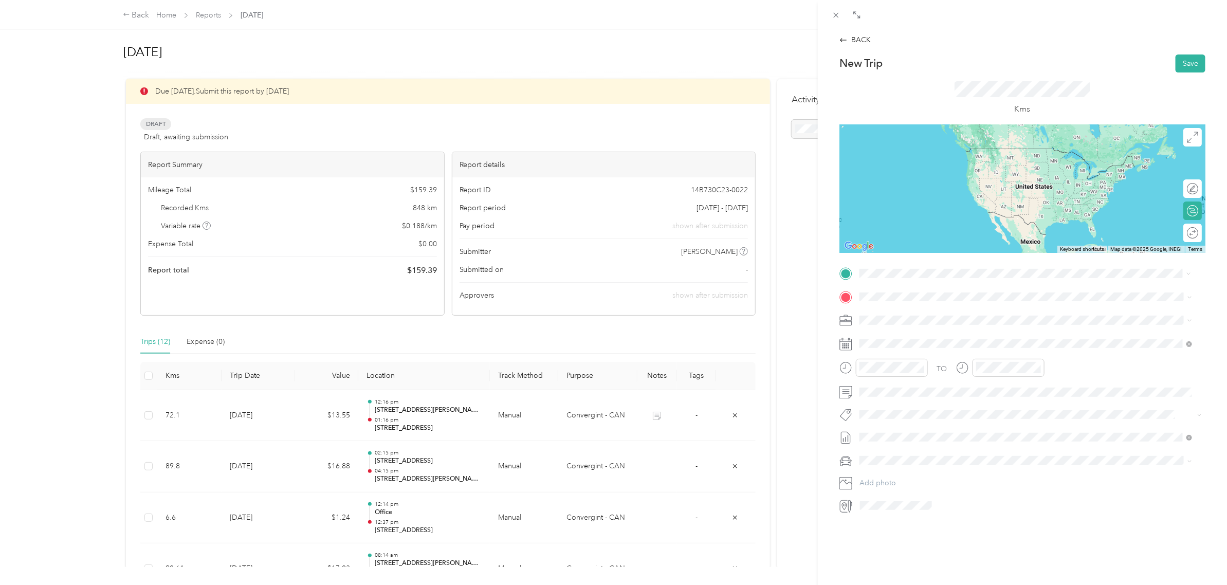
click at [913, 314] on span "[STREET_ADDRESS]" at bounding box center [911, 310] width 65 height 9
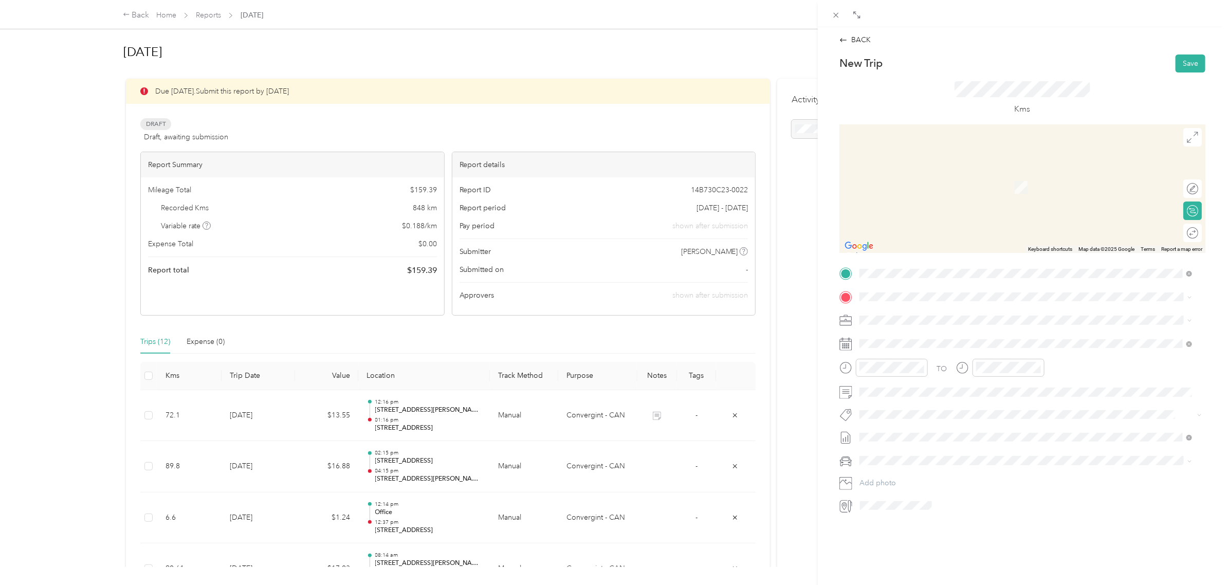
click at [920, 335] on span "[STREET_ADDRESS][PERSON_NAME]" at bounding box center [940, 329] width 122 height 9
click at [947, 332] on span "[STREET_ADDRESS][PERSON_NAME]" at bounding box center [940, 333] width 122 height 9
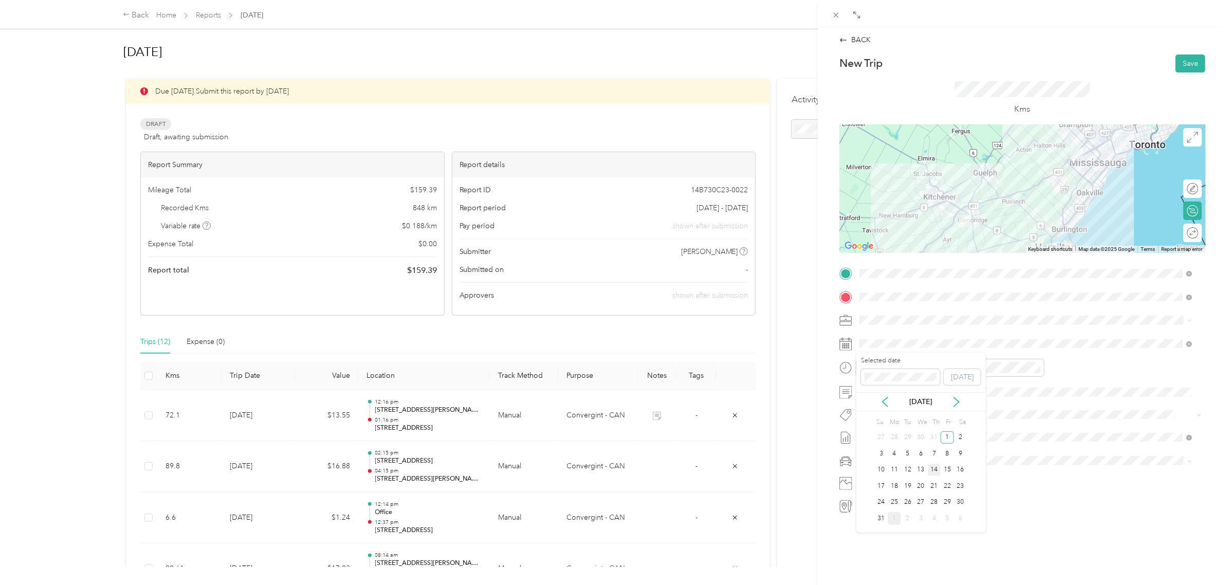
click at [933, 473] on div "14" at bounding box center [934, 470] width 13 height 13
click at [871, 419] on div "02" at bounding box center [870, 419] width 25 height 14
click at [987, 432] on div "03" at bounding box center [987, 434] width 25 height 14
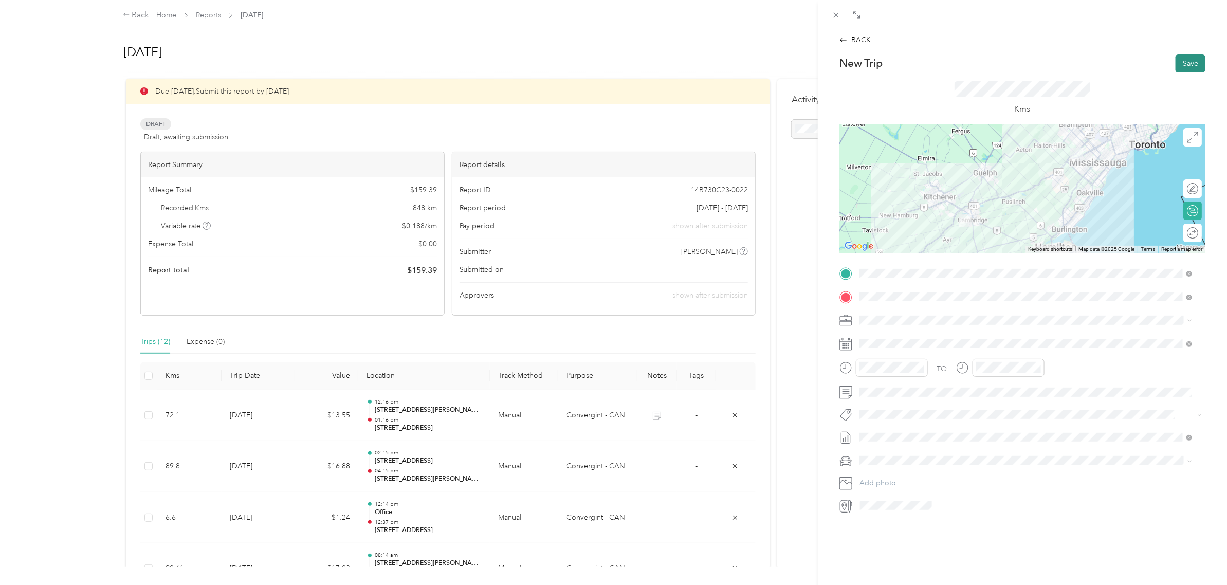
click at [1176, 59] on button "Save" at bounding box center [1191, 63] width 30 height 18
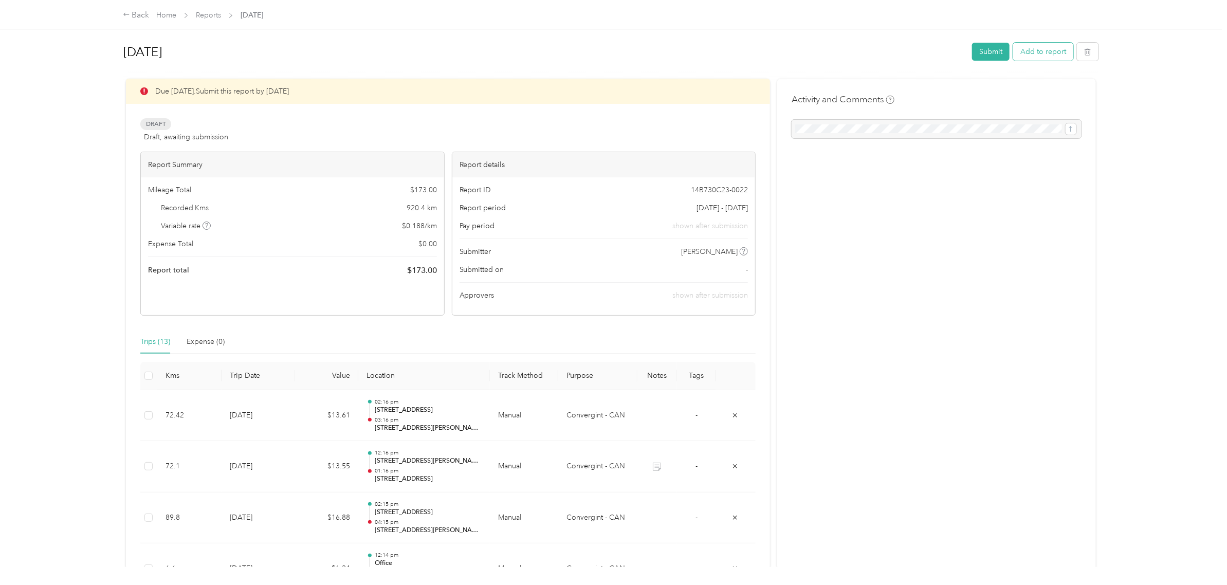
click at [1031, 56] on button "Add to report" at bounding box center [1043, 52] width 60 height 18
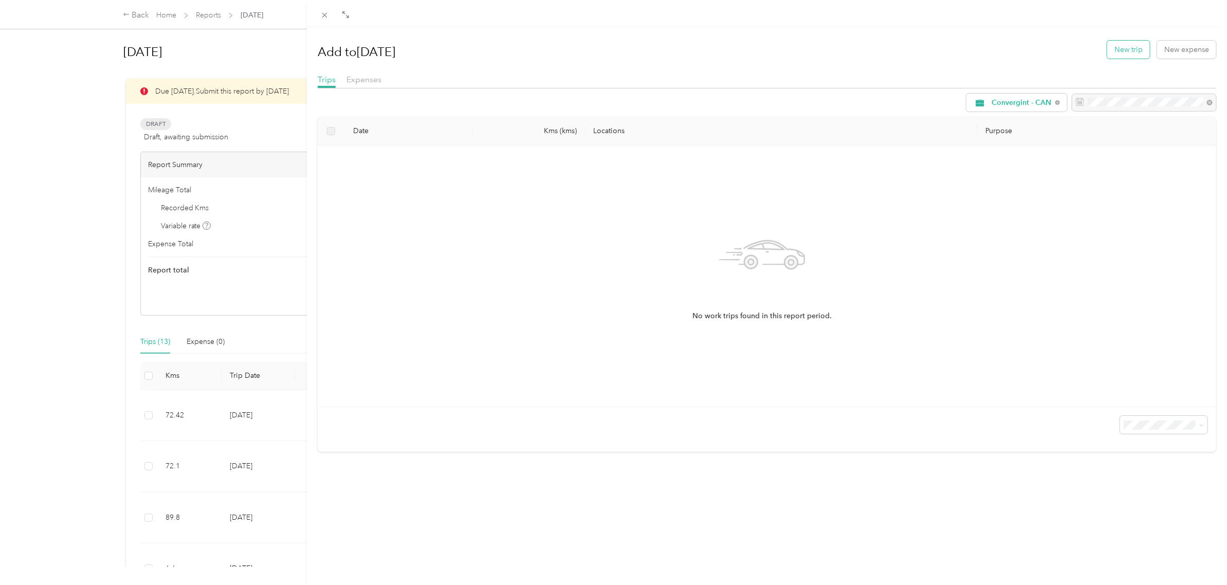
click at [1112, 52] on button "New trip" at bounding box center [1128, 50] width 43 height 18
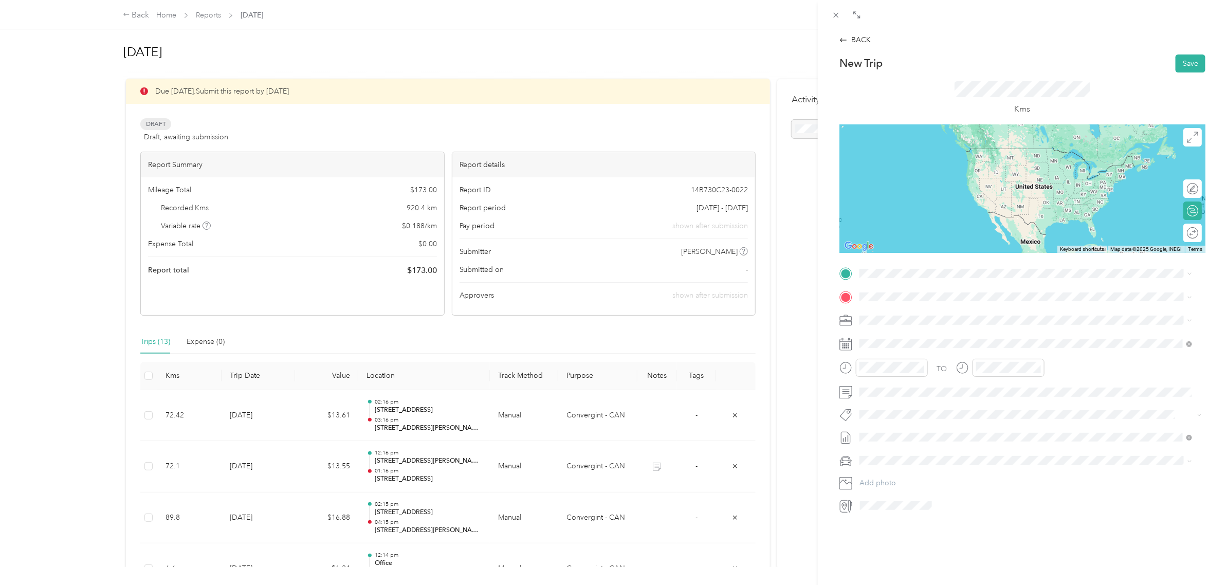
click at [931, 309] on span "[STREET_ADDRESS][PERSON_NAME]" at bounding box center [940, 304] width 122 height 9
click at [959, 304] on div "[STREET_ADDRESS][PERSON_NAME]" at bounding box center [1026, 311] width 325 height 14
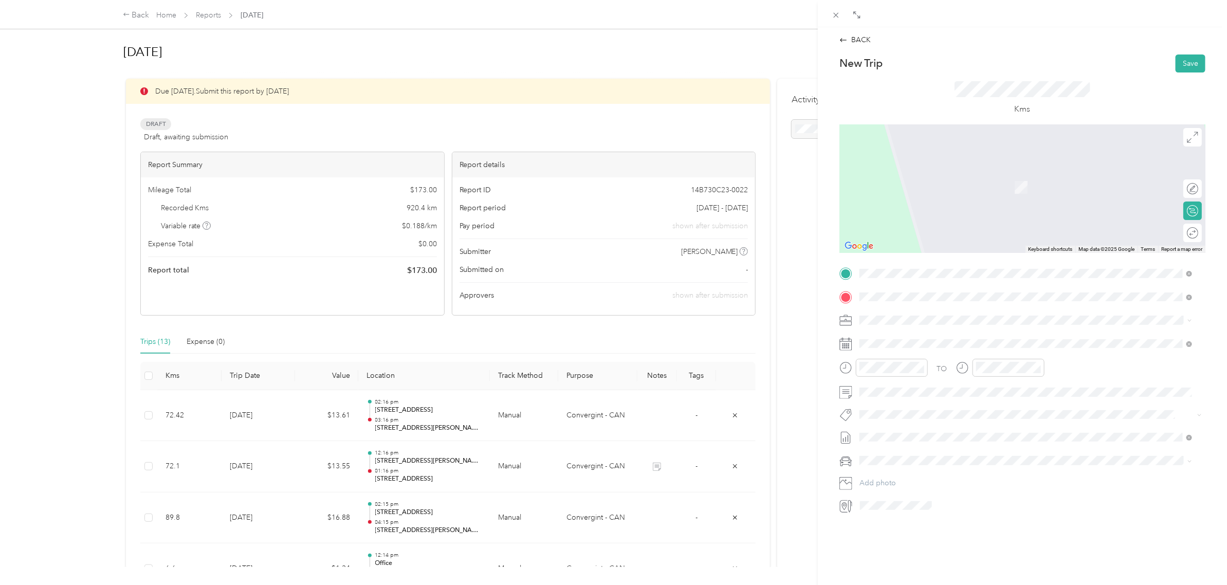
click at [882, 345] on span "[STREET_ADDRESS]" at bounding box center [911, 349] width 65 height 9
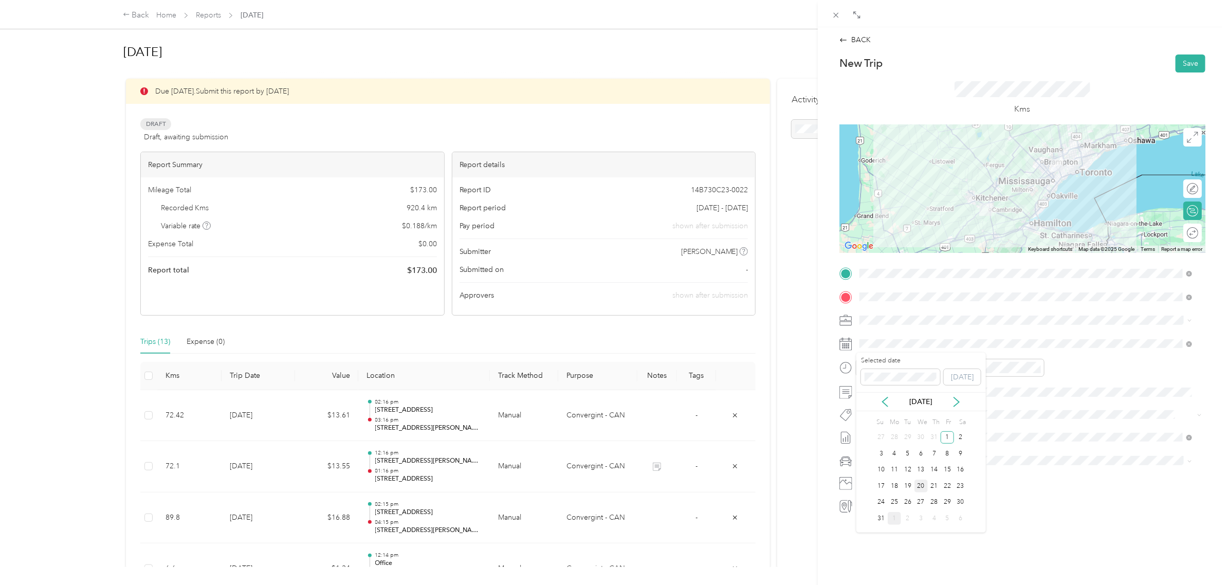
click at [921, 488] on div "20" at bounding box center [920, 486] width 13 height 13
click at [870, 432] on div "08" at bounding box center [870, 432] width 25 height 14
click at [927, 378] on div "AM" at bounding box center [929, 379] width 25 height 14
click at [982, 443] on div "09" at bounding box center [987, 446] width 25 height 14
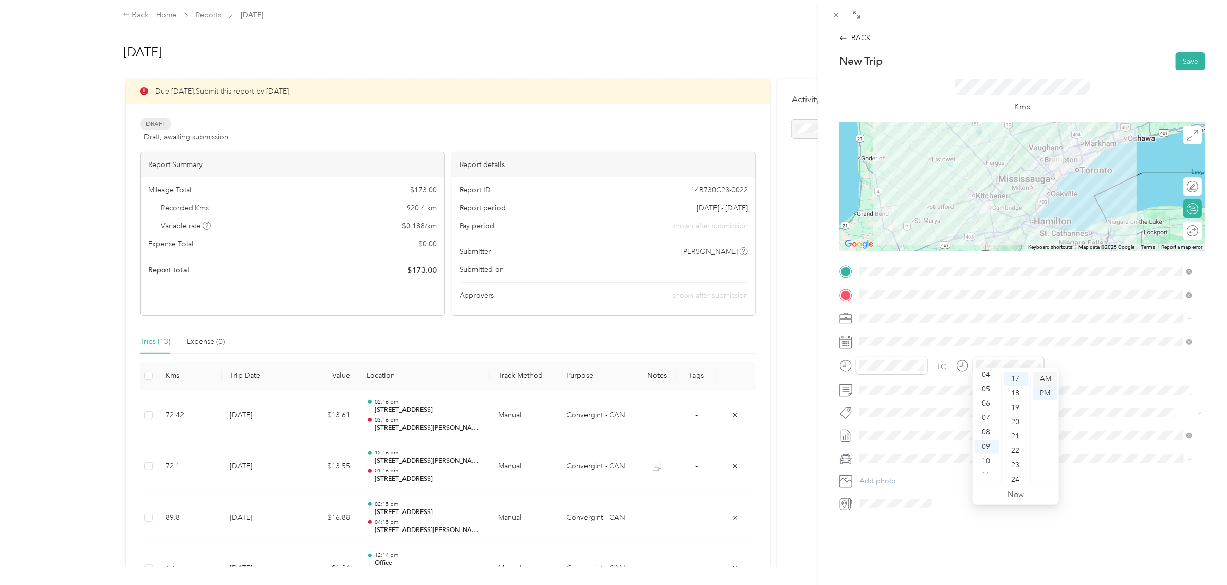
click at [1049, 377] on div "AM" at bounding box center [1045, 379] width 25 height 14
click at [1190, 52] on button "Save" at bounding box center [1191, 61] width 30 height 18
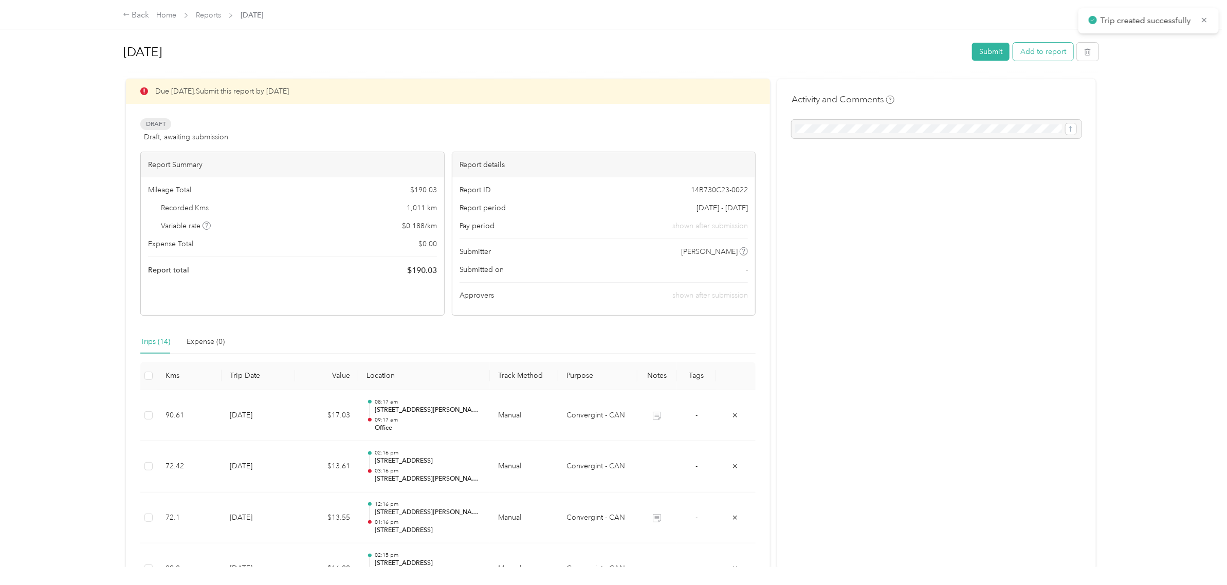
click at [1020, 49] on button "Add to report" at bounding box center [1043, 52] width 60 height 18
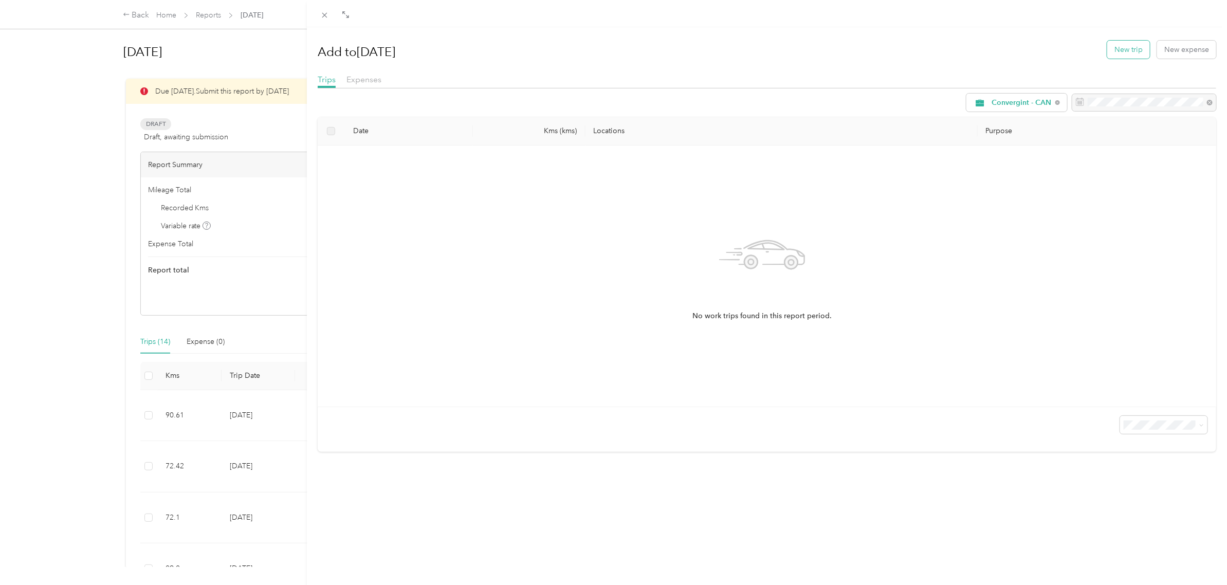
click at [1119, 47] on button "New trip" at bounding box center [1128, 50] width 43 height 18
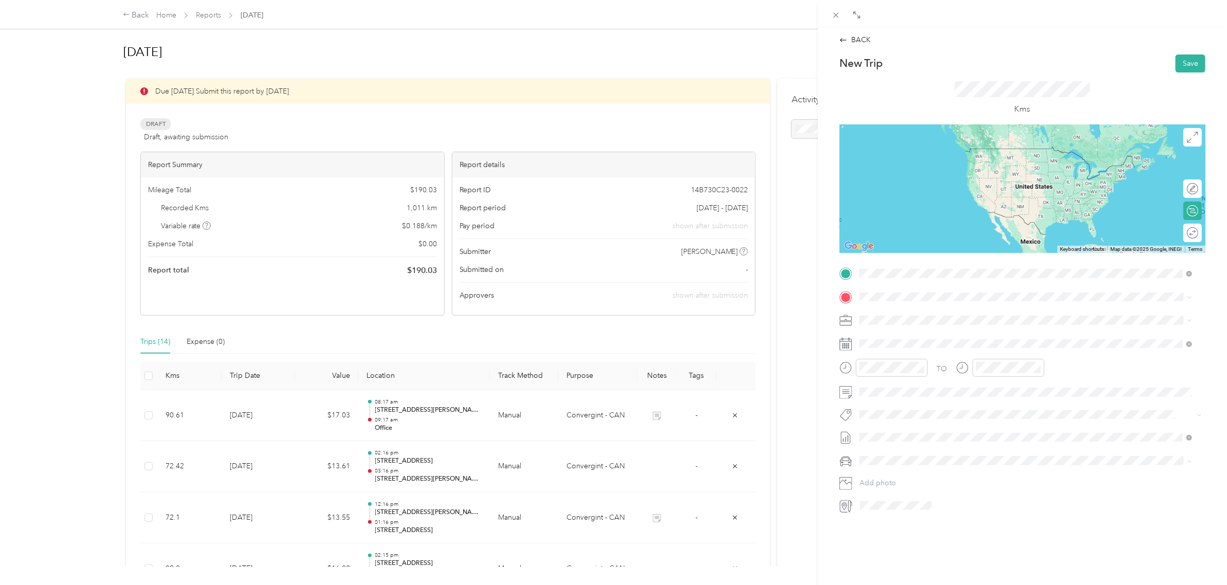
click at [898, 304] on div "[STREET_ADDRESS][PERSON_NAME]" at bounding box center [1026, 311] width 325 height 14
click at [957, 306] on span "[STREET_ADDRESS][PERSON_NAME]" at bounding box center [940, 306] width 122 height 9
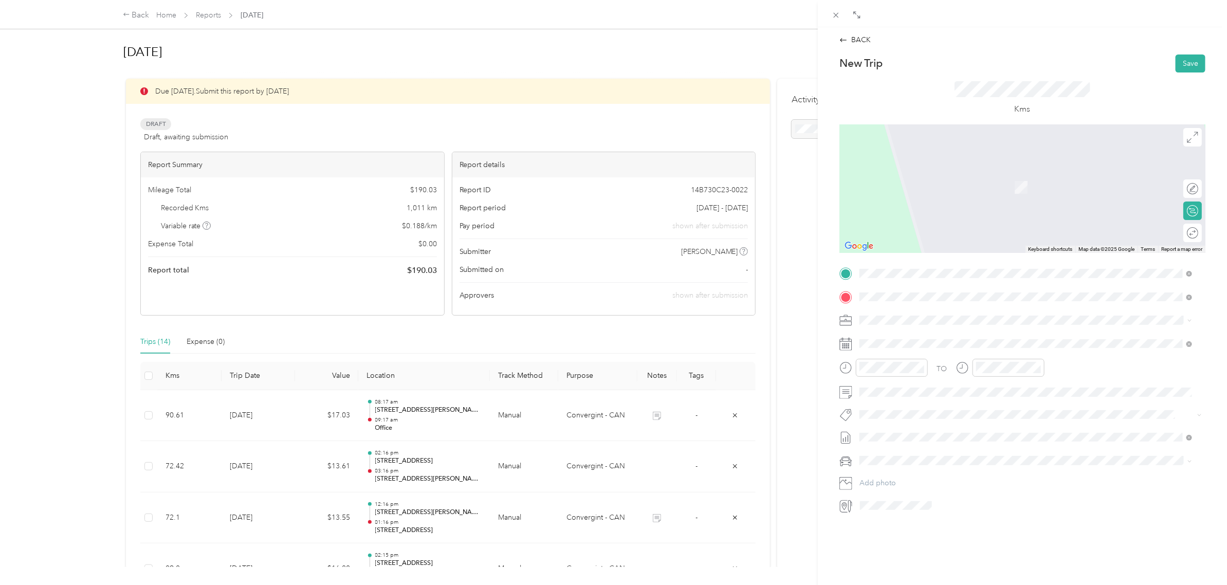
click at [910, 338] on span "[STREET_ADDRESS][PERSON_NAME]" at bounding box center [940, 333] width 122 height 9
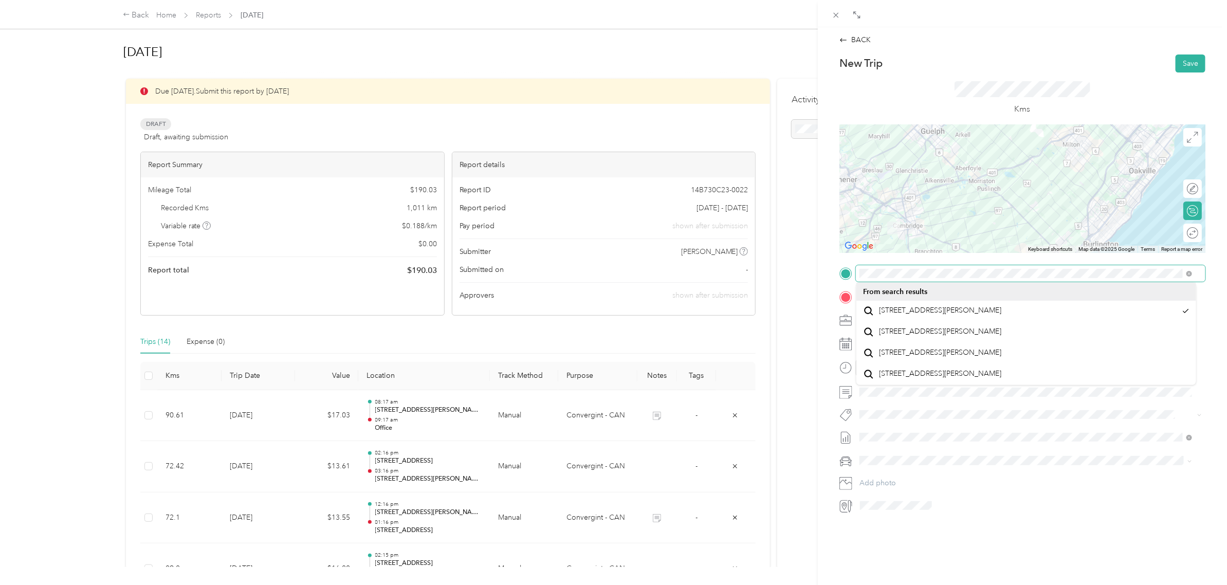
click at [858, 584] on div "Drag to resize Click to close BACK New Trip Save This trip cannot be edited bec…" at bounding box center [611, 585] width 1222 height 0
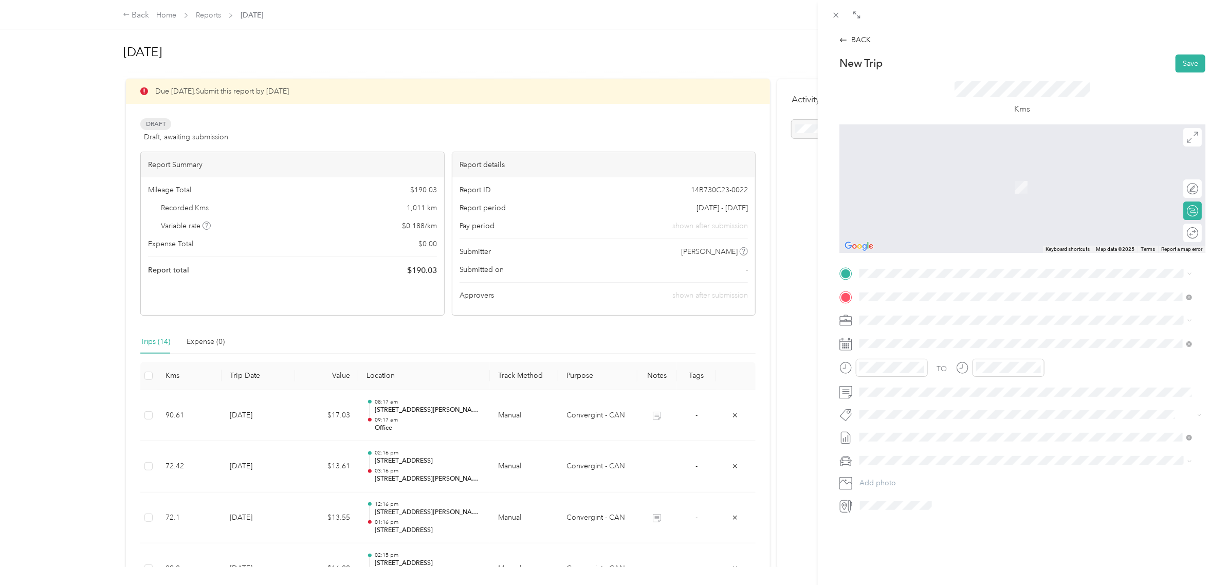
click at [908, 308] on div "Office [STREET_ADDRESS]" at bounding box center [1026, 317] width 325 height 25
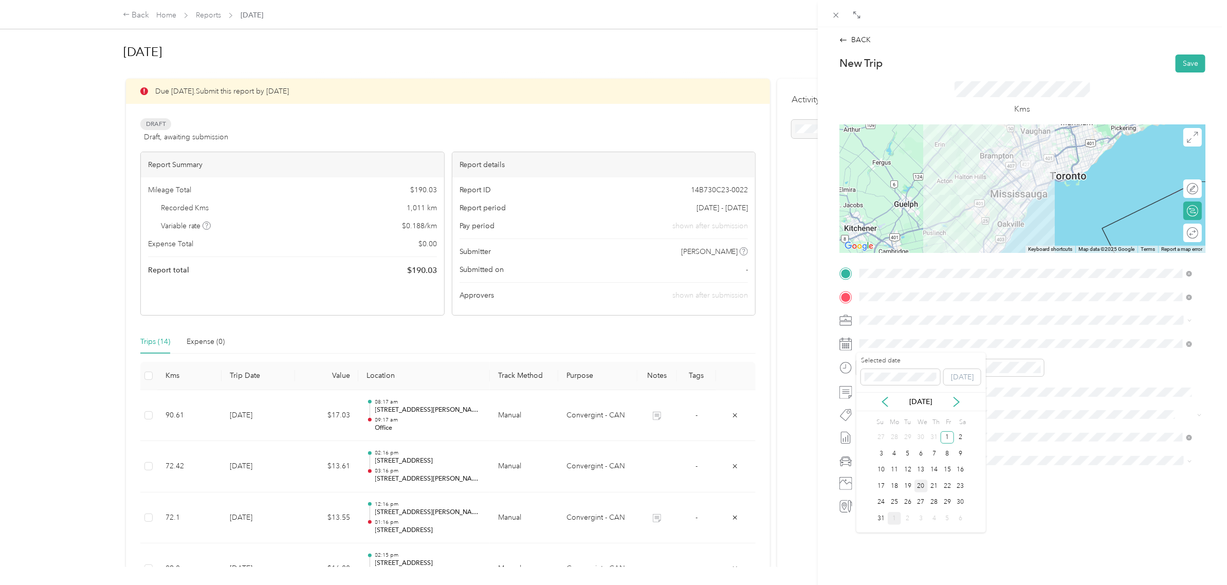
click at [919, 488] on div "20" at bounding box center [920, 486] width 13 height 13
click at [984, 405] on div "01" at bounding box center [987, 405] width 25 height 14
drag, startPoint x: 1173, startPoint y: 59, endPoint x: 1062, endPoint y: 254, distance: 224.7
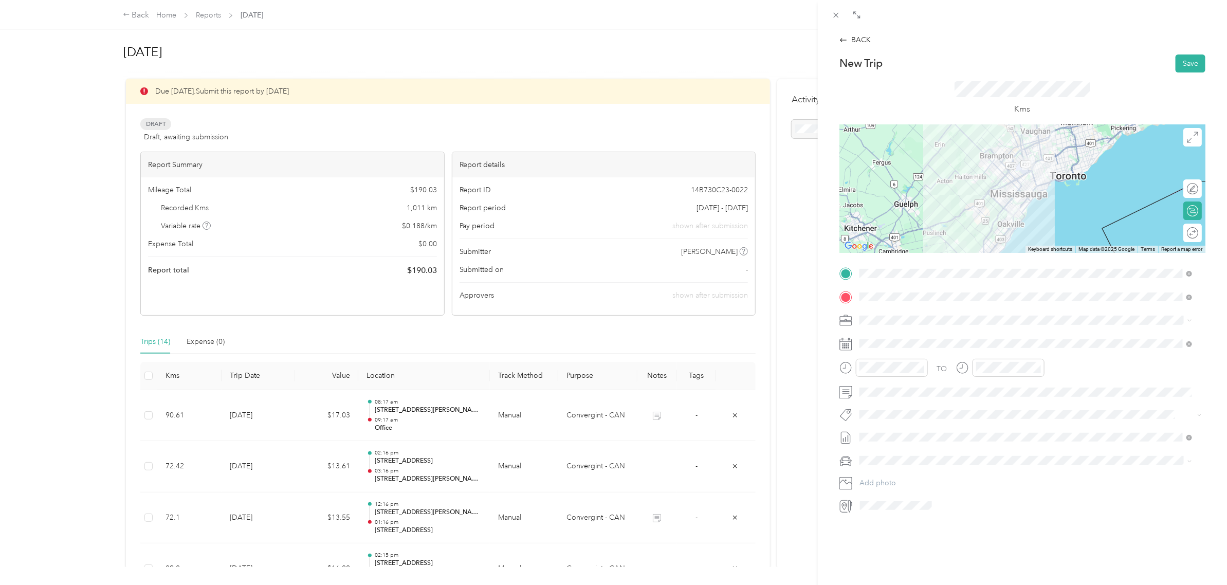
click at [1068, 248] on div "New Trip Save This trip cannot be edited because it is either under review, app…" at bounding box center [1022, 284] width 366 height 460
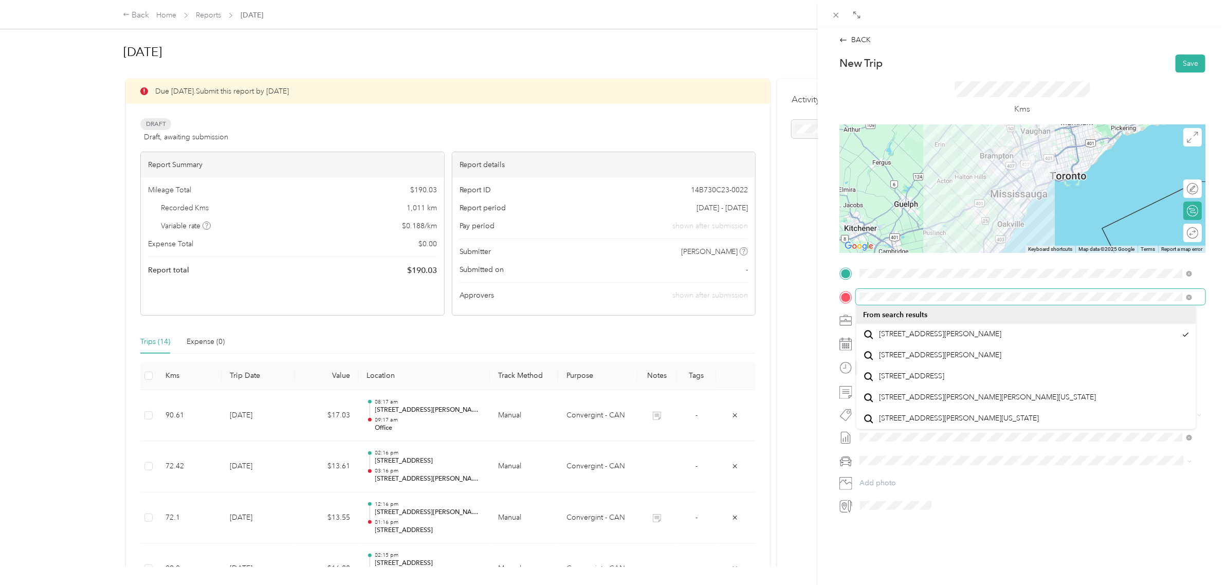
click at [859, 297] on span at bounding box center [1031, 297] width 350 height 16
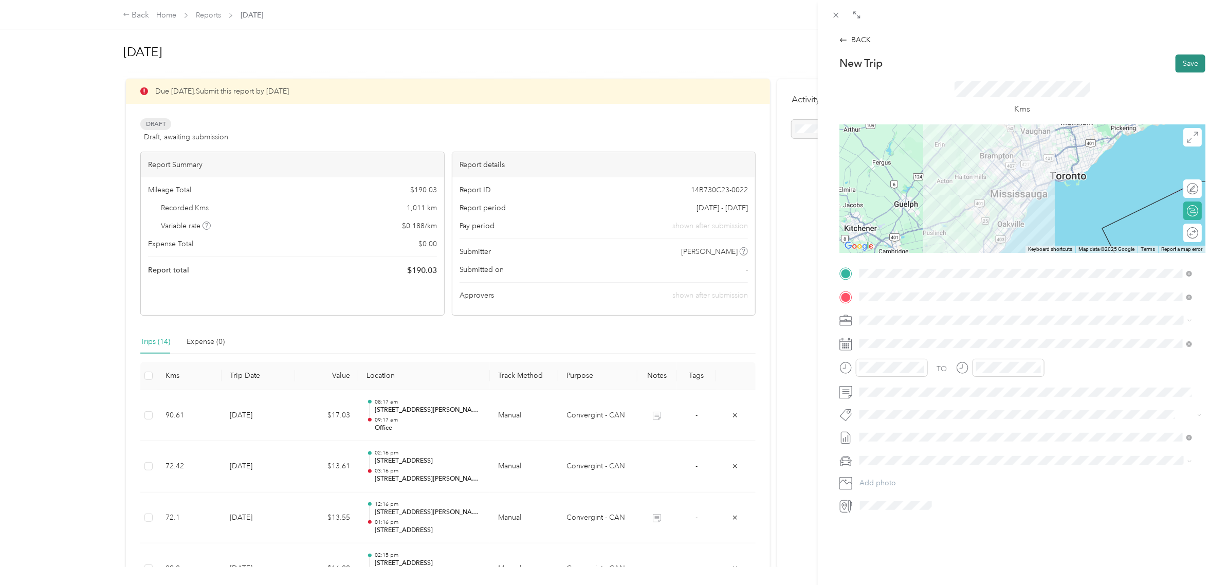
click at [1183, 66] on button "Save" at bounding box center [1191, 63] width 30 height 18
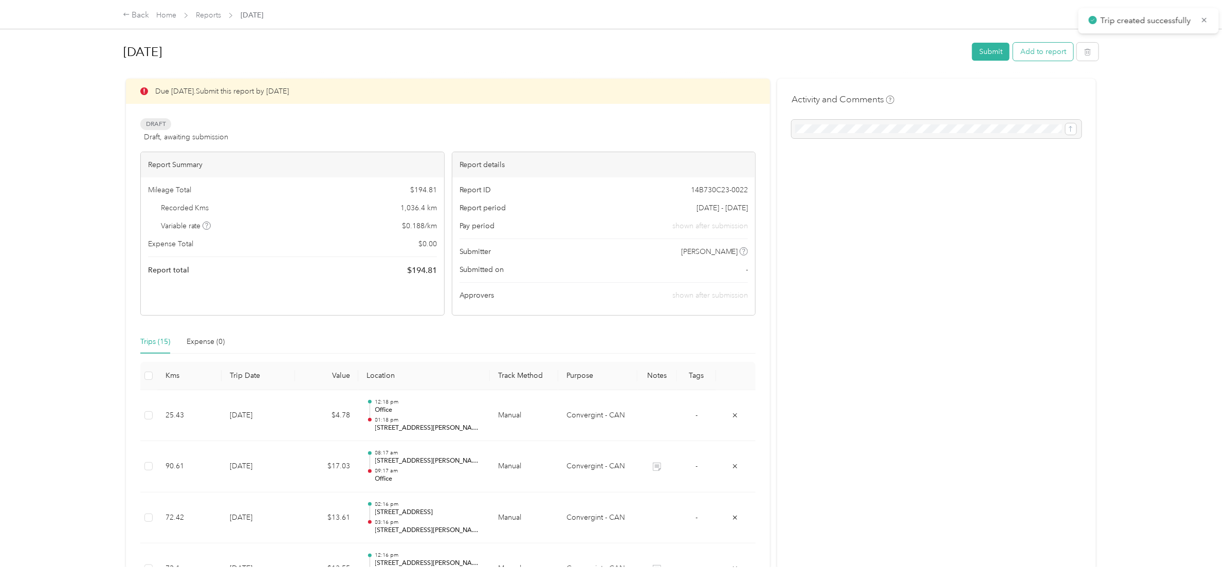
click at [1052, 50] on button "Add to report" at bounding box center [1043, 52] width 60 height 18
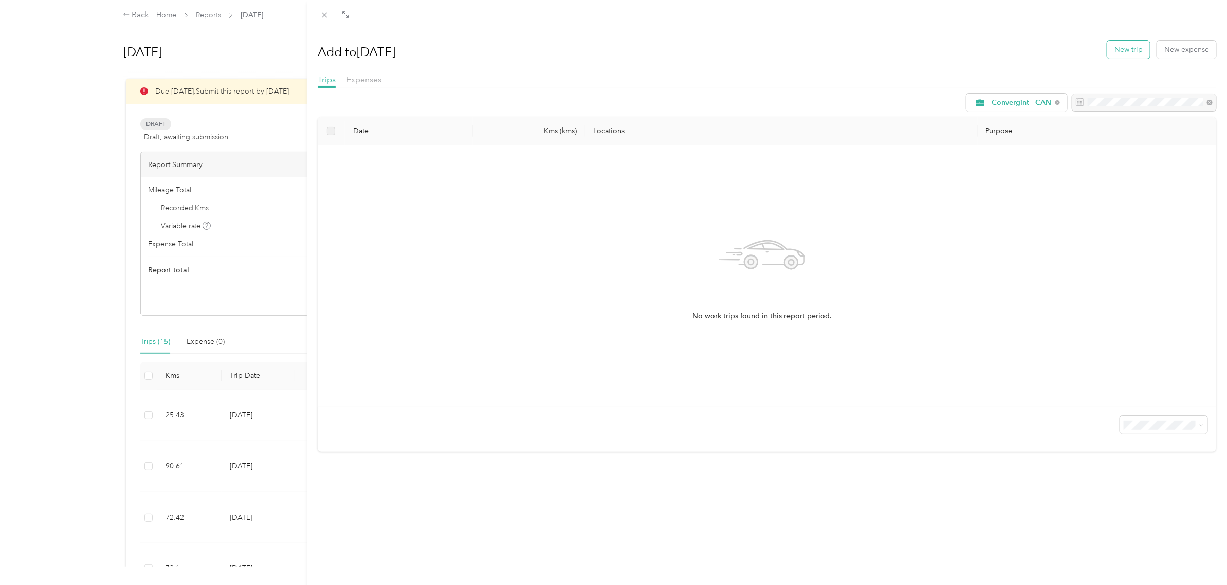
click at [1124, 50] on button "New trip" at bounding box center [1128, 50] width 43 height 18
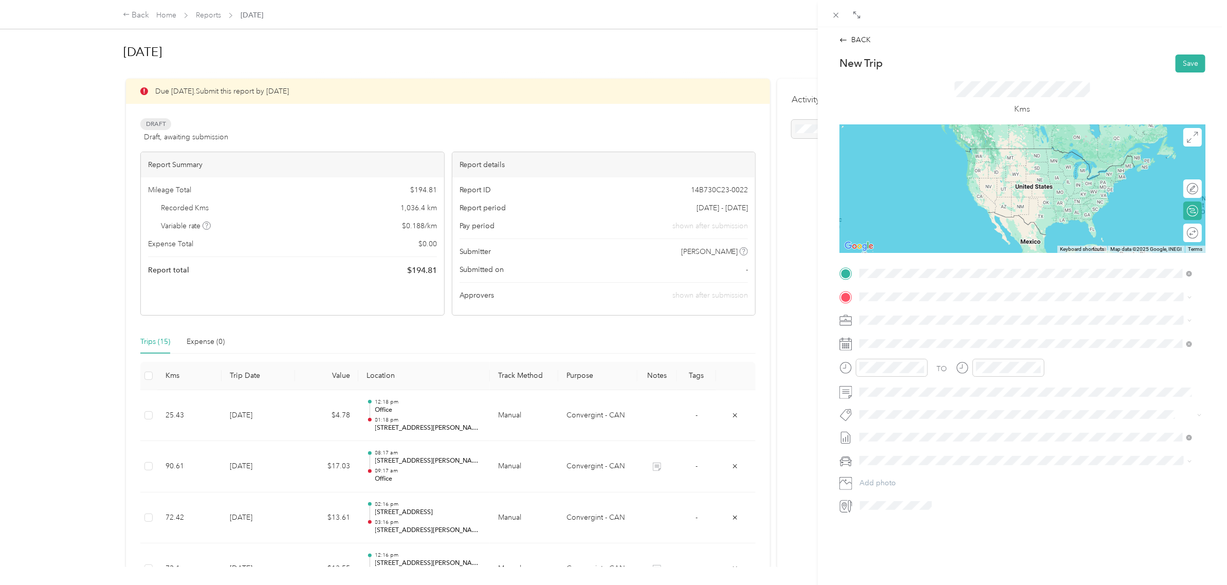
click at [906, 314] on span "[STREET_ADDRESS][PERSON_NAME]" at bounding box center [940, 310] width 122 height 9
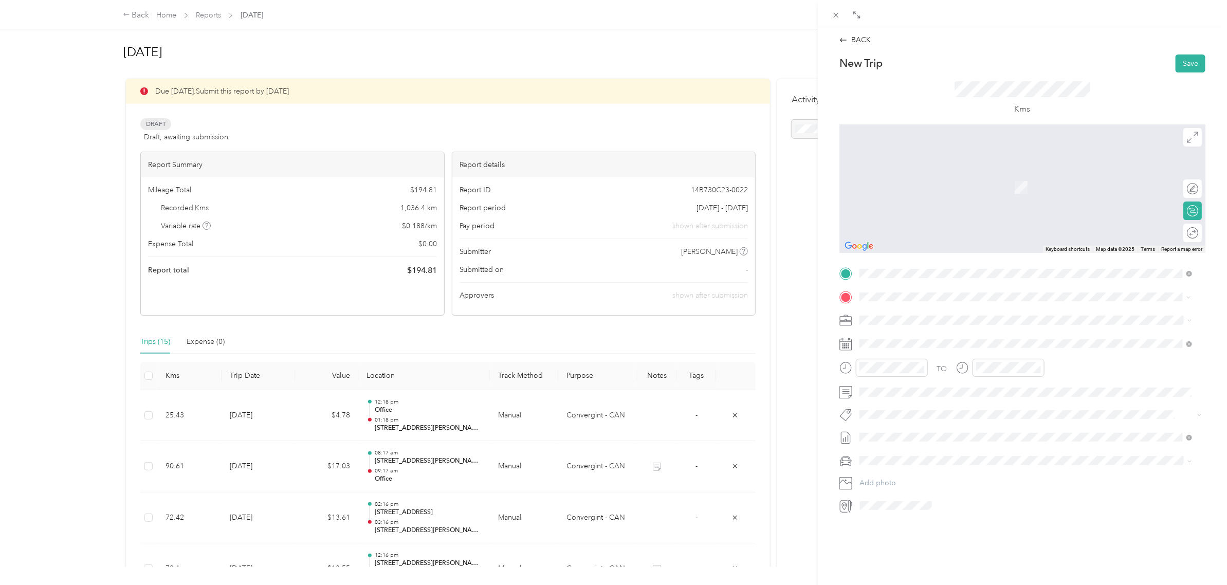
click at [934, 337] on span "[STREET_ADDRESS][PERSON_NAME]" at bounding box center [940, 333] width 122 height 9
click at [931, 336] on span "[STREET_ADDRESS][PERSON_NAME]" at bounding box center [940, 330] width 122 height 9
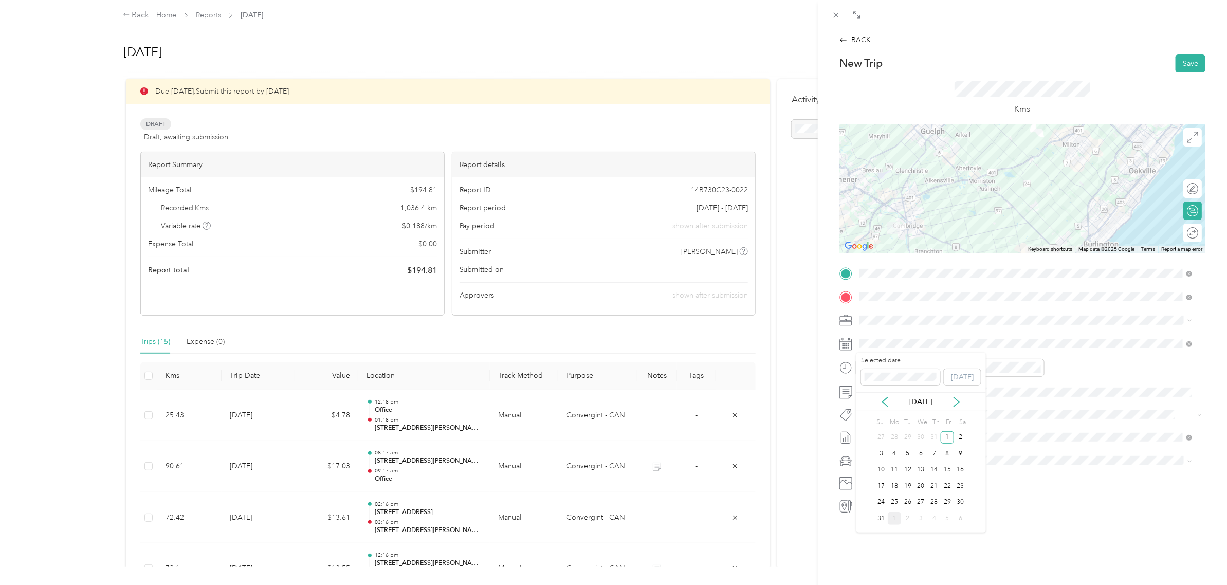
drag, startPoint x: 922, startPoint y: 482, endPoint x: 915, endPoint y: 458, distance: 24.4
click at [921, 482] on div "20" at bounding box center [920, 486] width 13 height 13
click at [874, 425] on div "02" at bounding box center [870, 419] width 25 height 14
click at [872, 405] on div "03" at bounding box center [870, 405] width 25 height 14
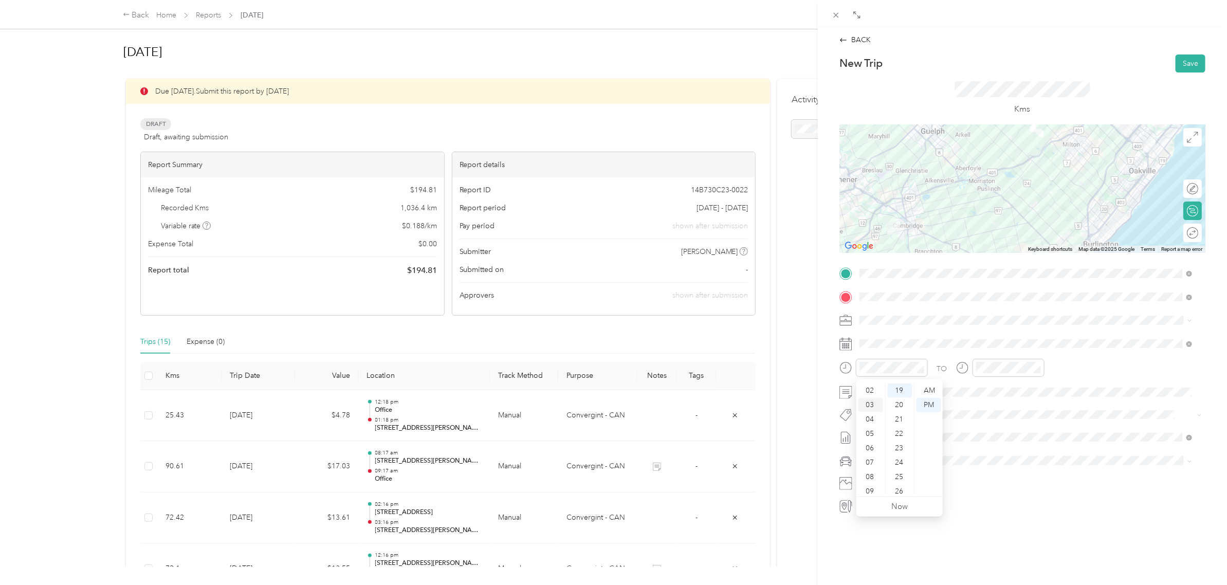
scroll to position [43, 0]
click at [988, 457] on div "05" at bounding box center [987, 462] width 25 height 14
click at [1176, 63] on button "Save" at bounding box center [1191, 63] width 30 height 18
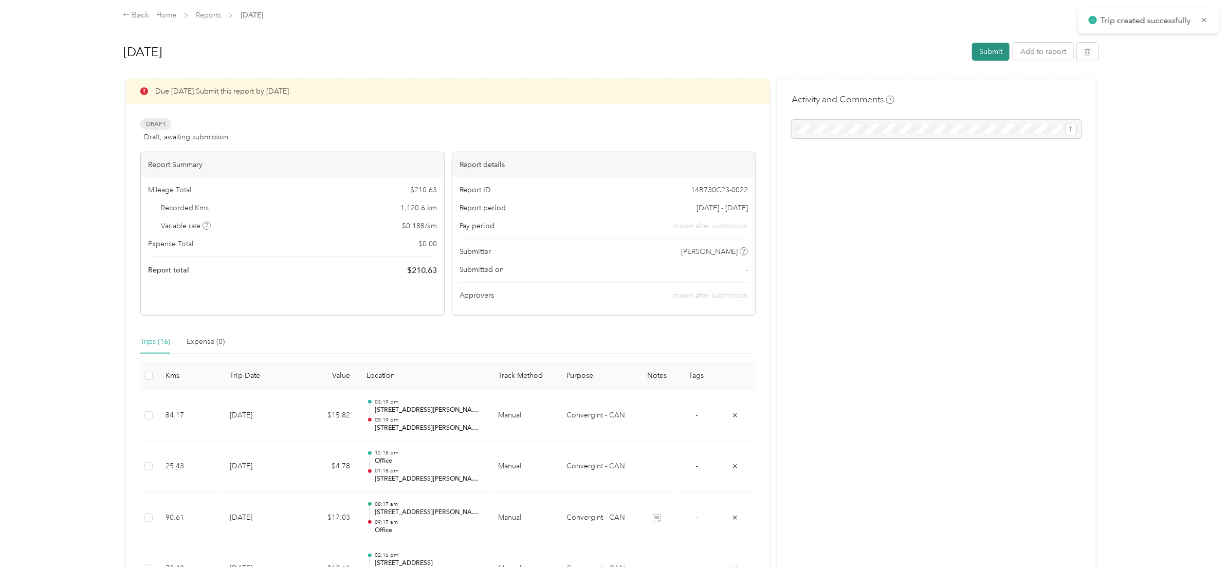
click at [993, 50] on button "Submit" at bounding box center [991, 52] width 38 height 18
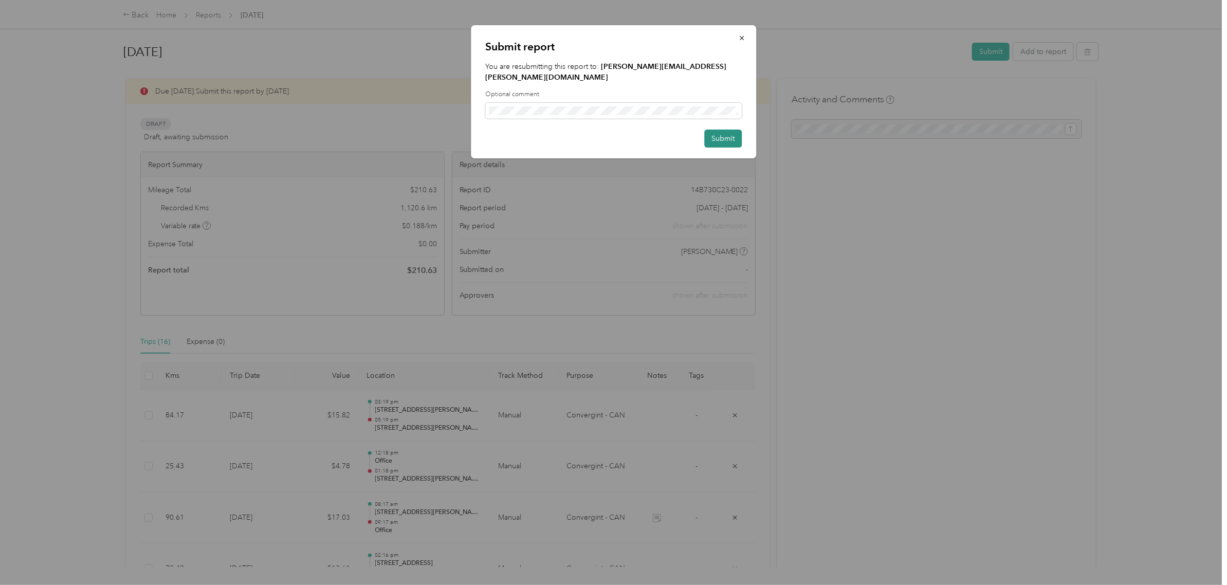
click at [713, 130] on button "Submit" at bounding box center [723, 139] width 38 height 18
